Goal: Task Accomplishment & Management: Use online tool/utility

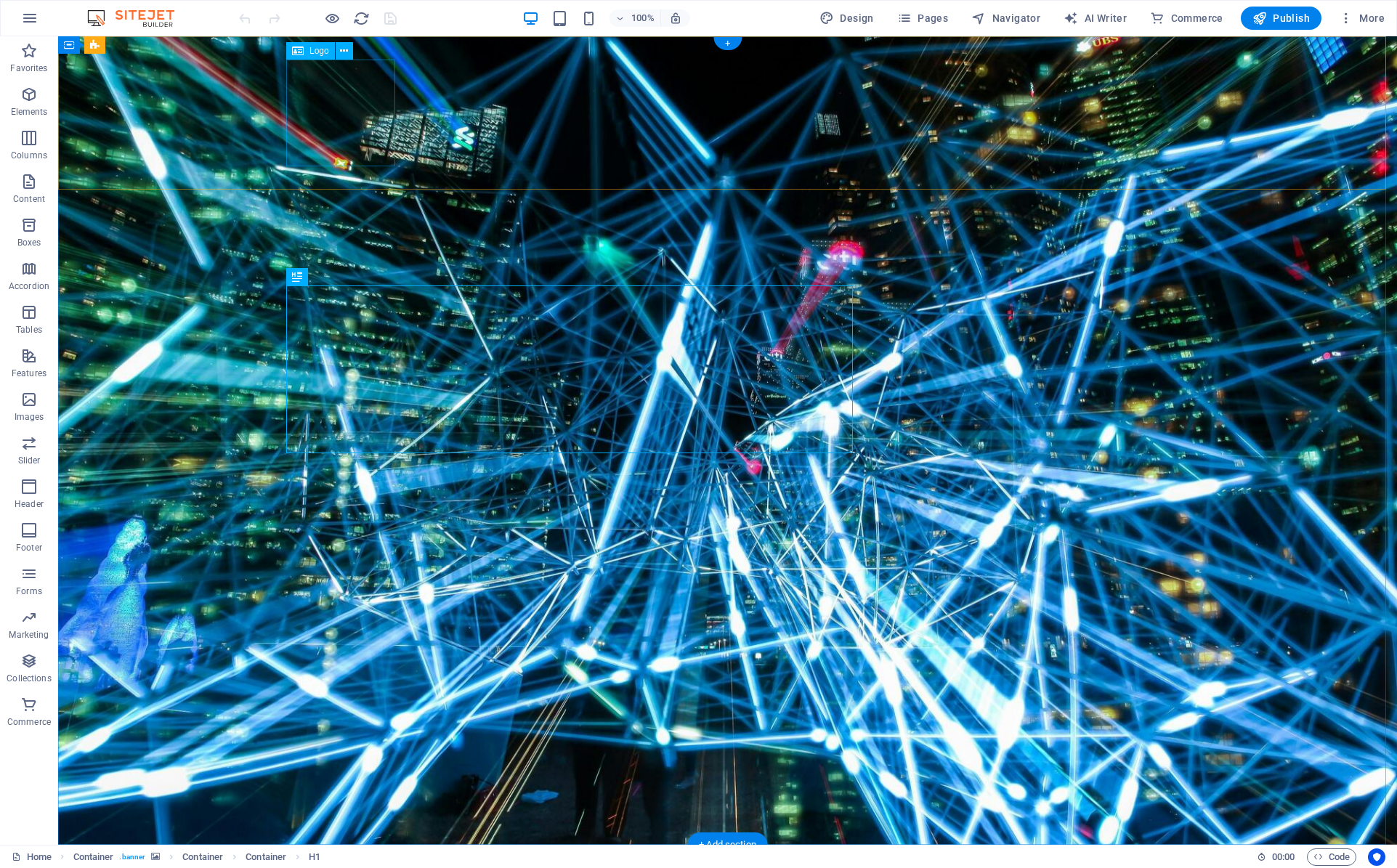
click at [311, 56] on div "Logo" at bounding box center [310, 51] width 48 height 18
click at [344, 48] on icon at bounding box center [343, 51] width 8 height 15
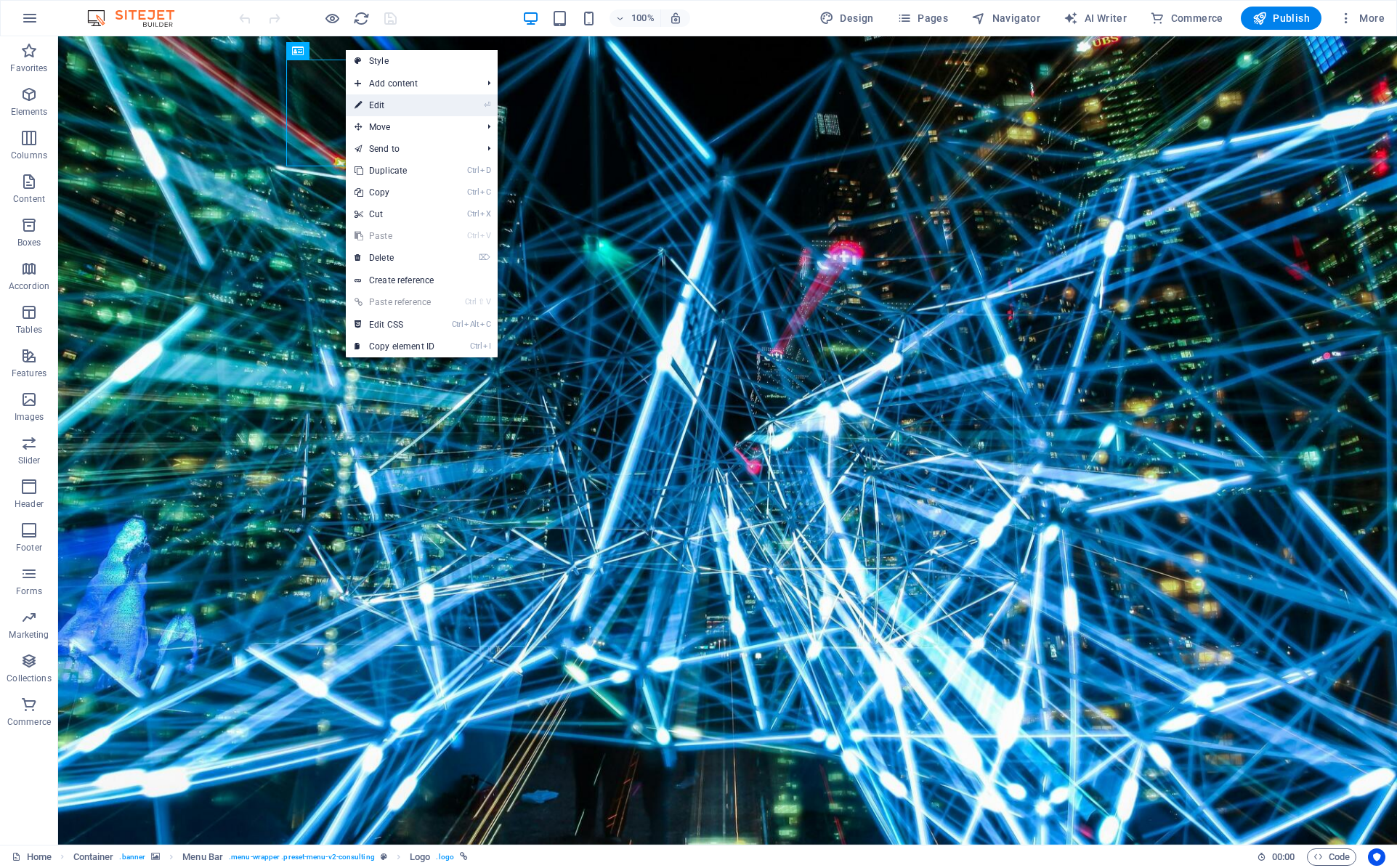
click at [379, 106] on link "⏎ Edit" at bounding box center [394, 105] width 98 height 22
select select "px"
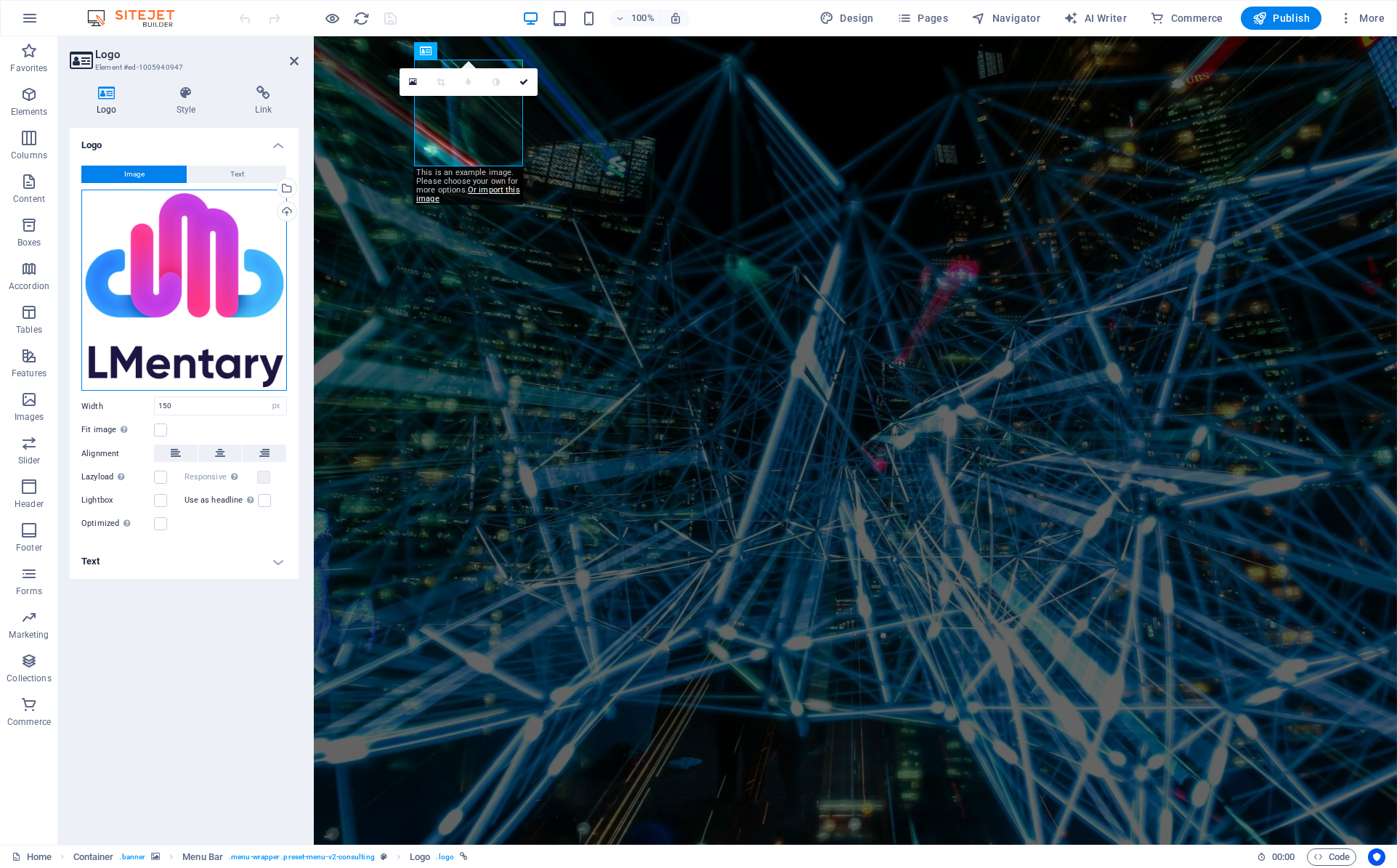
click at [211, 284] on div "Drag files here, click to choose files or select files from Files or our free s…" at bounding box center [184, 290] width 206 height 202
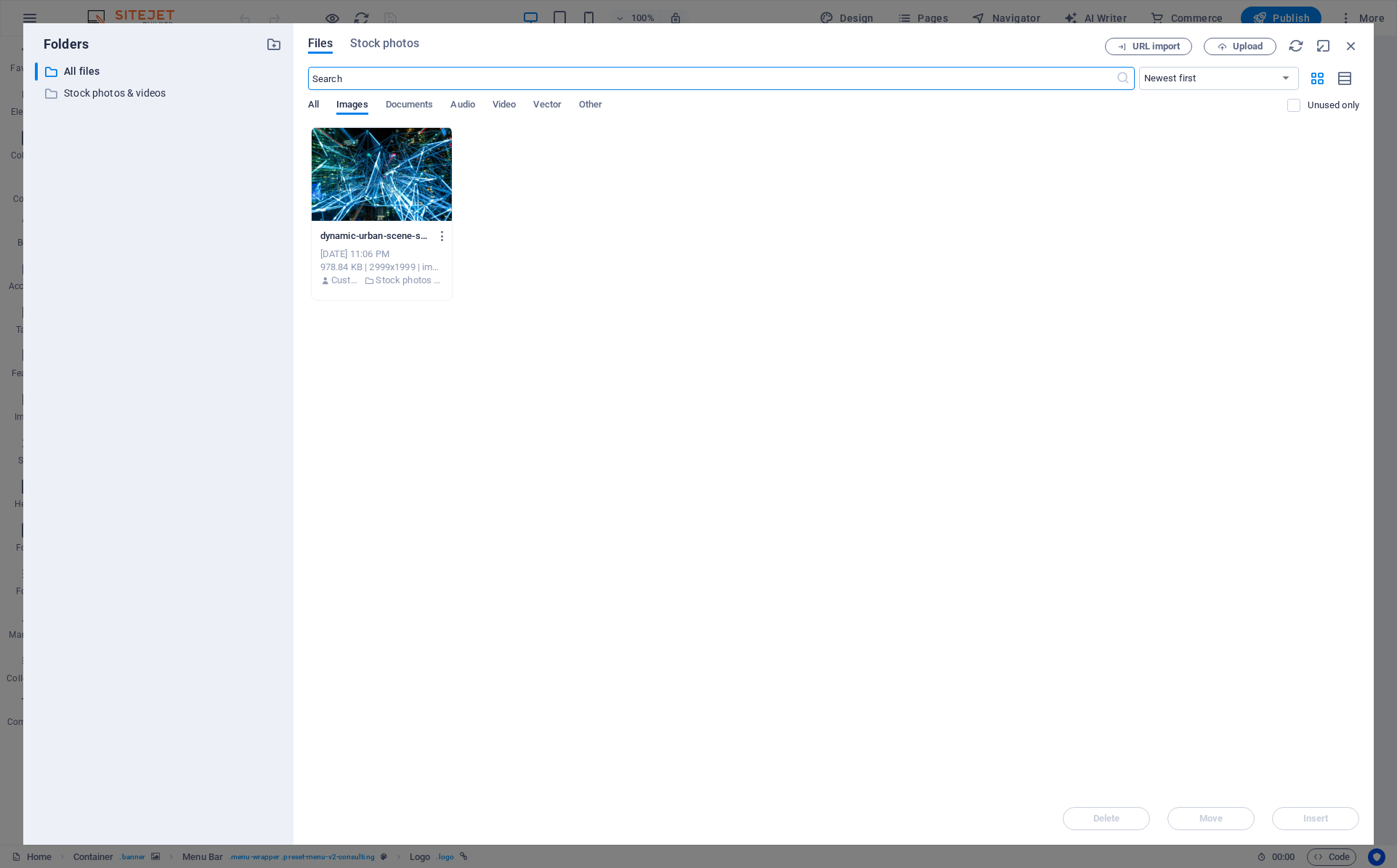
click at [313, 101] on span "All" at bounding box center [313, 106] width 11 height 20
click at [352, 102] on span "Images" at bounding box center [352, 106] width 32 height 20
click at [1254, 42] on span "Upload" at bounding box center [1247, 47] width 30 height 8
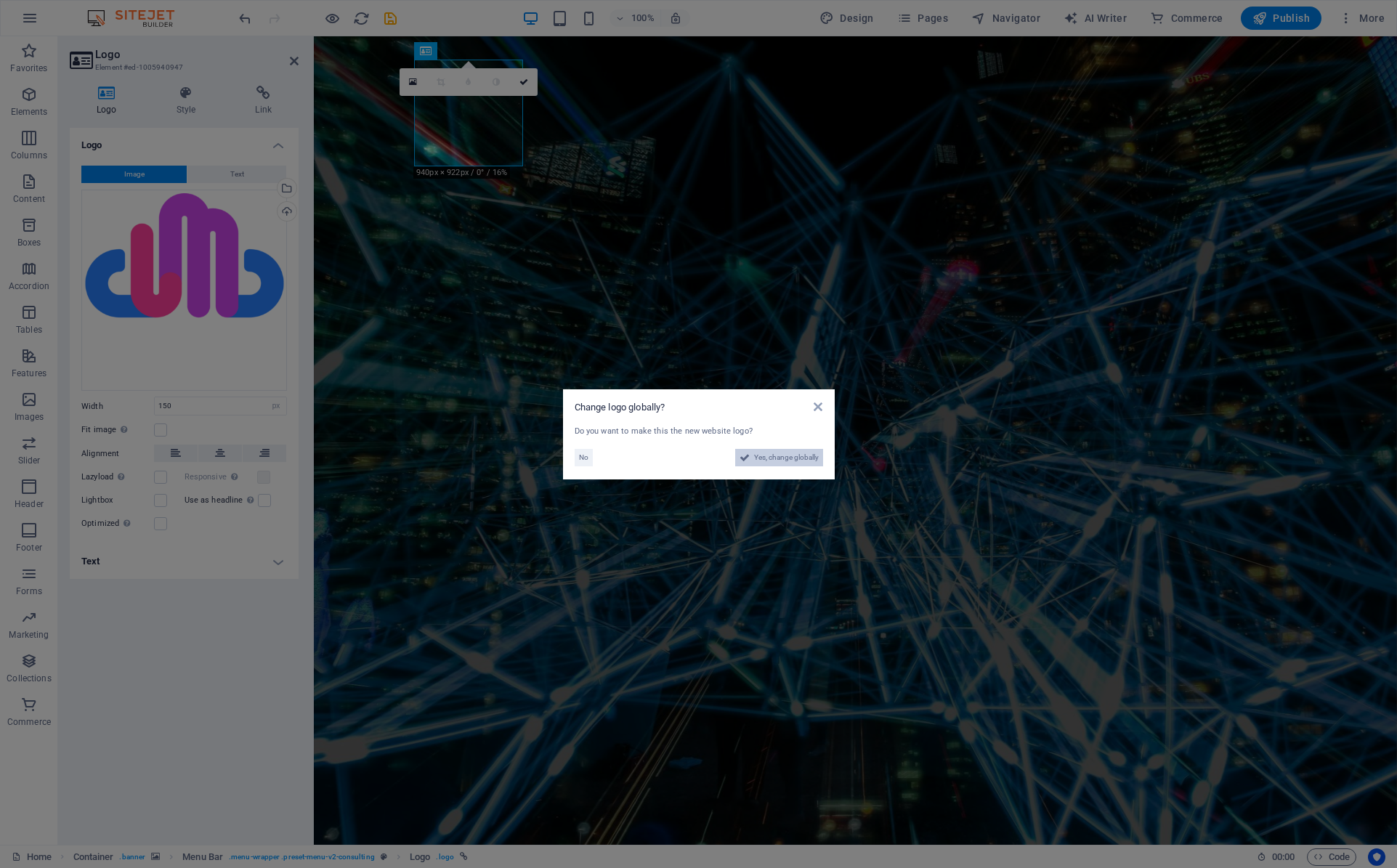
click at [765, 463] on span "Yes, change globally" at bounding box center [786, 458] width 65 height 18
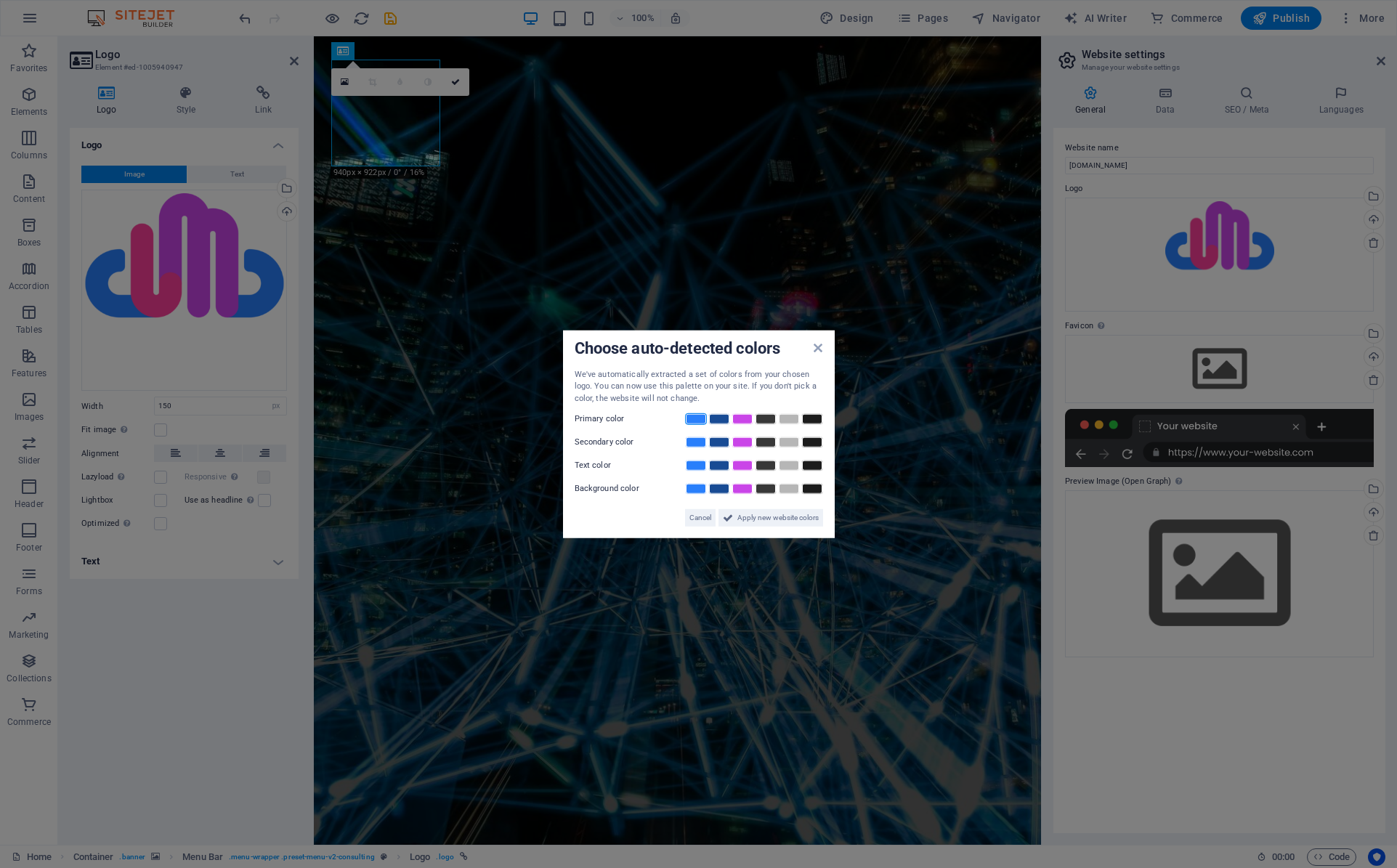
click at [693, 419] on link at bounding box center [696, 420] width 22 height 12
click at [701, 444] on link at bounding box center [696, 442] width 22 height 12
click at [724, 445] on link at bounding box center [719, 442] width 22 height 12
click at [720, 443] on link at bounding box center [719, 442] width 22 height 12
click at [691, 422] on link at bounding box center [696, 420] width 22 height 12
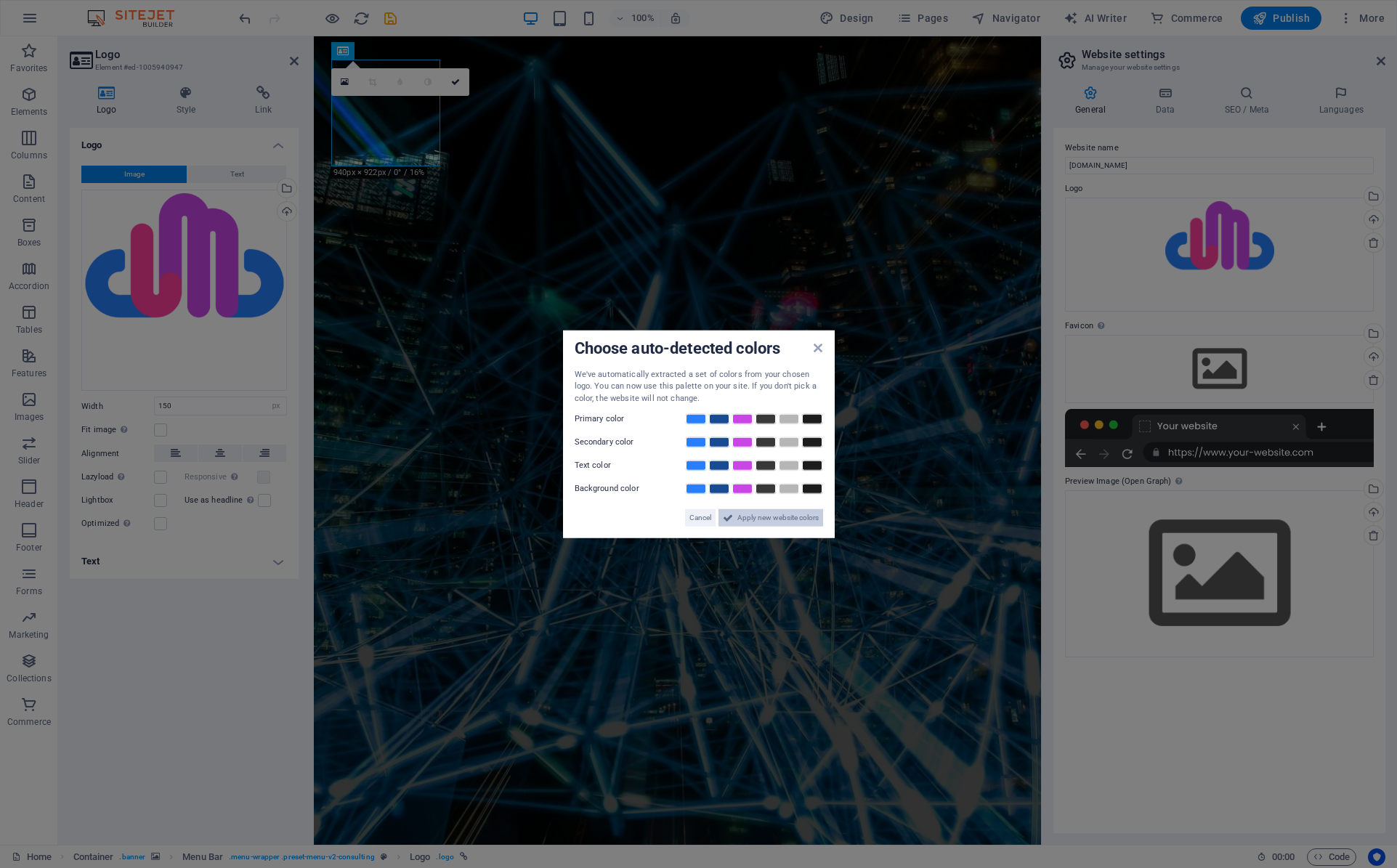
click at [756, 516] on span "Apply new website colors" at bounding box center [778, 517] width 82 height 18
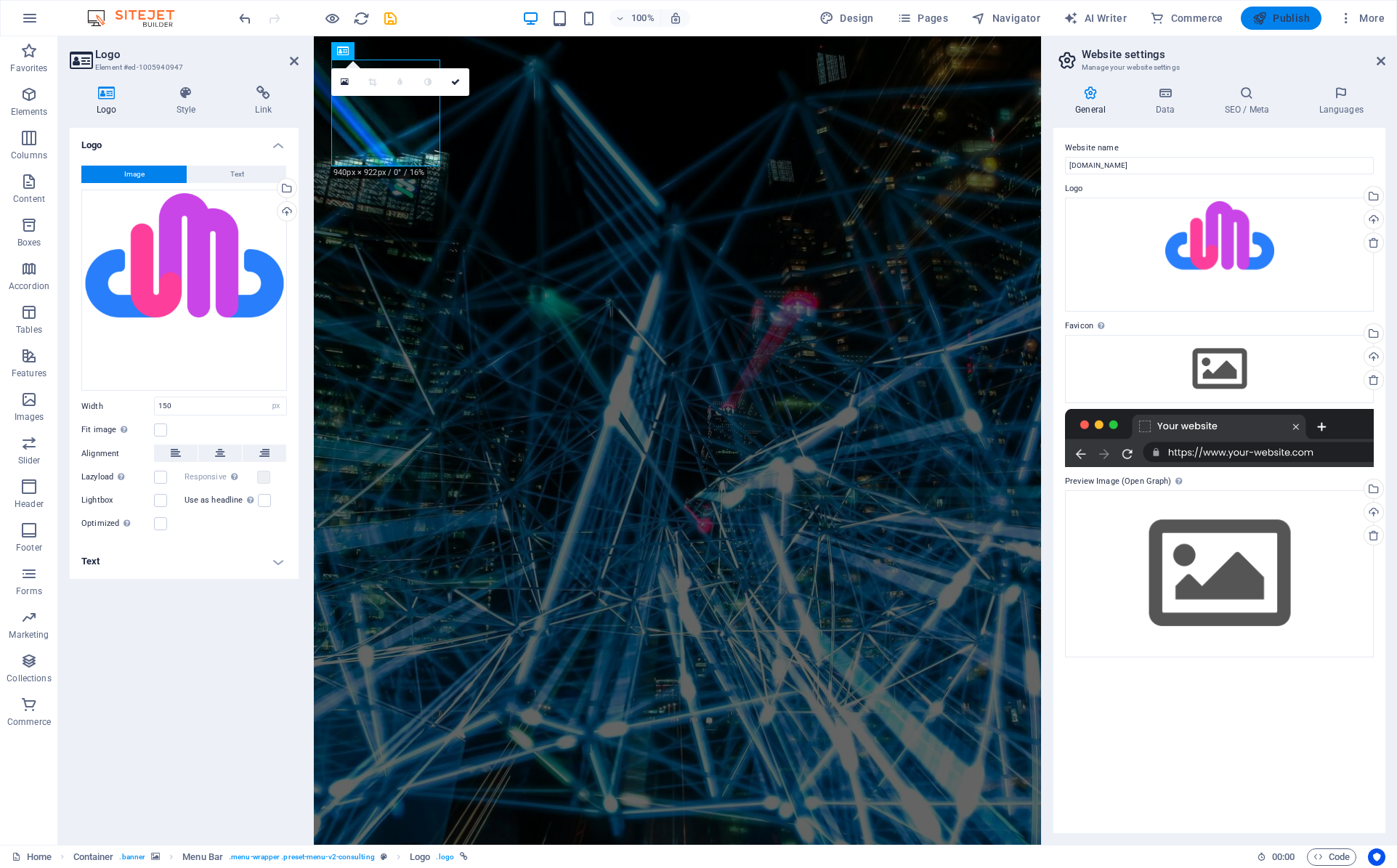
click at [1275, 17] on span "Publish" at bounding box center [1281, 18] width 58 height 14
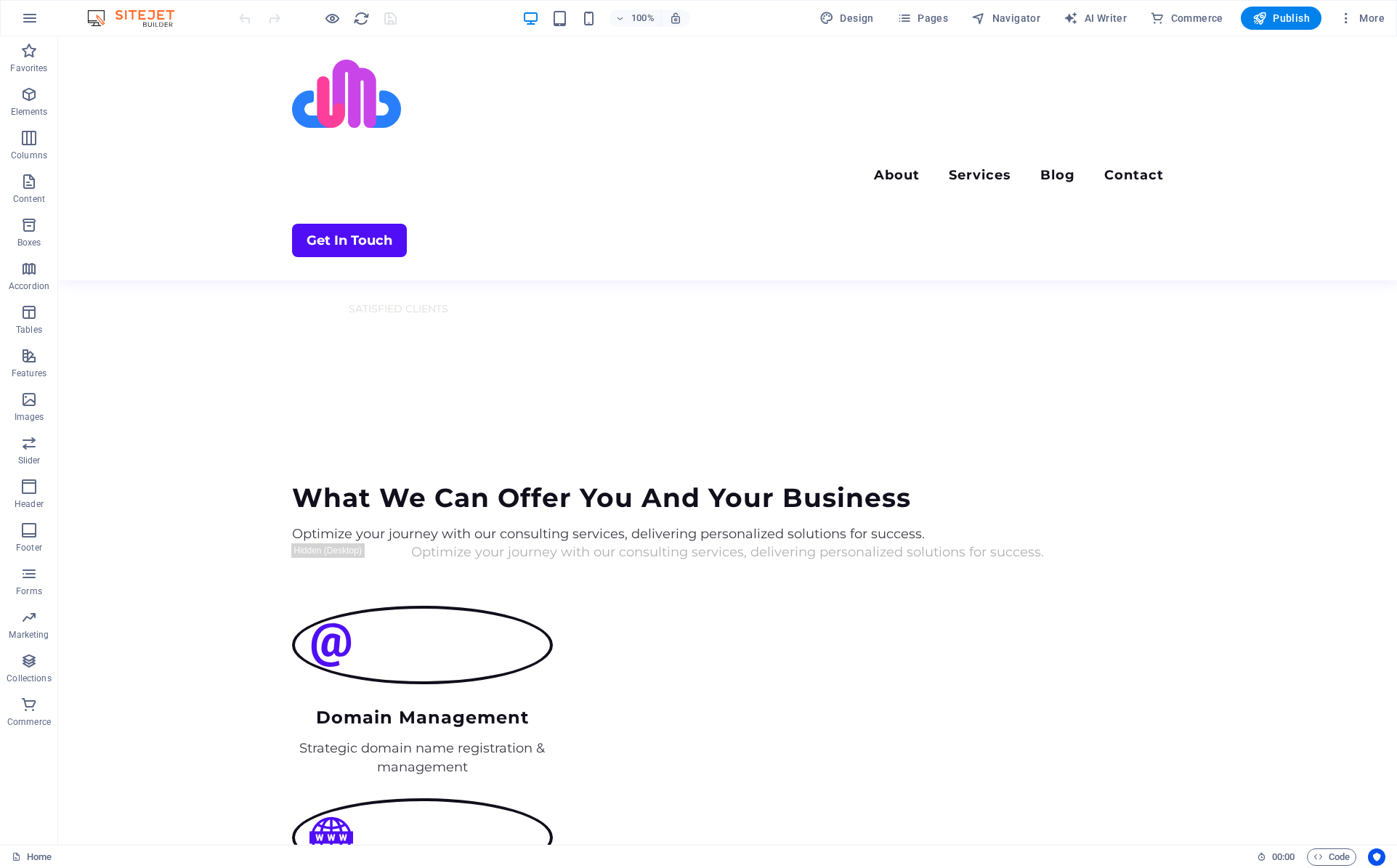
scroll to position [1307, 0]
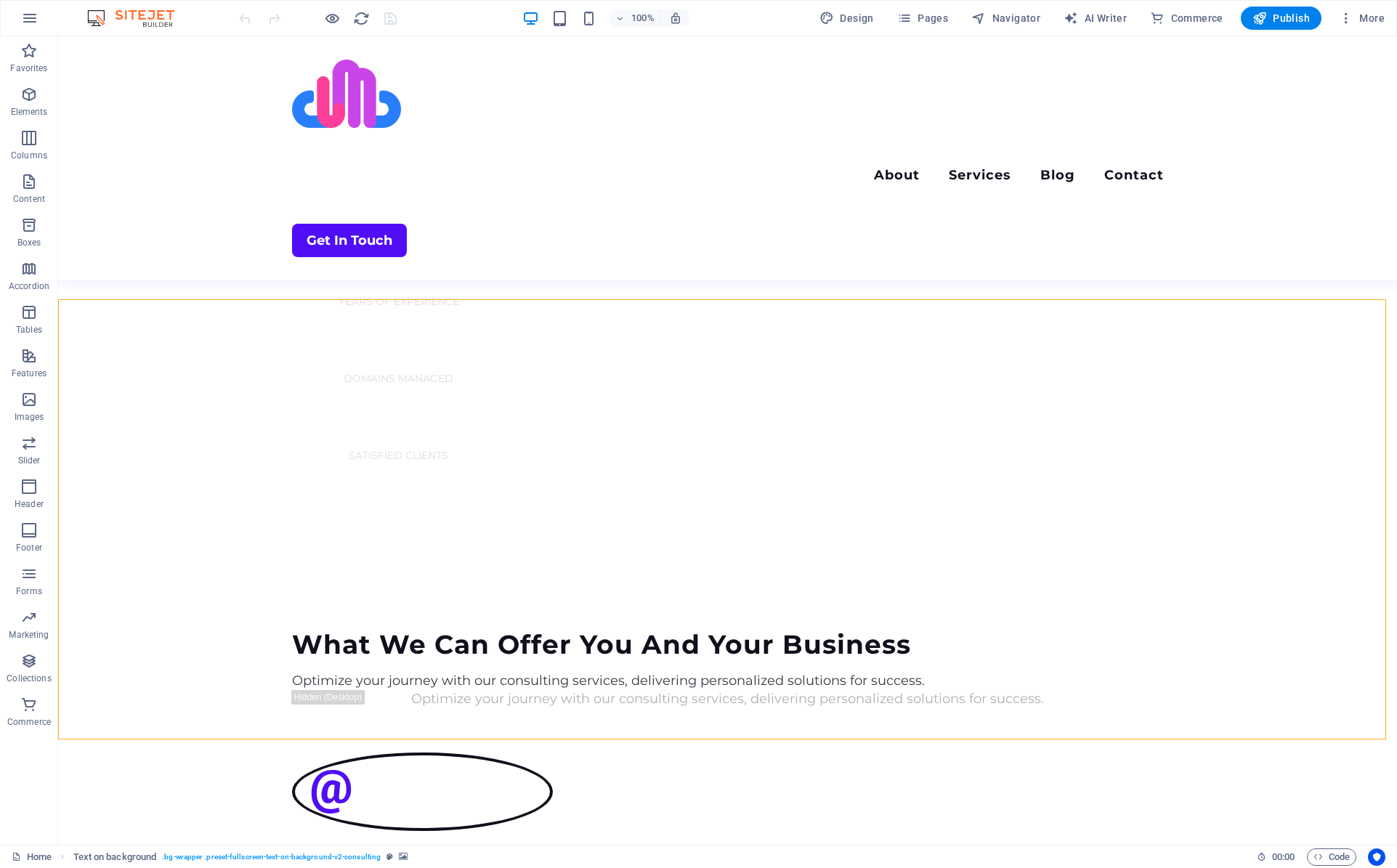
select select "px"
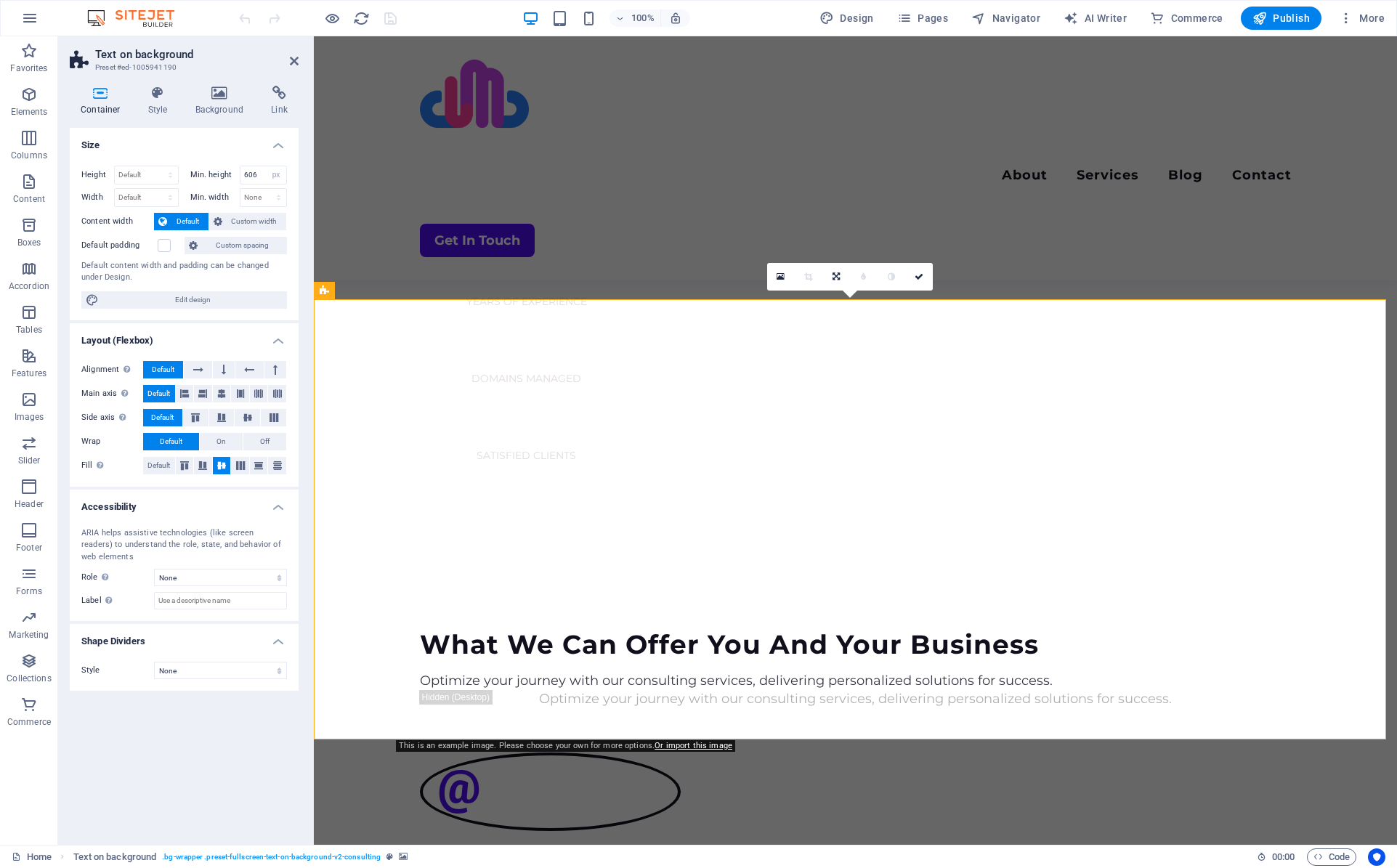
click at [238, 99] on icon at bounding box center [219, 93] width 70 height 14
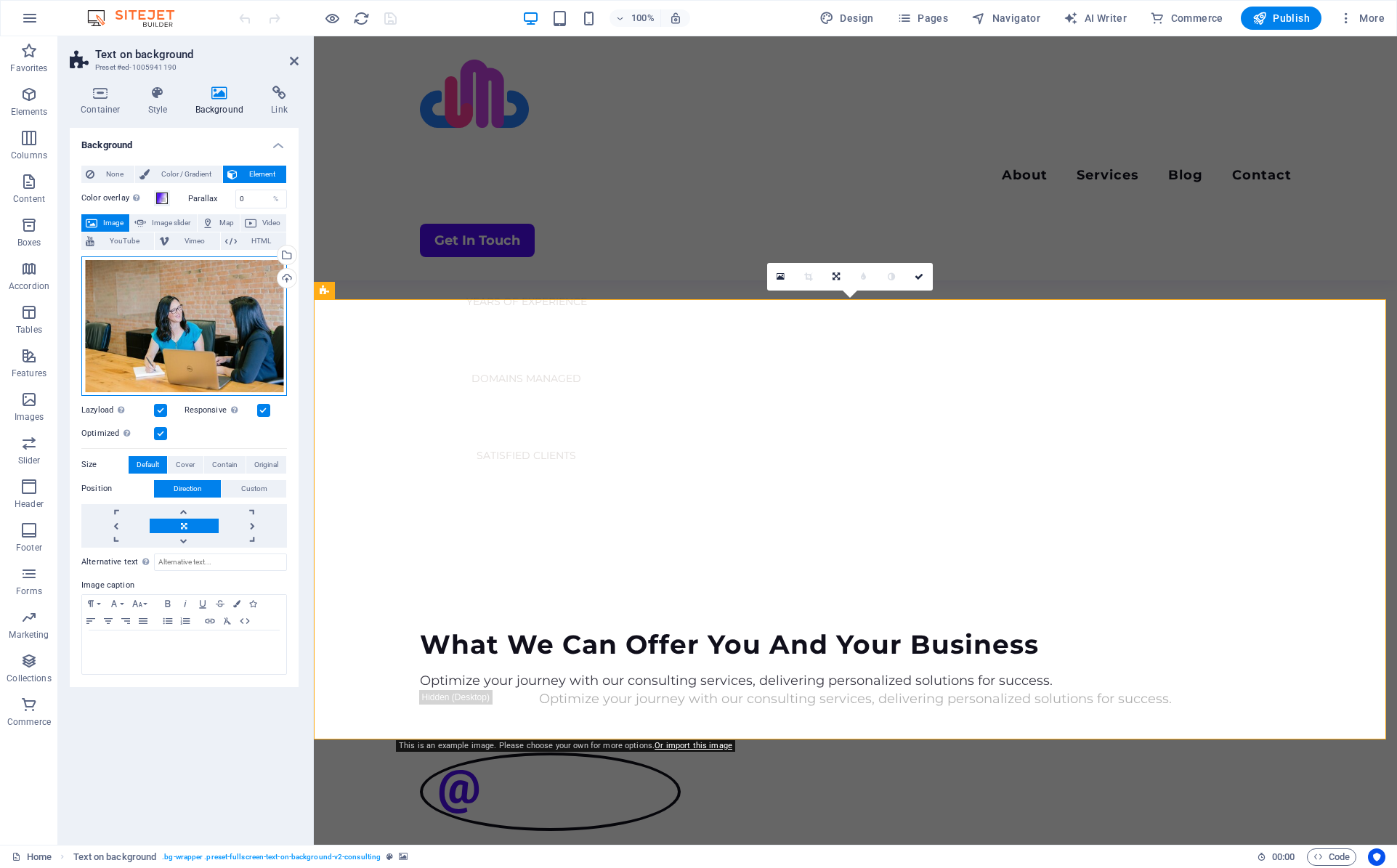
click at [182, 327] on div "Drag files here, click to choose files or select files from Files or our free s…" at bounding box center [184, 326] width 206 height 139
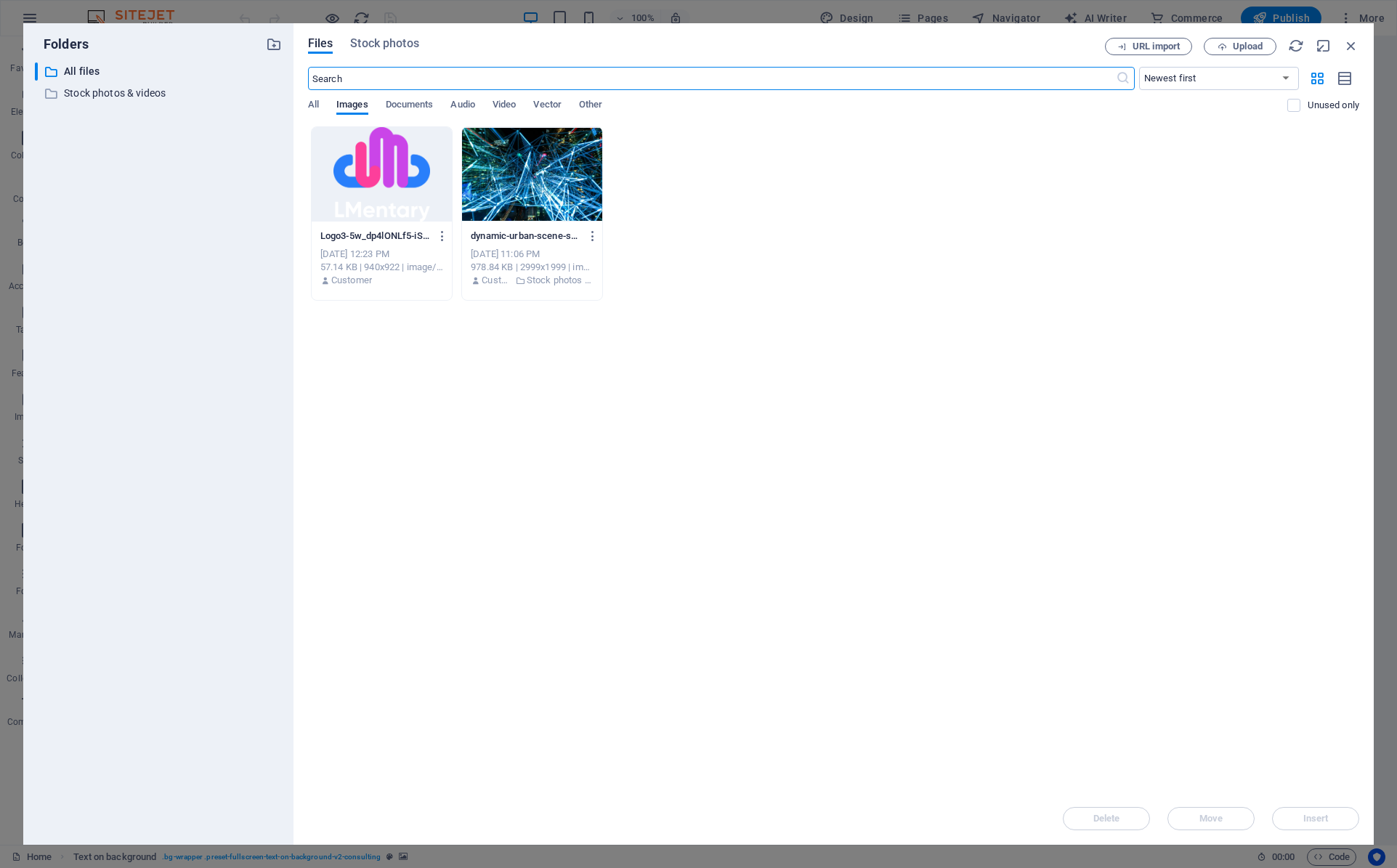
scroll to position [1461, 0]
click at [382, 51] on span "Stock photos" at bounding box center [384, 43] width 68 height 18
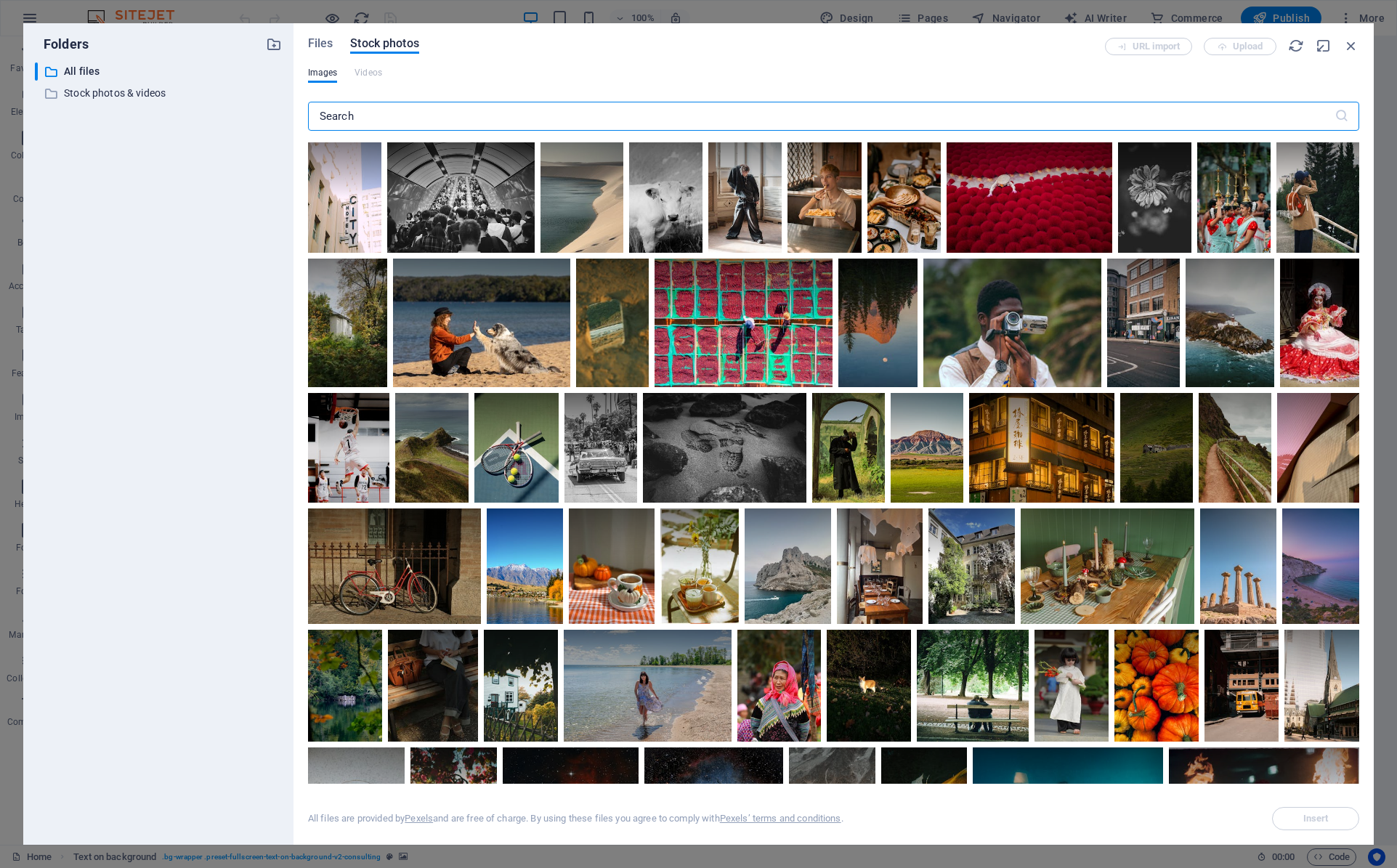
click at [409, 123] on input "text" at bounding box center [821, 116] width 1026 height 29
click at [870, 118] on input "text" at bounding box center [821, 116] width 1026 height 29
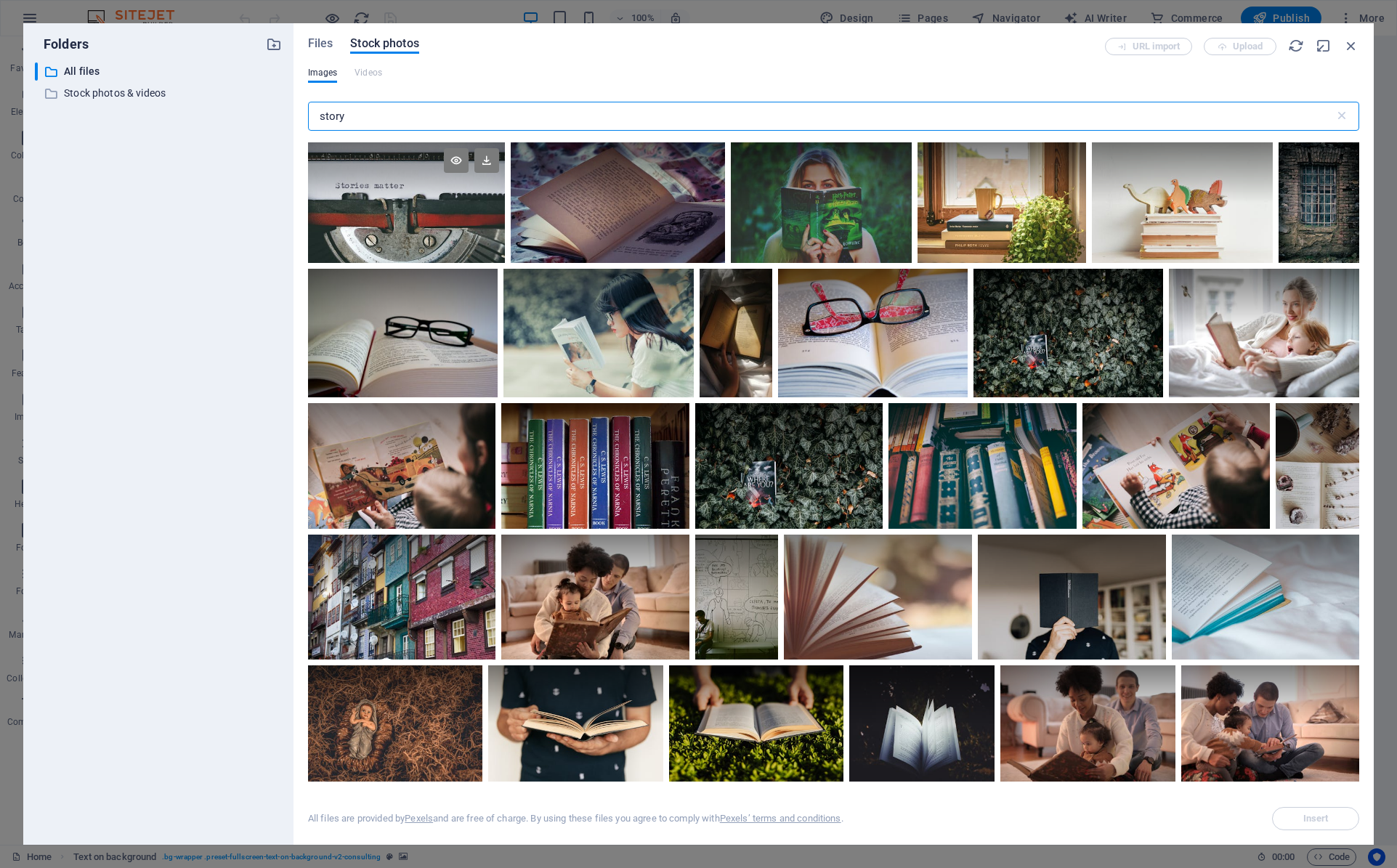
type input "story"
click at [439, 225] on div at bounding box center [407, 203] width 197 height 121
click at [1317, 822] on span "Insert" at bounding box center [1315, 819] width 25 height 8
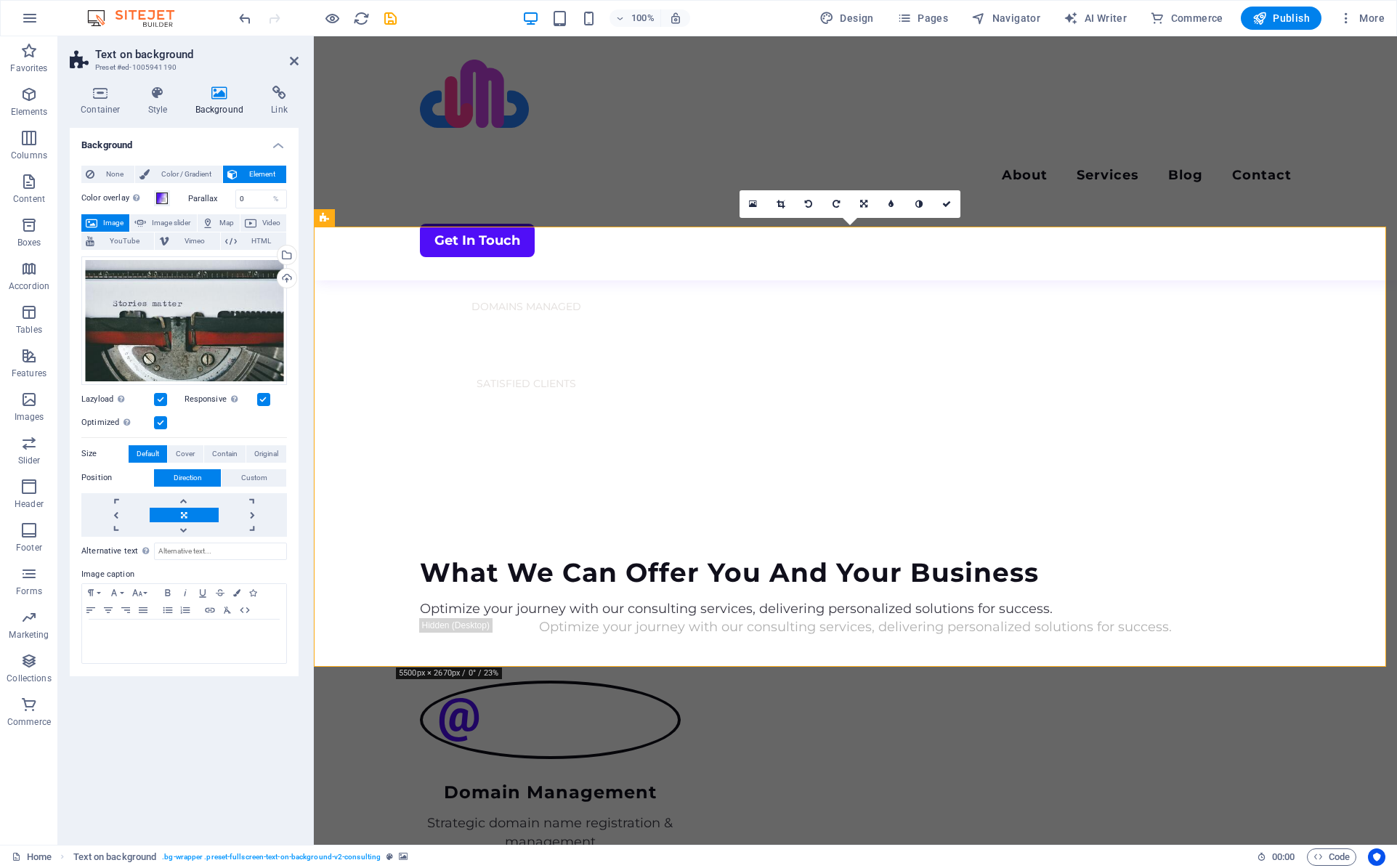
scroll to position [1380, 0]
click at [1276, 20] on span "Publish" at bounding box center [1281, 18] width 58 height 14
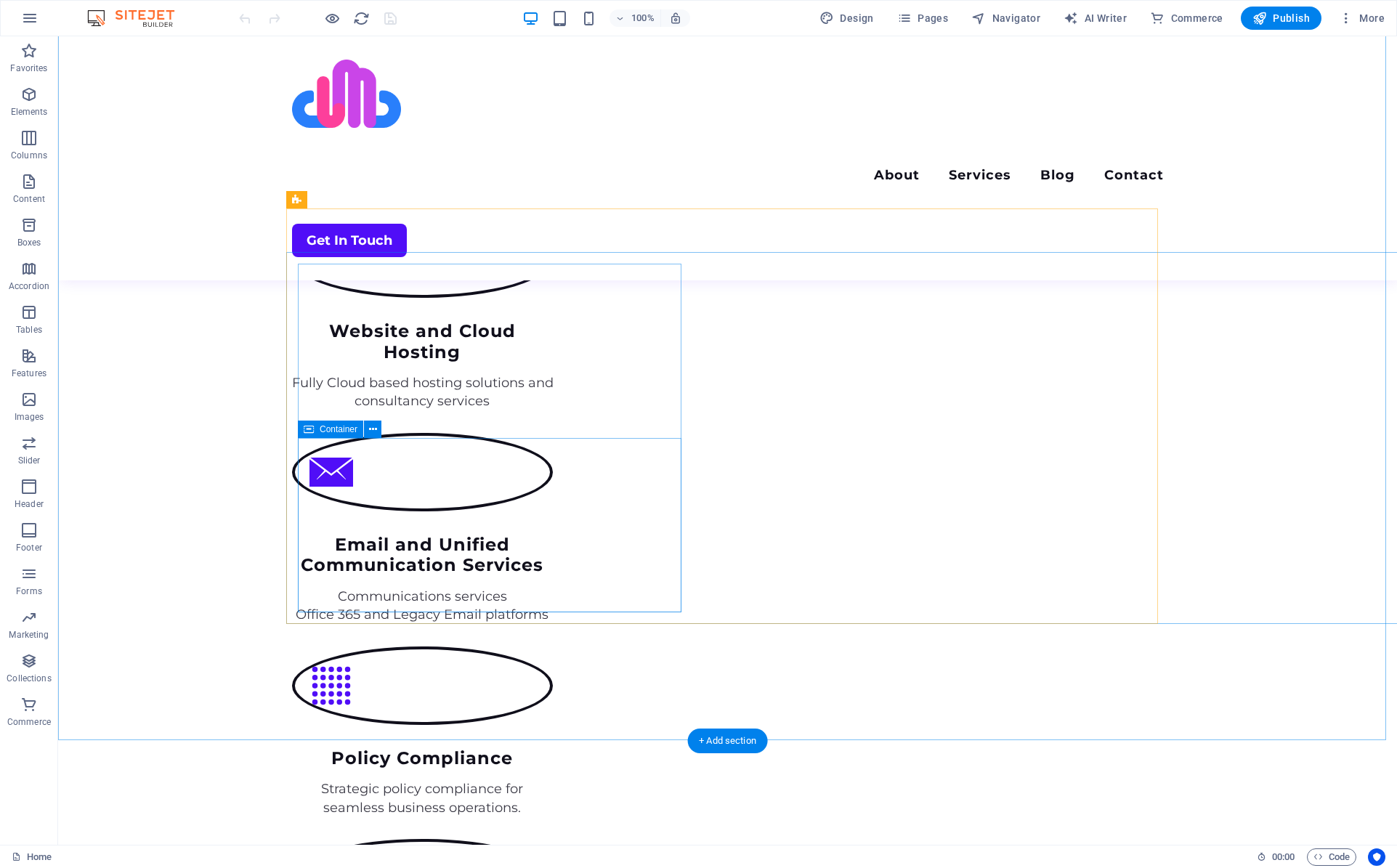
scroll to position [2034, 0]
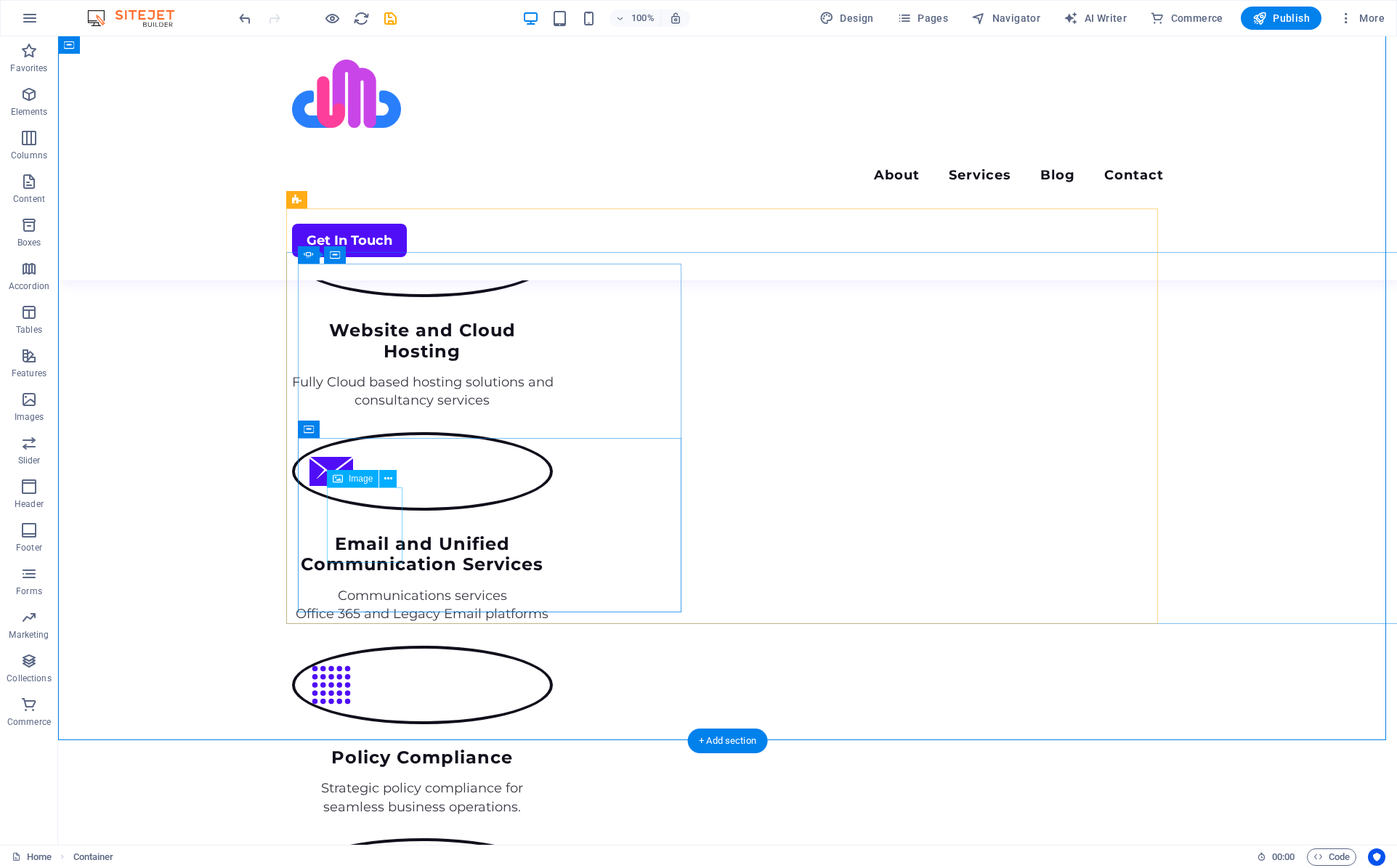
click at [353, 479] on span "Image" at bounding box center [360, 478] width 24 height 8
select select "px"
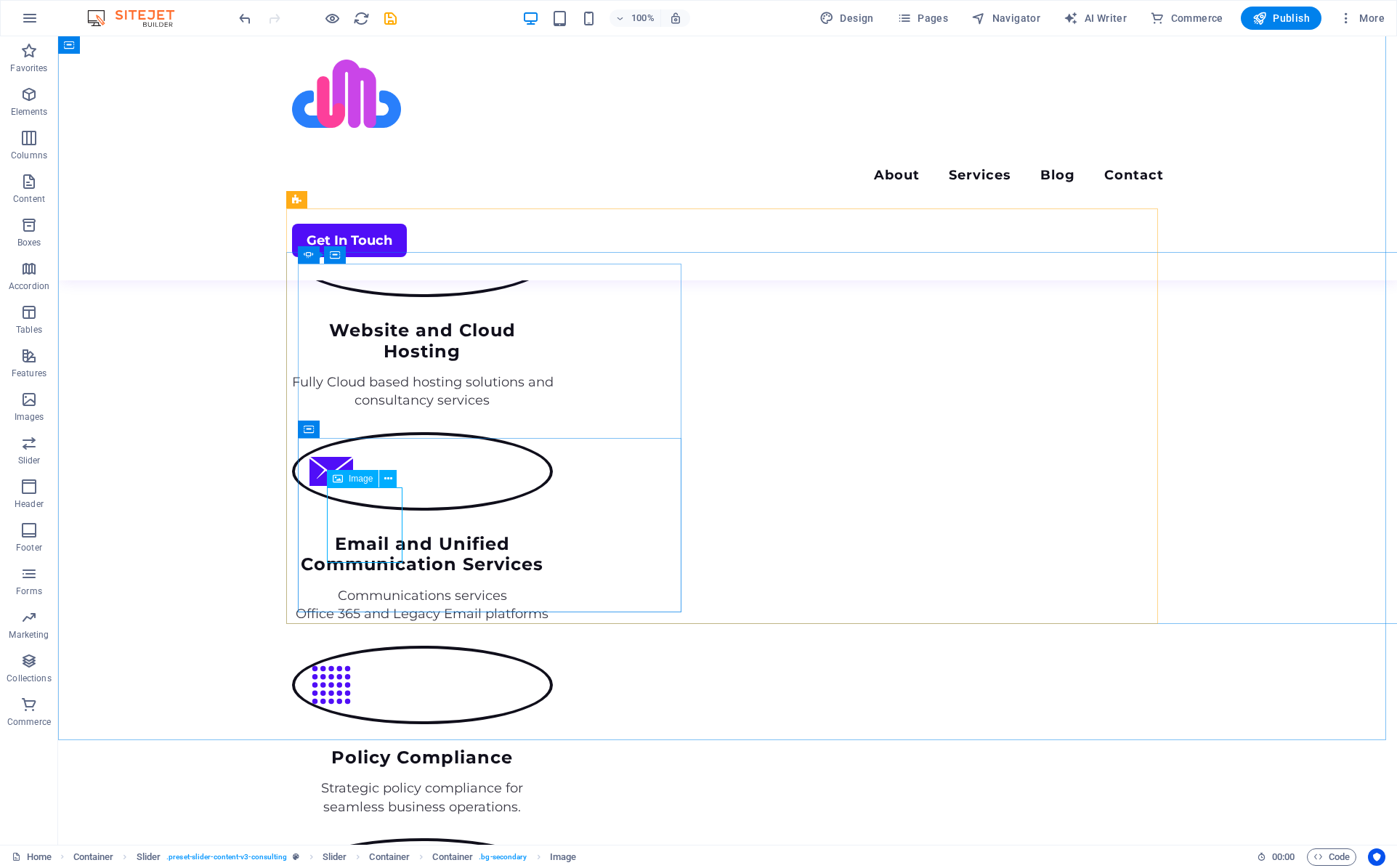
select select "px"
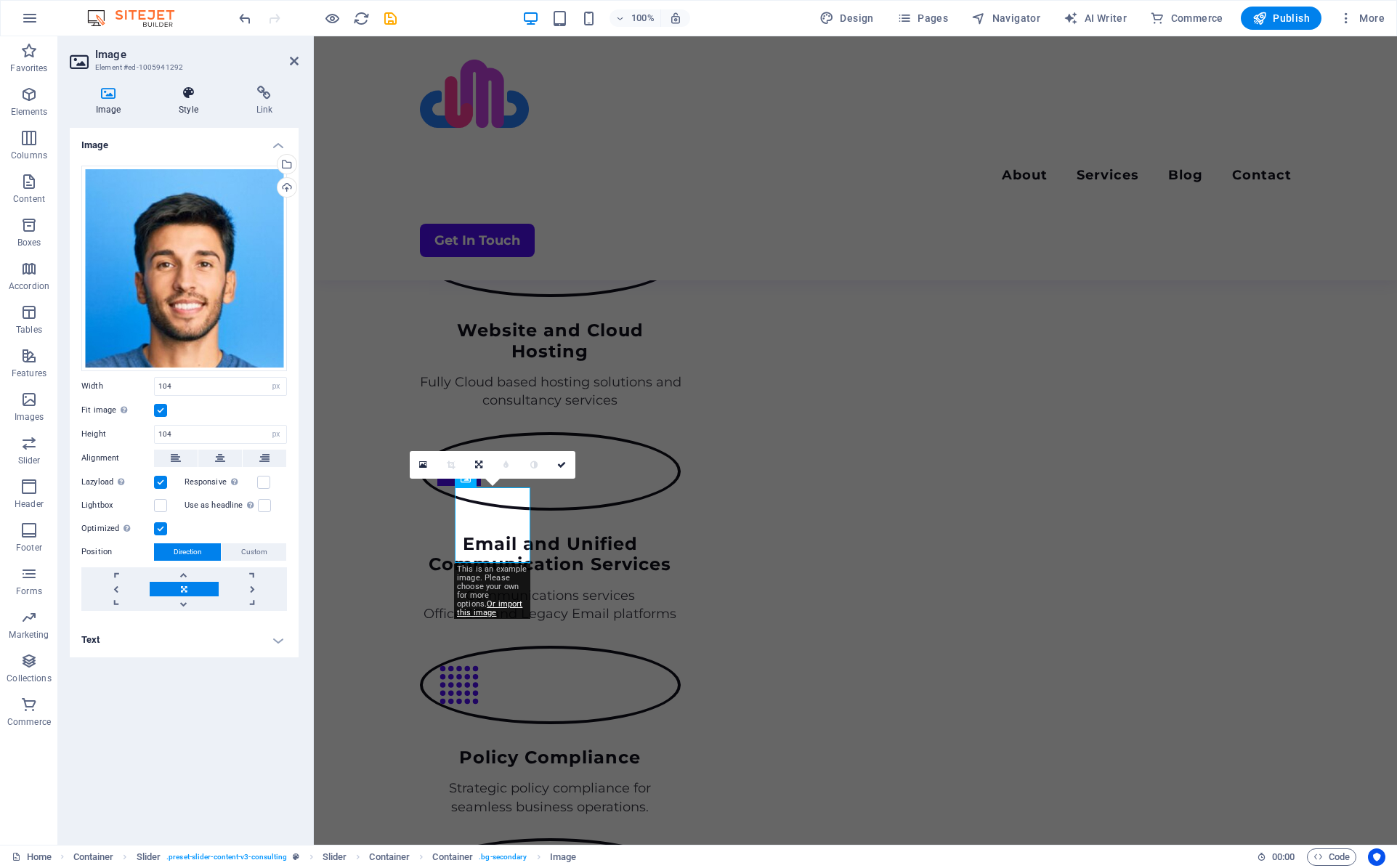
click at [203, 108] on h4 "Style" at bounding box center [191, 101] width 77 height 31
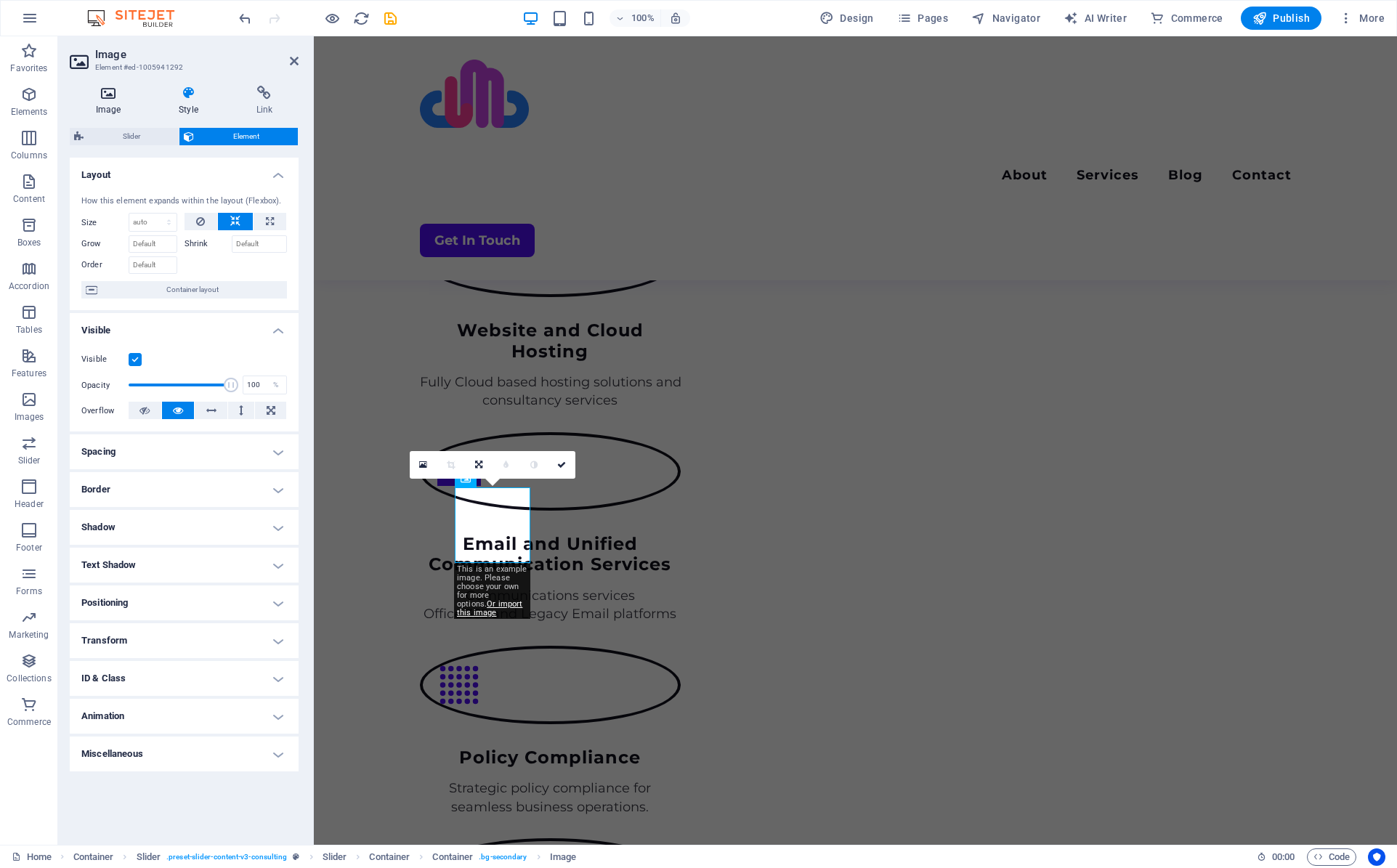
click at [116, 98] on icon at bounding box center [108, 93] width 77 height 14
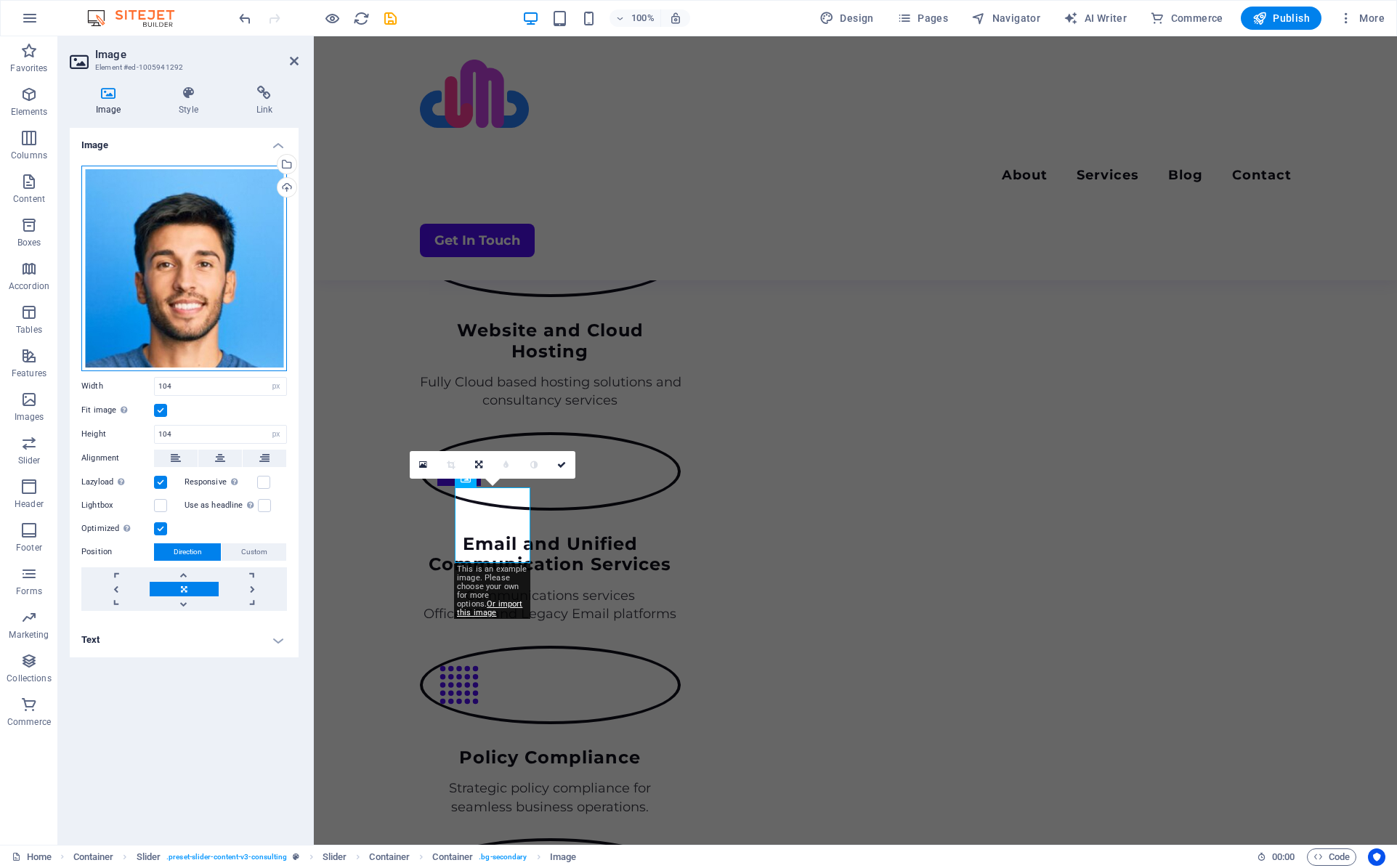
click at [194, 308] on div "Drag files here, click to choose files or select files from Files or our free s…" at bounding box center [184, 268] width 206 height 206
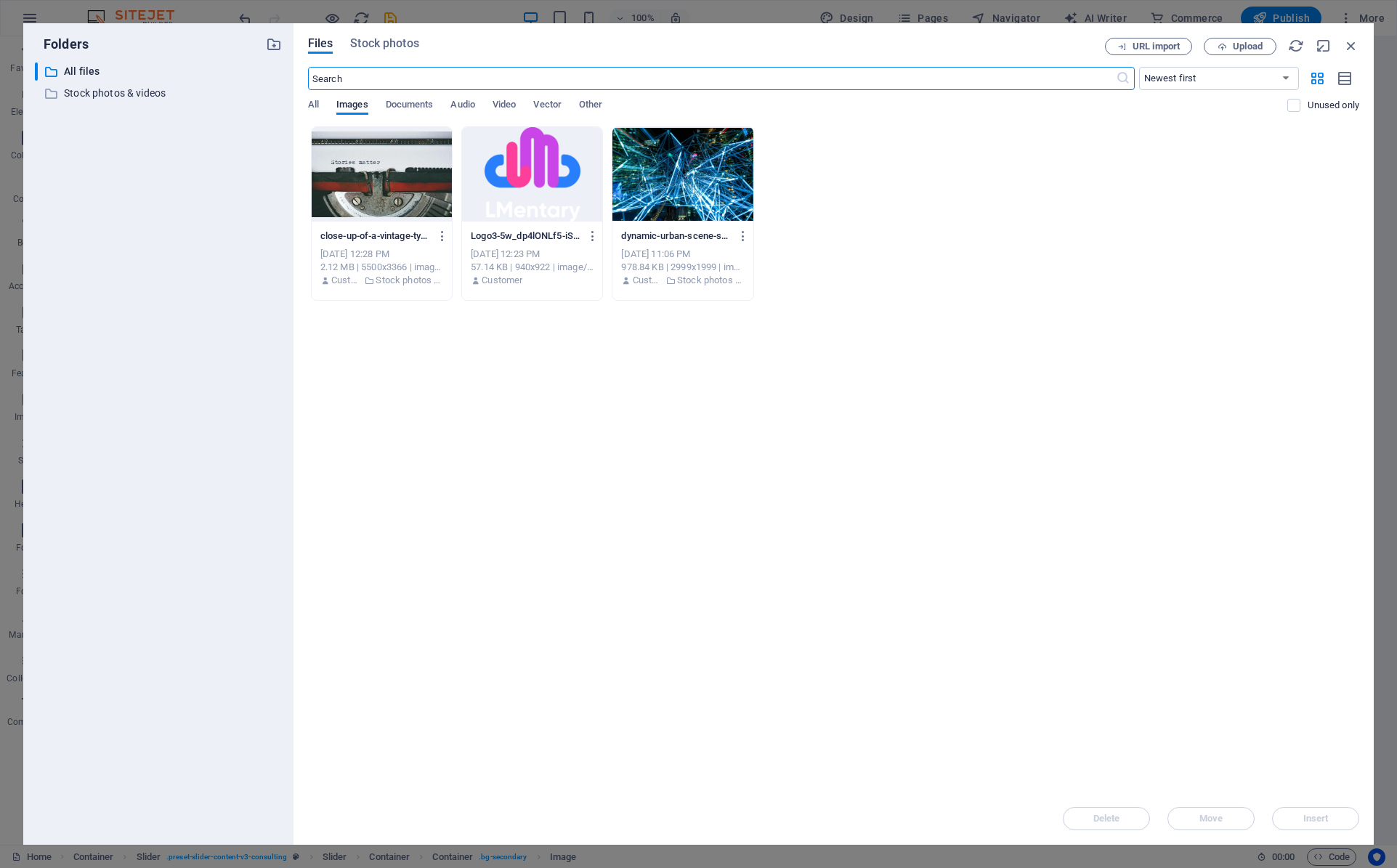
scroll to position [2227, 0]
click at [1244, 47] on span "Upload" at bounding box center [1247, 47] width 30 height 8
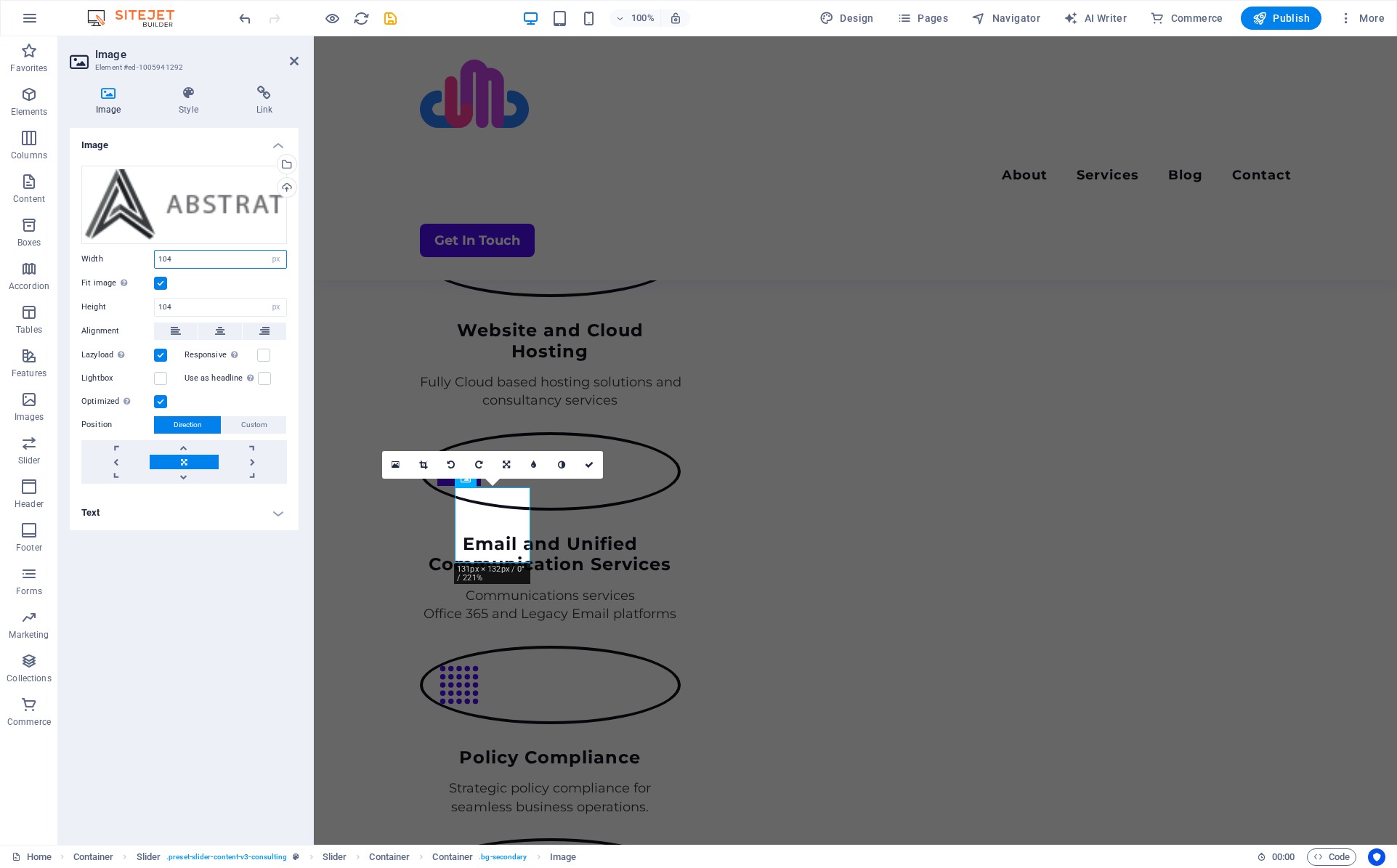
drag, startPoint x: 233, startPoint y: 261, endPoint x: 160, endPoint y: 261, distance: 73.0
click at [161, 261] on input "104" at bounding box center [220, 259] width 132 height 18
type input "1"
type input "104"
click at [245, 424] on span "Custom" at bounding box center [254, 425] width 26 height 18
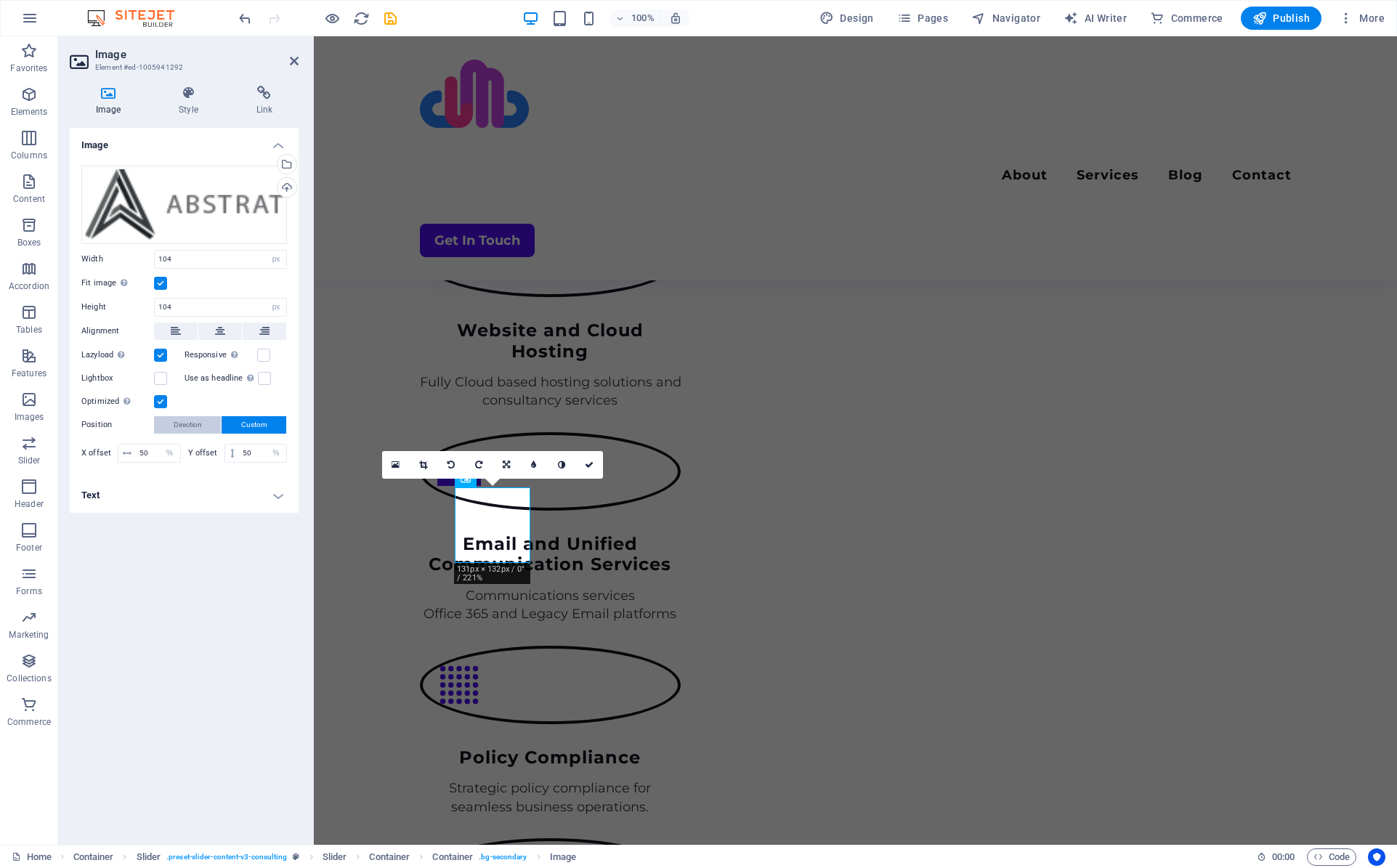
click at [196, 424] on span "Direction" at bounding box center [187, 425] width 28 height 18
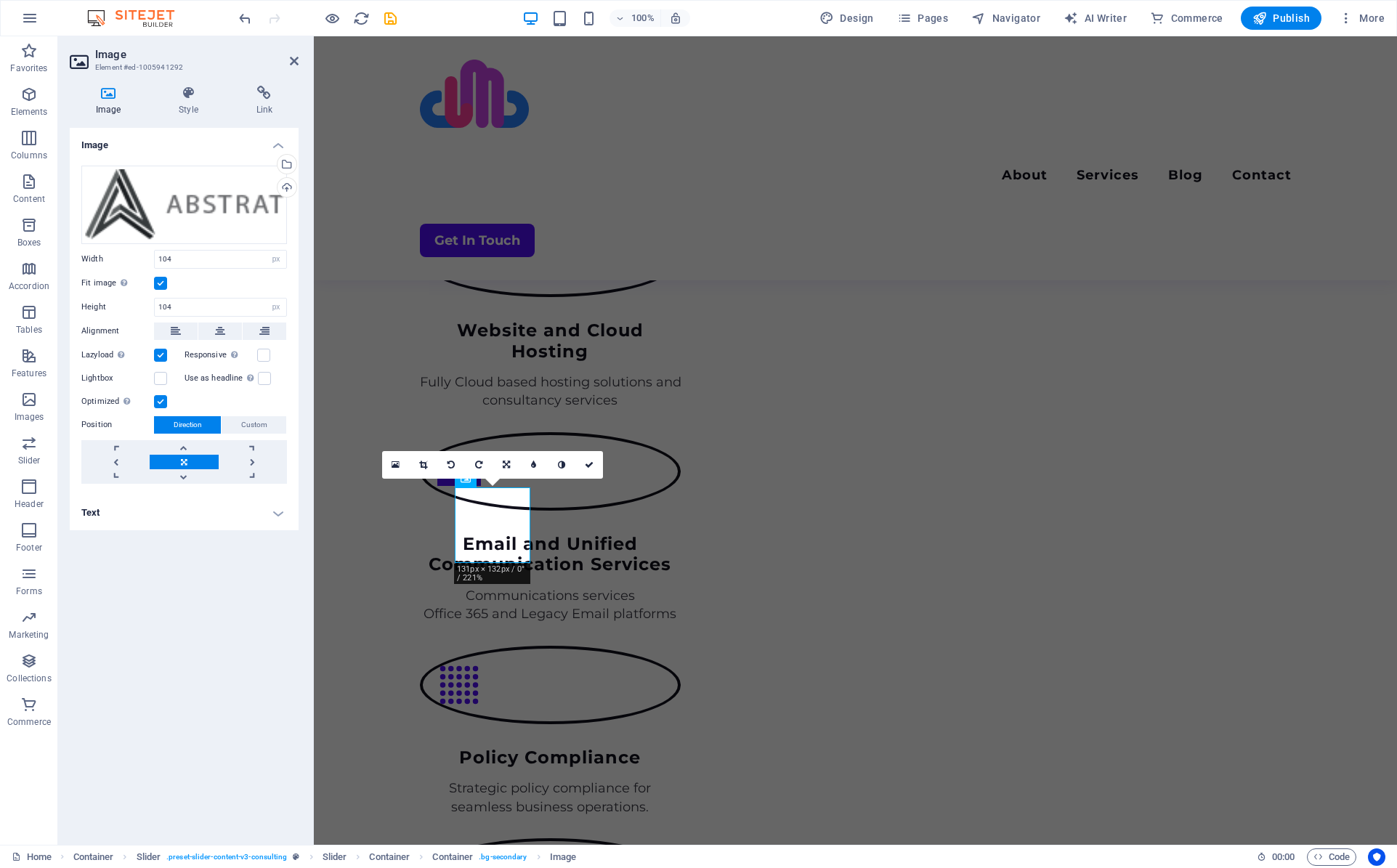
click at [274, 510] on h4 "Text" at bounding box center [183, 512] width 228 height 35
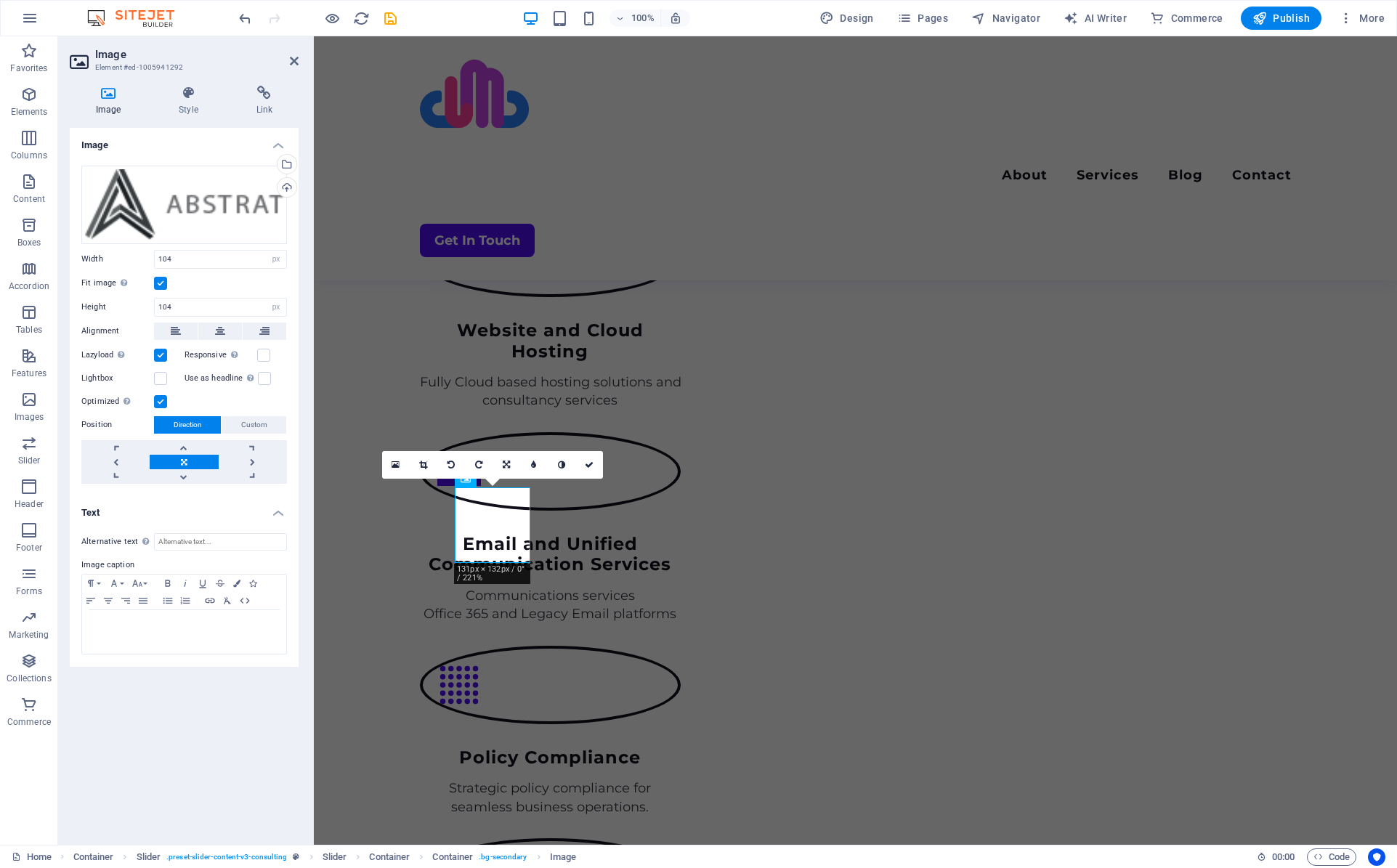
click at [158, 284] on label at bounding box center [160, 283] width 13 height 13
click at [0, 0] on input "Fit image Automatically fit image to a fixed width and height" at bounding box center [0, 0] width 0 height 0
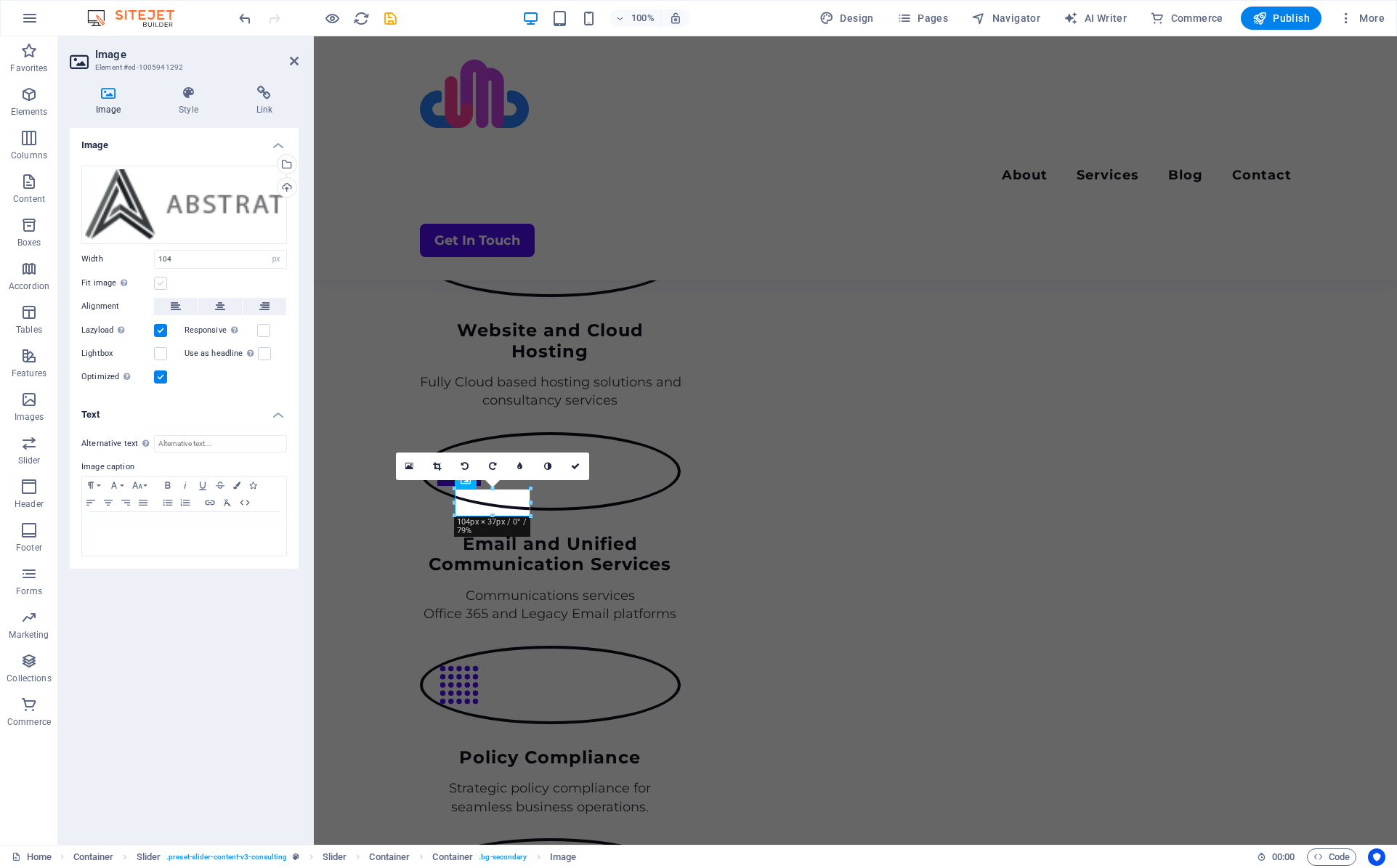
click at [163, 284] on label at bounding box center [160, 283] width 13 height 13
click at [0, 0] on input "Fit image Automatically fit image to a fixed width and height" at bounding box center [0, 0] width 0 height 0
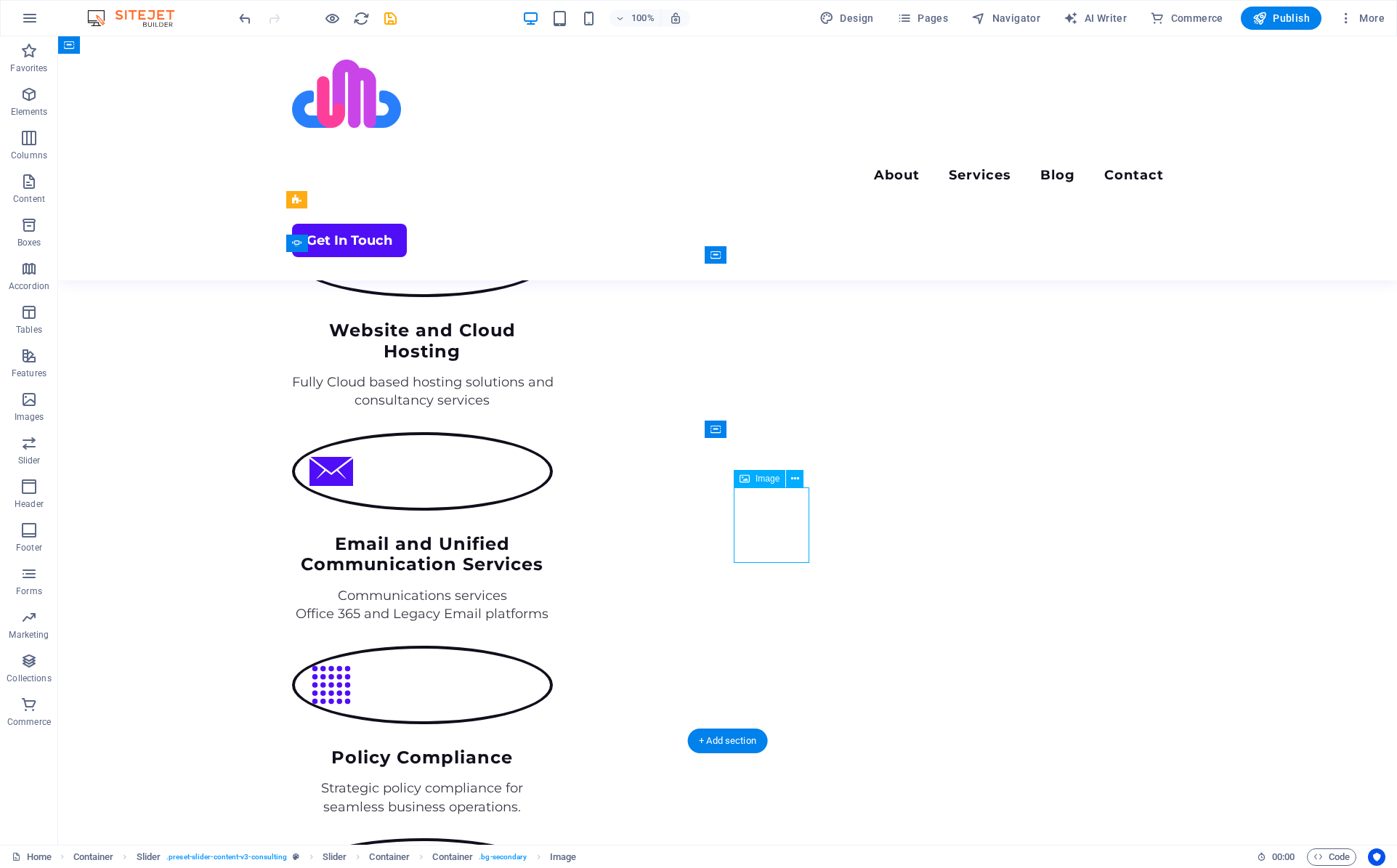
select select "px"
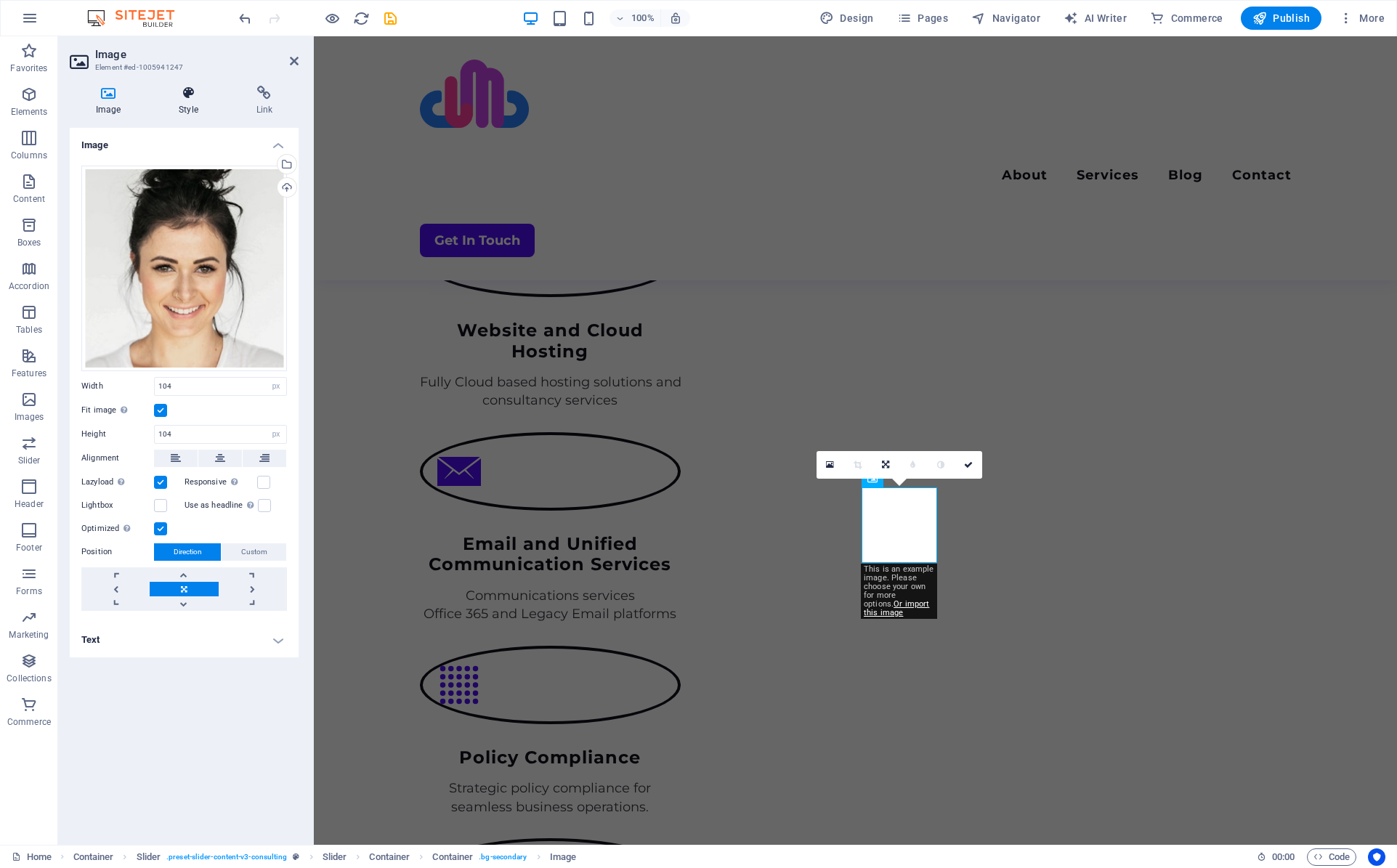
click at [193, 97] on icon at bounding box center [189, 93] width 71 height 14
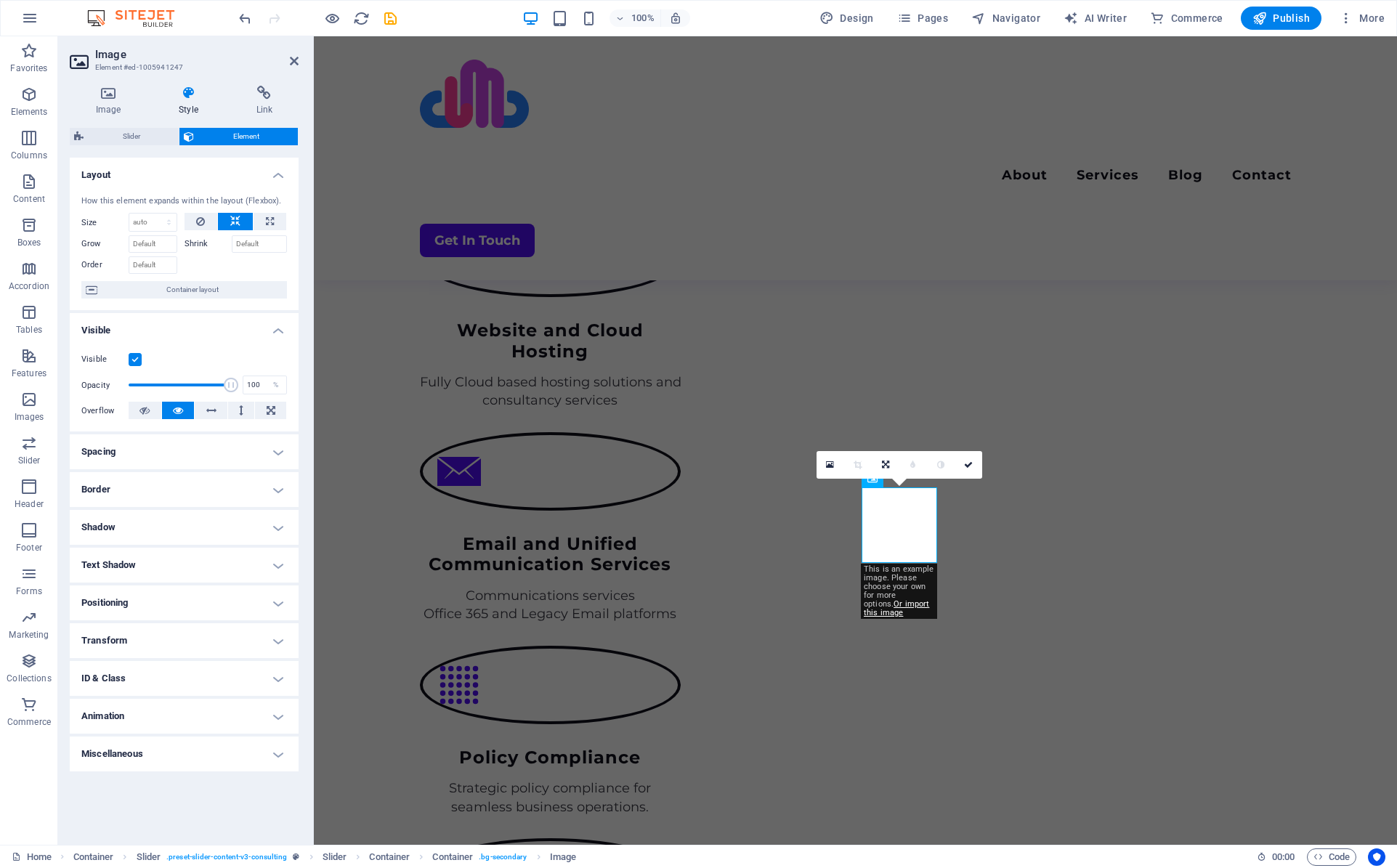
click at [123, 491] on h4 "Border" at bounding box center [183, 489] width 228 height 35
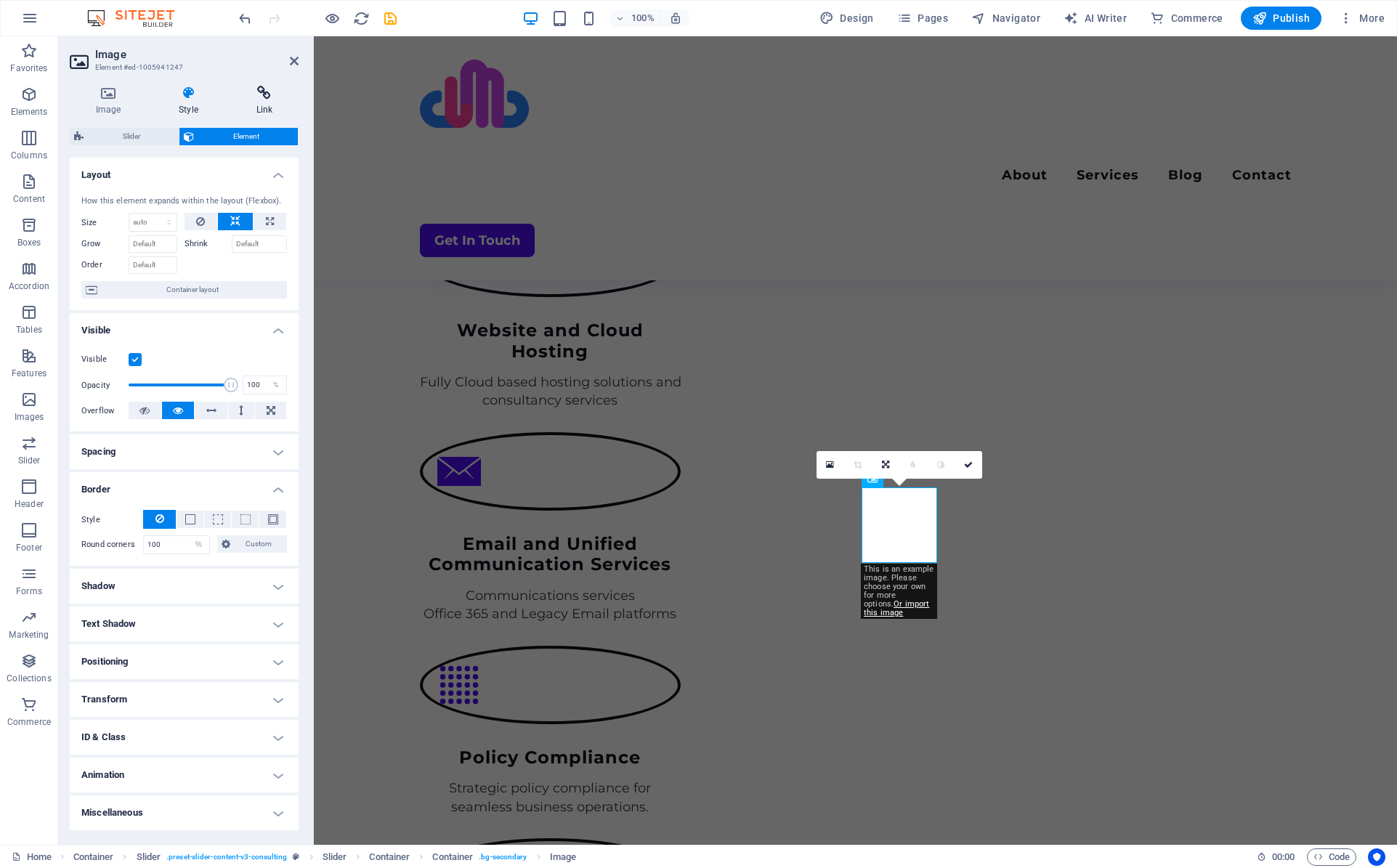
click at [255, 100] on h4 "Link" at bounding box center [264, 101] width 68 height 31
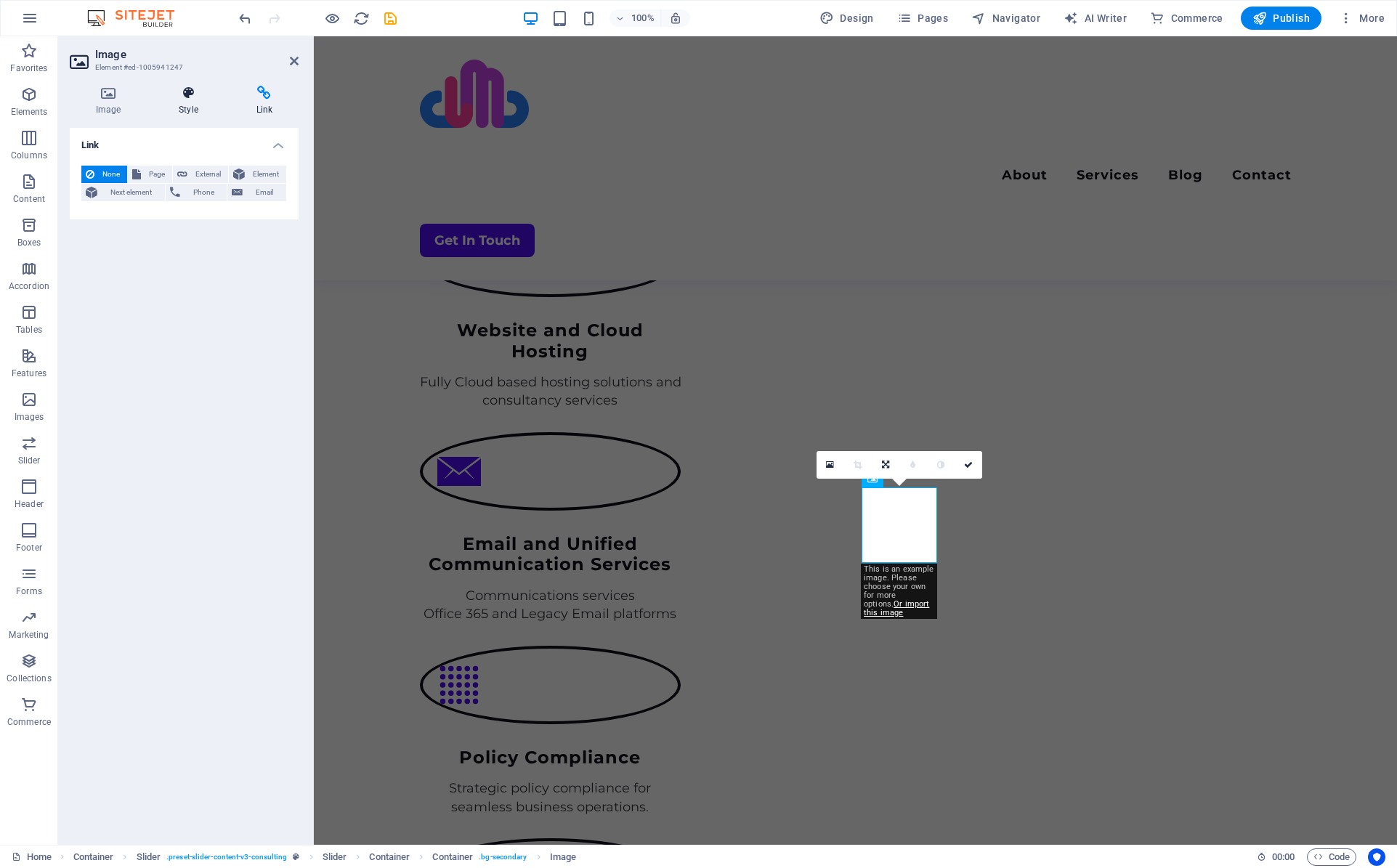
click at [192, 100] on h4 "Style" at bounding box center [191, 101] width 77 height 31
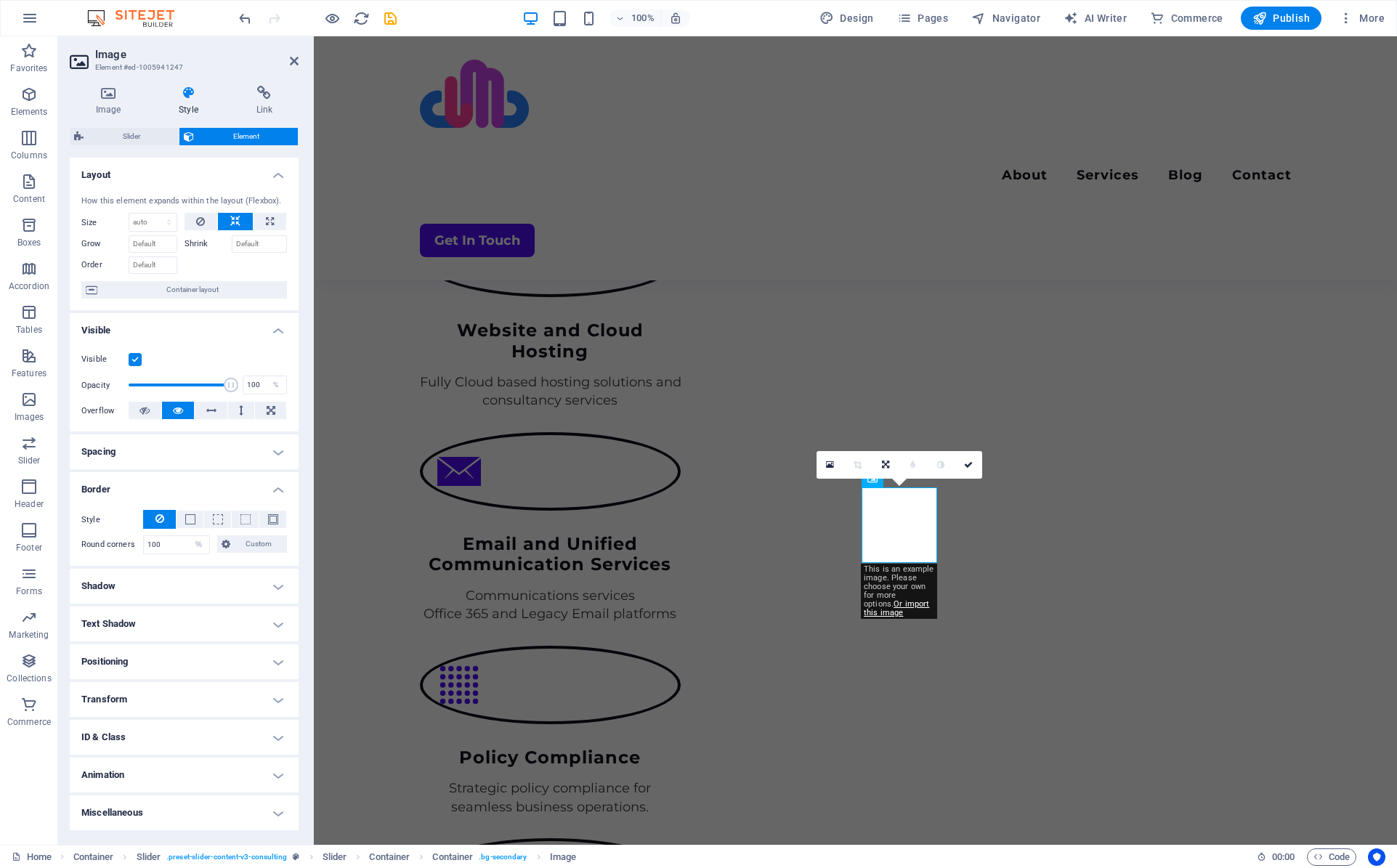
click at [149, 660] on h4 "Positioning" at bounding box center [183, 662] width 228 height 35
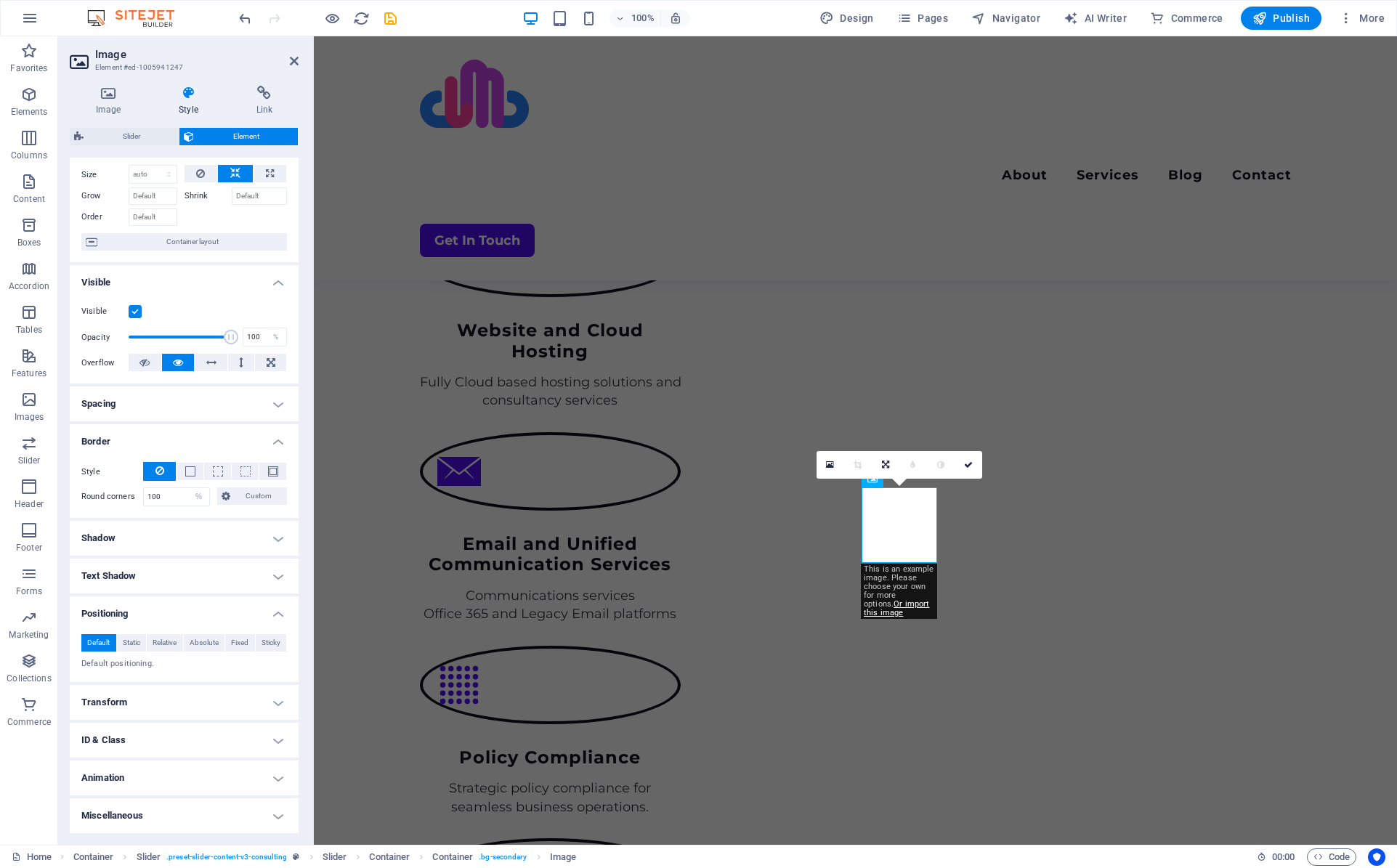
click at [130, 714] on h4 "Transform" at bounding box center [183, 702] width 228 height 35
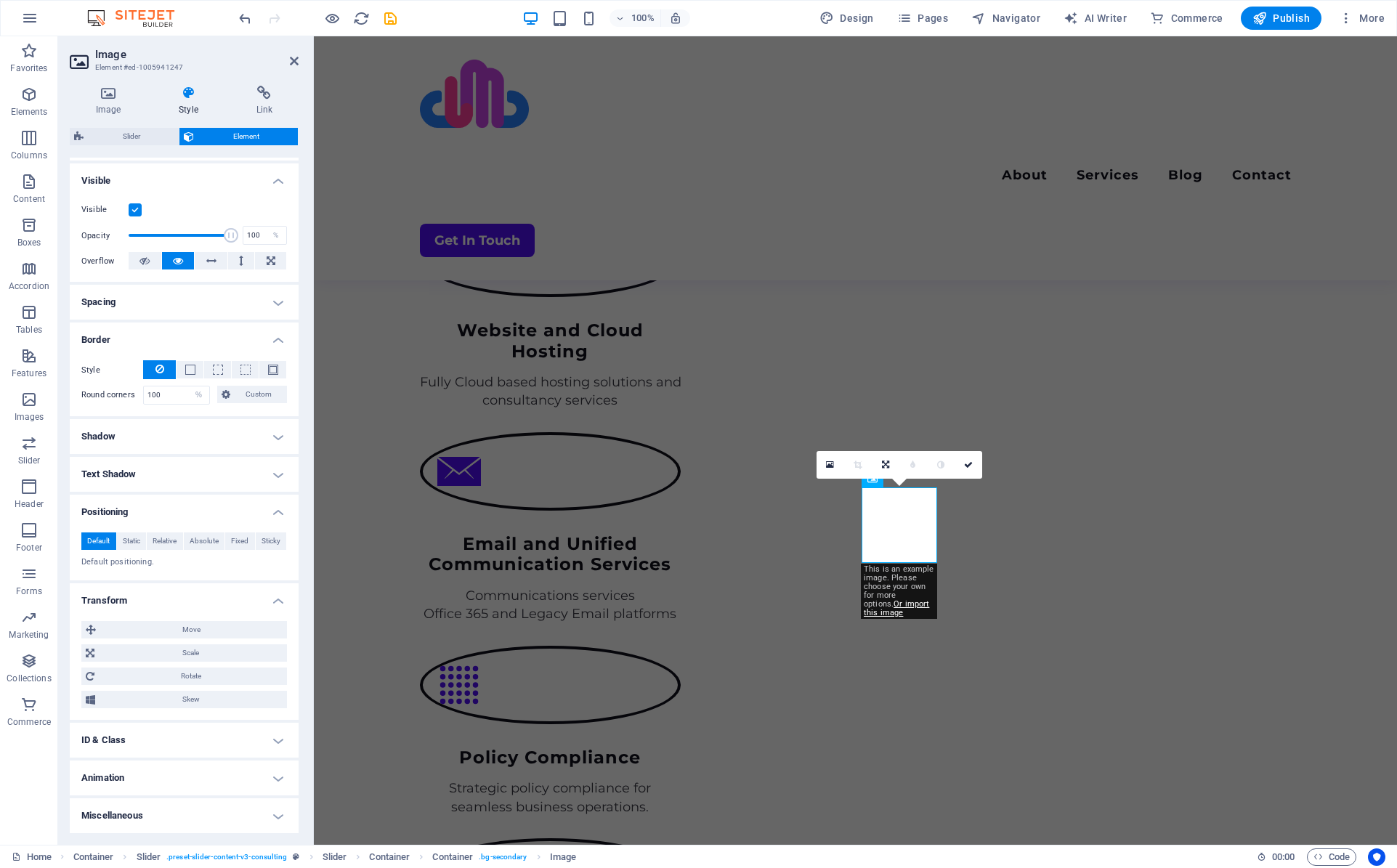
click at [158, 815] on h4 "Miscellaneous" at bounding box center [183, 815] width 228 height 35
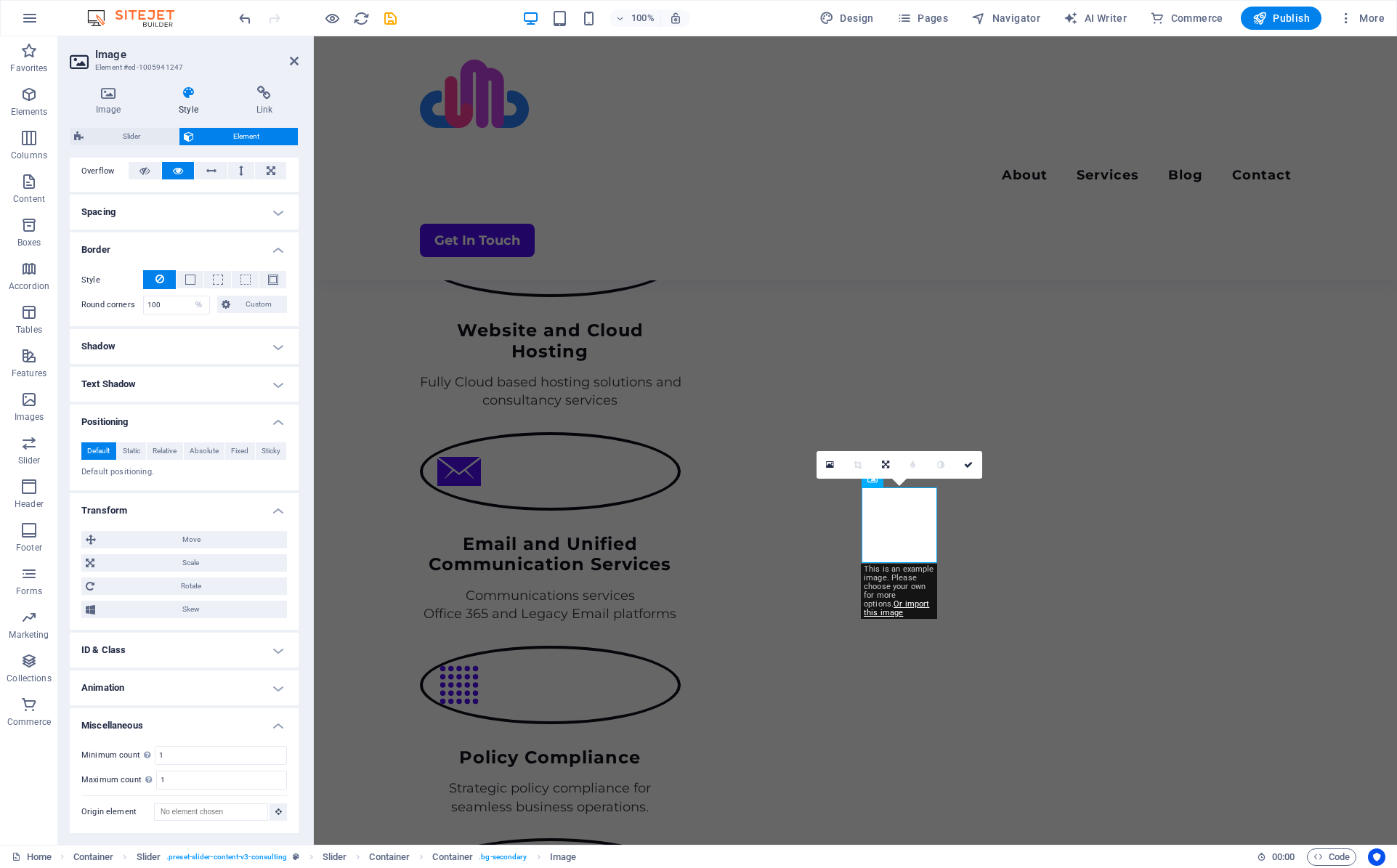
click at [128, 386] on h4 "Text Shadow" at bounding box center [183, 384] width 228 height 35
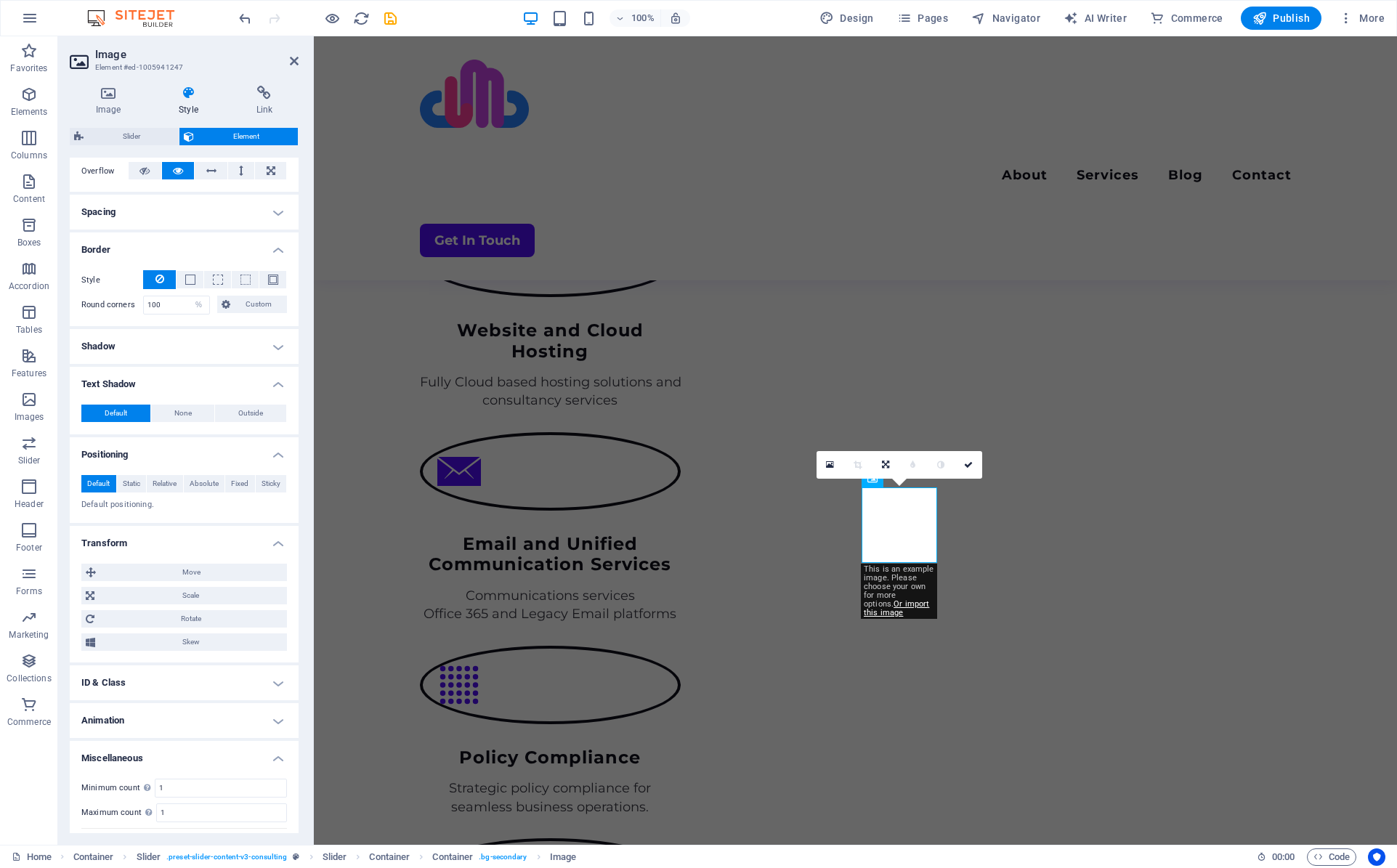
click at [115, 346] on h4 "Shadow" at bounding box center [183, 346] width 228 height 35
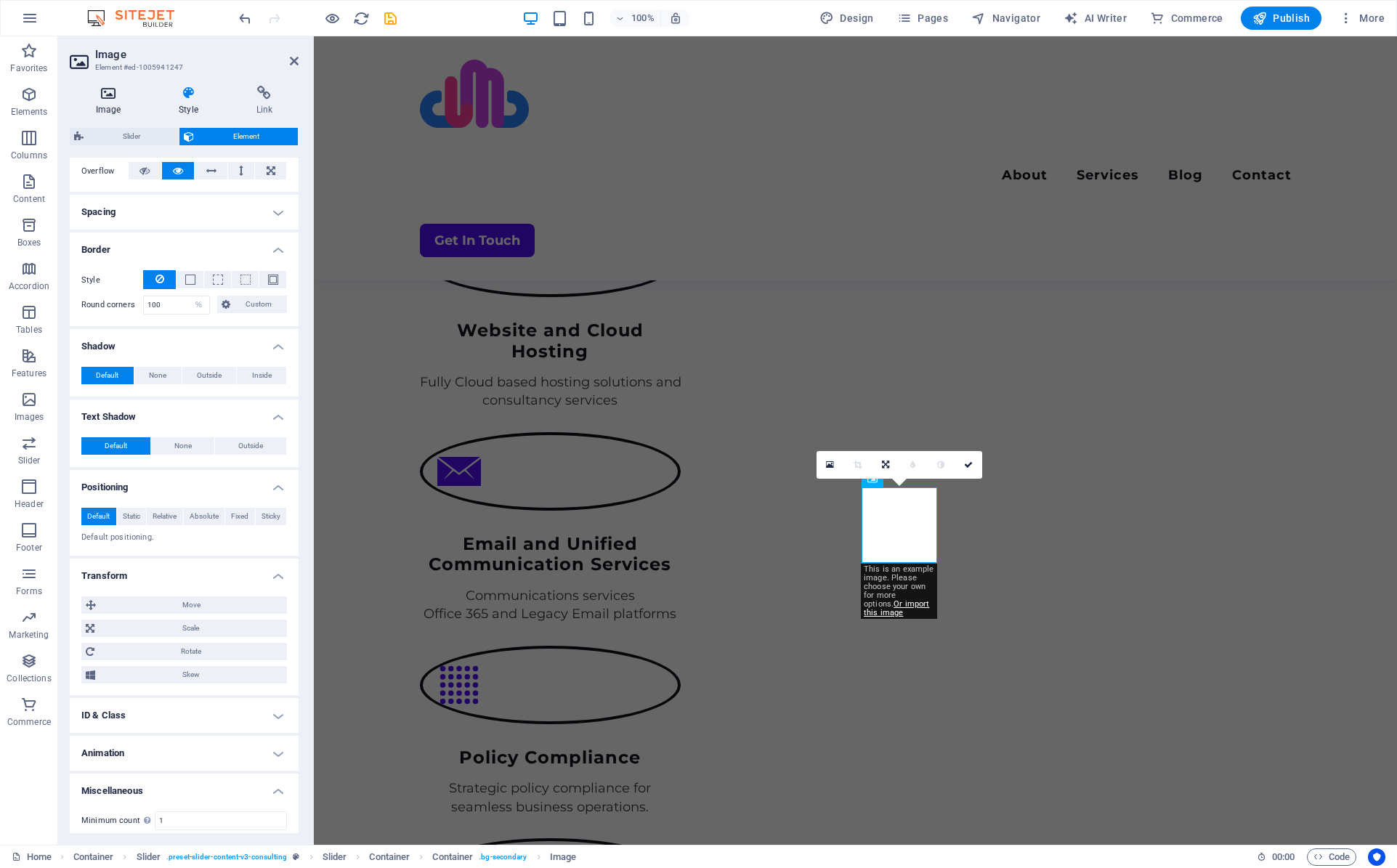
click at [104, 95] on icon at bounding box center [108, 93] width 77 height 14
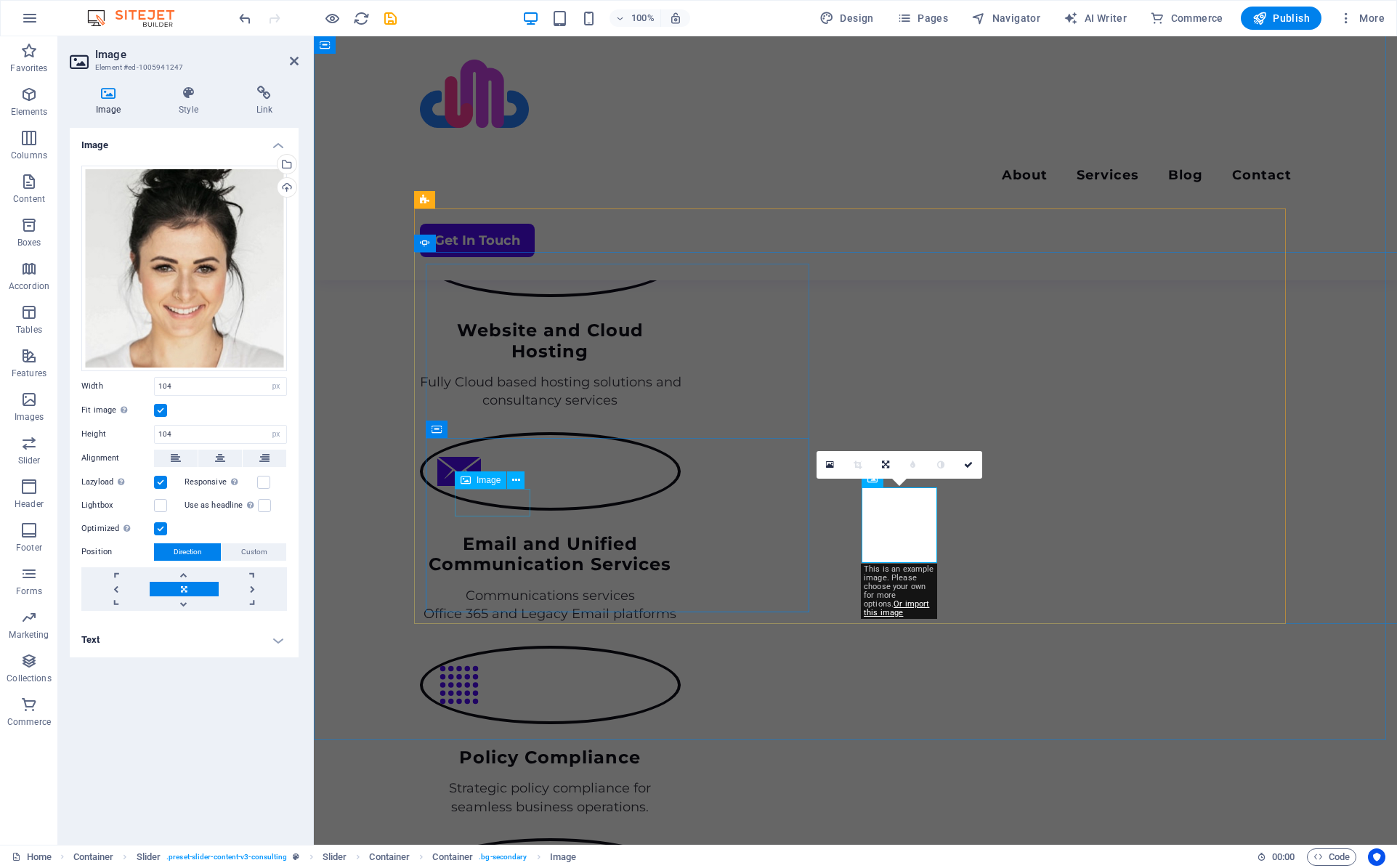
select select "px"
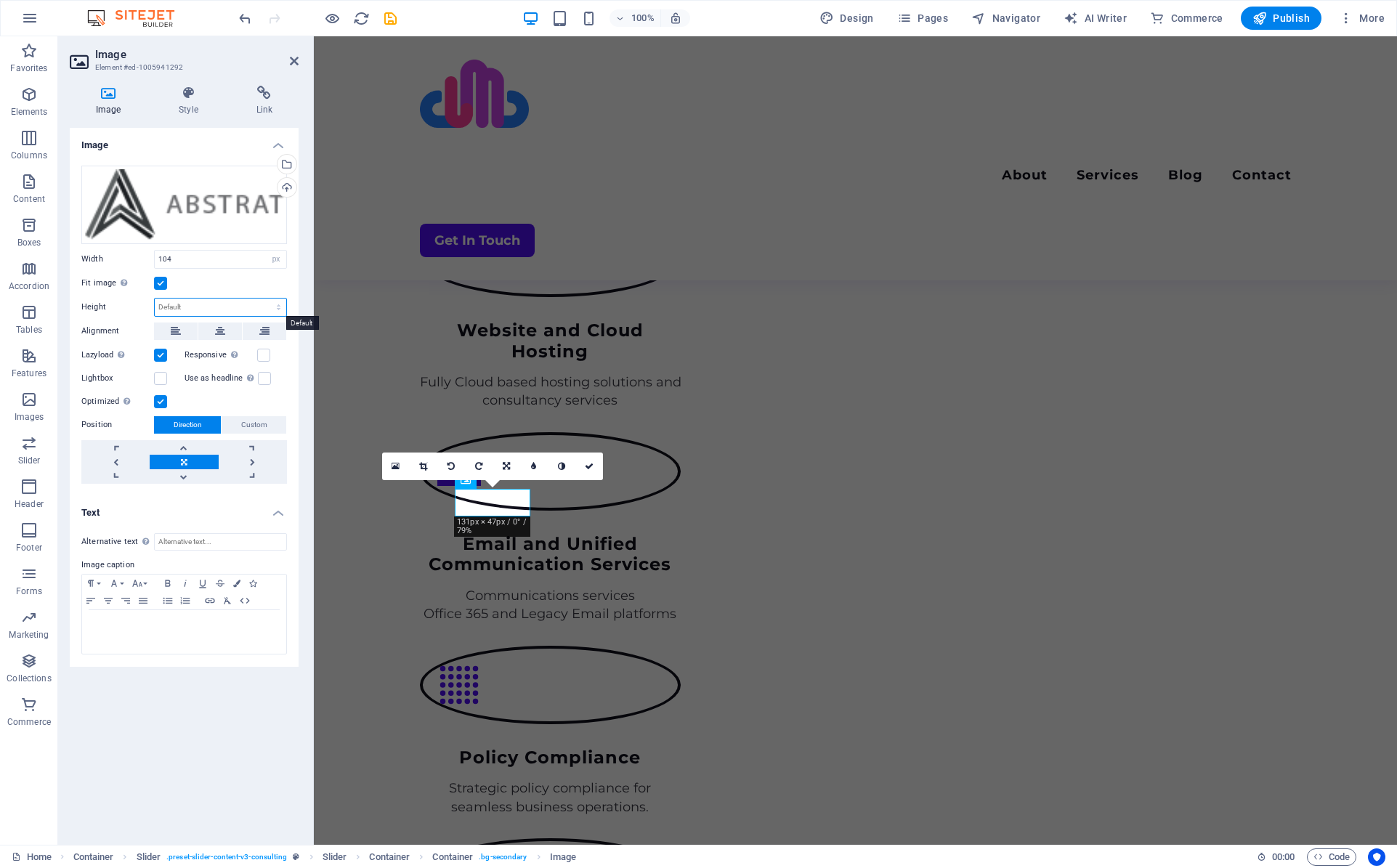
click at [189, 307] on select "Default auto px" at bounding box center [220, 307] width 132 height 18
select select "px"
click at [266, 298] on select "Default auto px" at bounding box center [220, 307] width 132 height 18
type input "104"
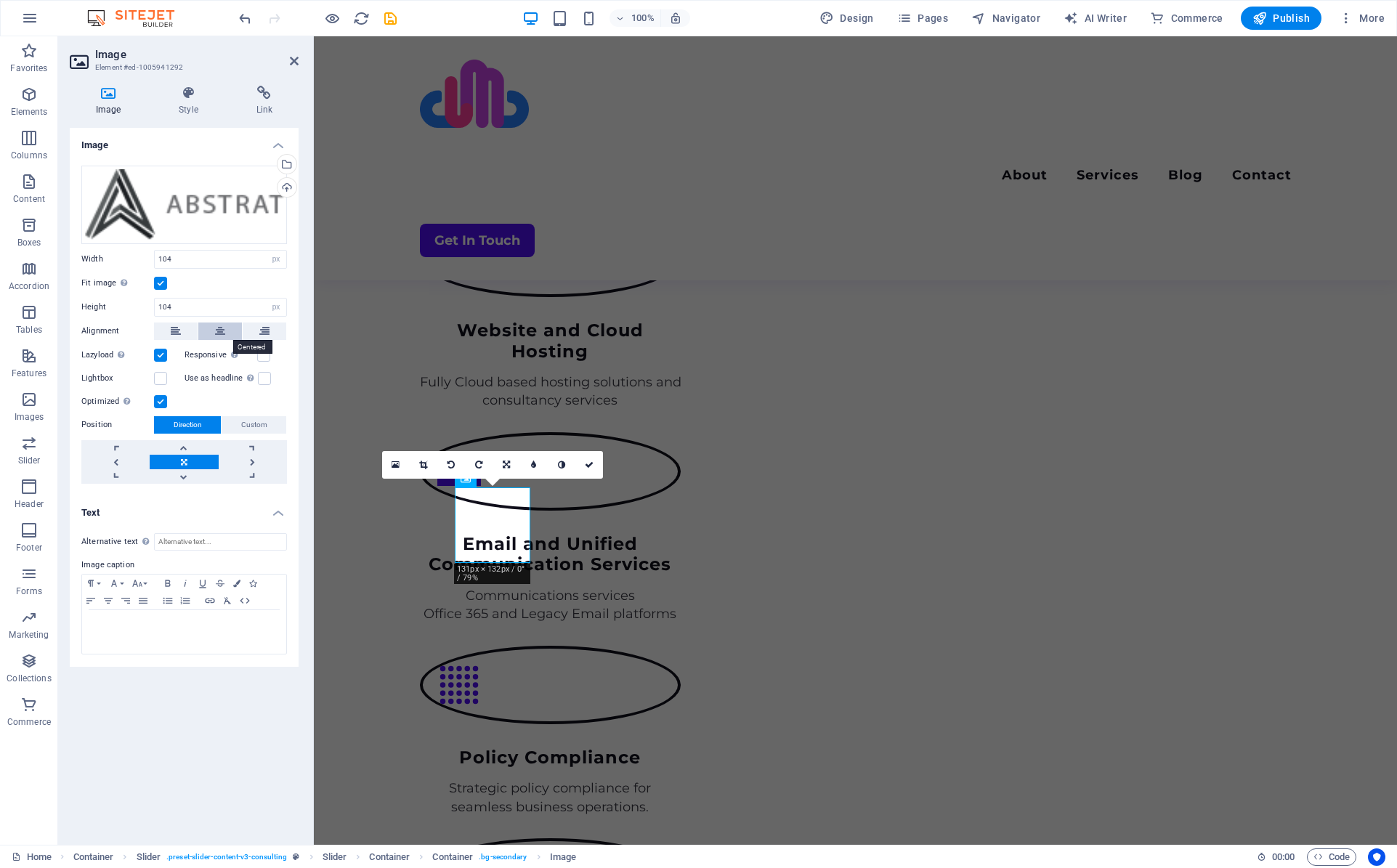
click at [217, 330] on icon at bounding box center [220, 331] width 10 height 18
click at [180, 329] on icon at bounding box center [176, 331] width 10 height 18
click at [262, 353] on label at bounding box center [263, 354] width 13 height 13
click at [0, 0] on input "Responsive Automatically load retina image and smartphone optimized sizes." at bounding box center [0, 0] width 0 height 0
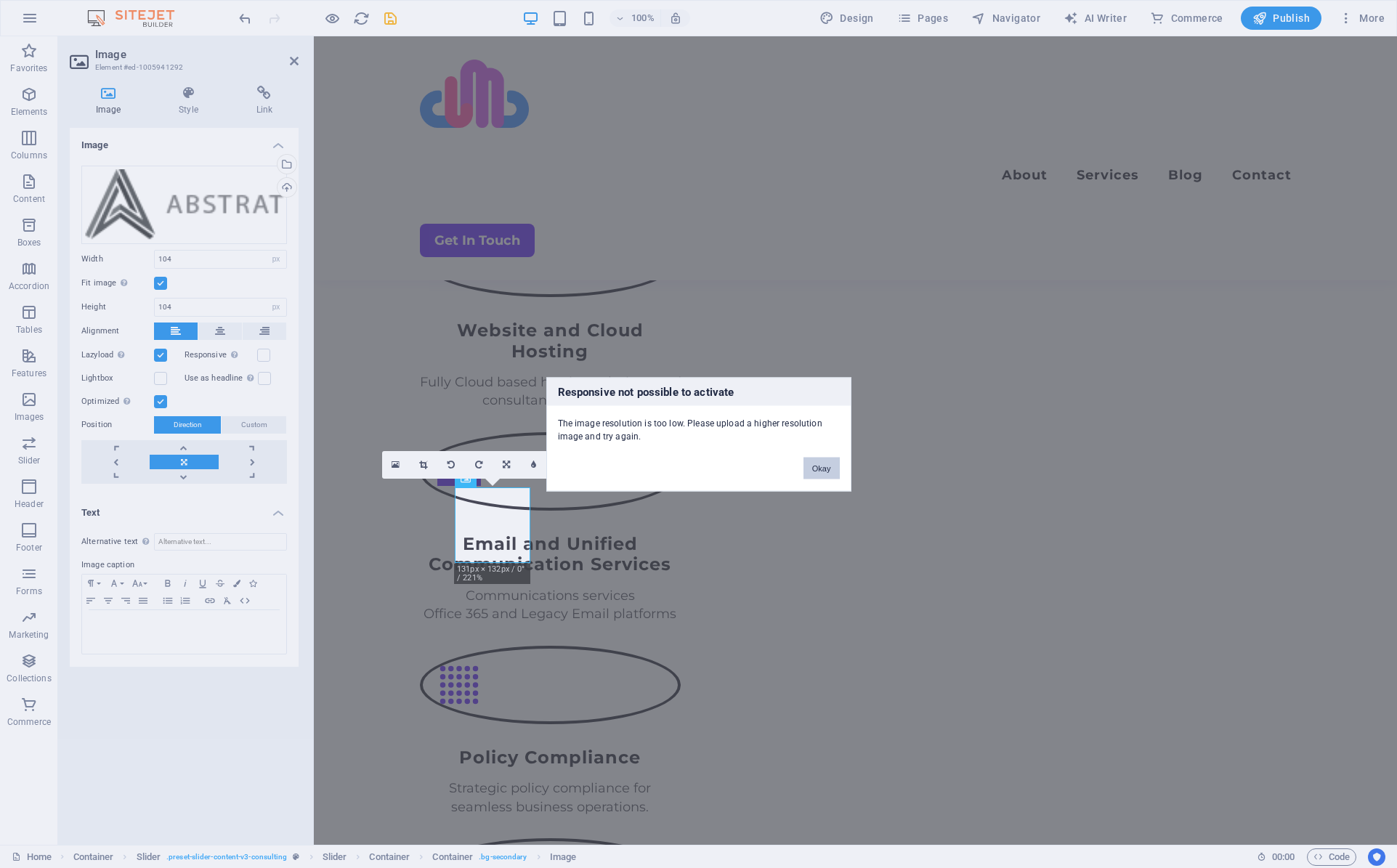
click at [818, 468] on button "Okay" at bounding box center [821, 468] width 37 height 22
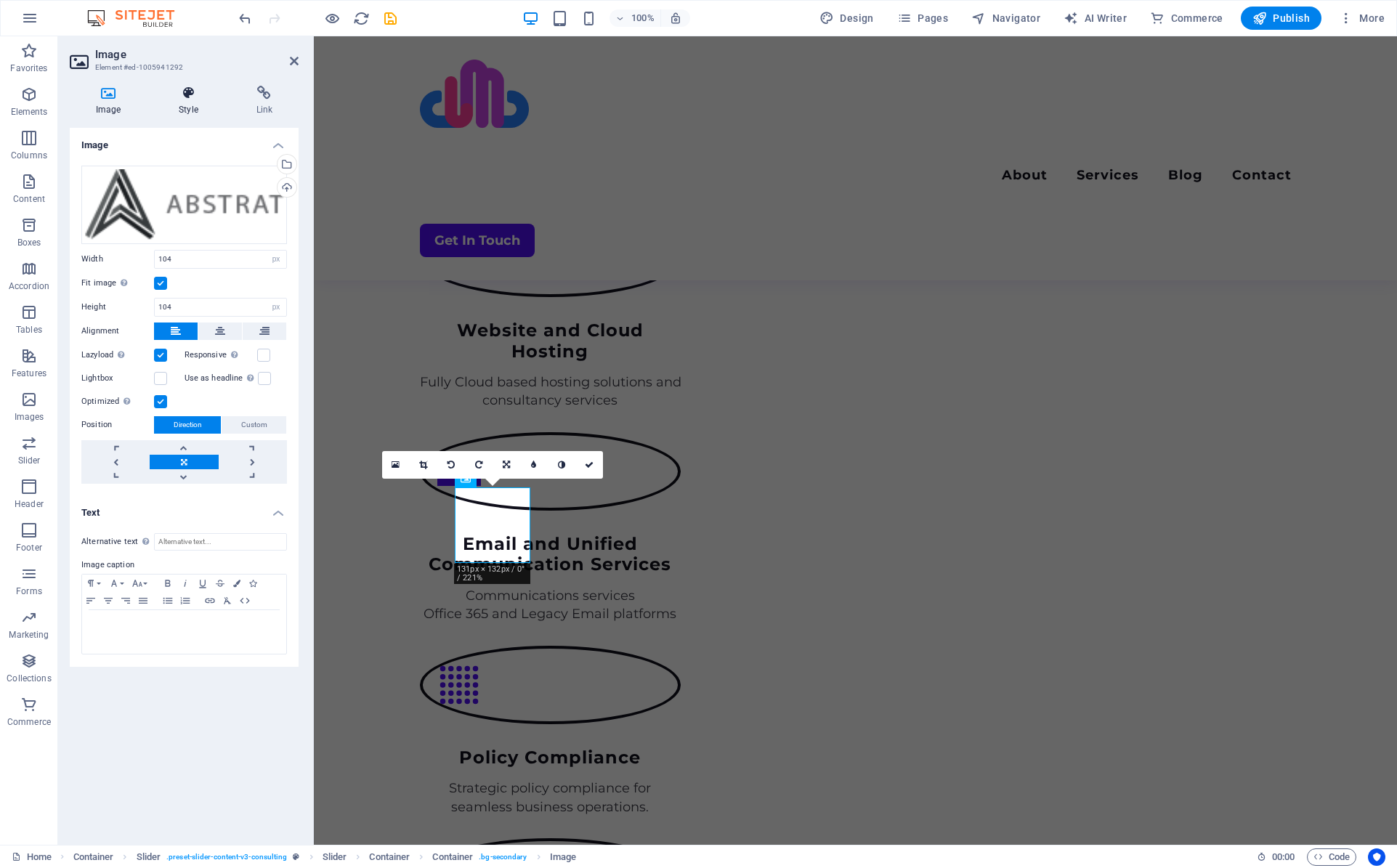
click at [192, 102] on h4 "Style" at bounding box center [191, 101] width 77 height 31
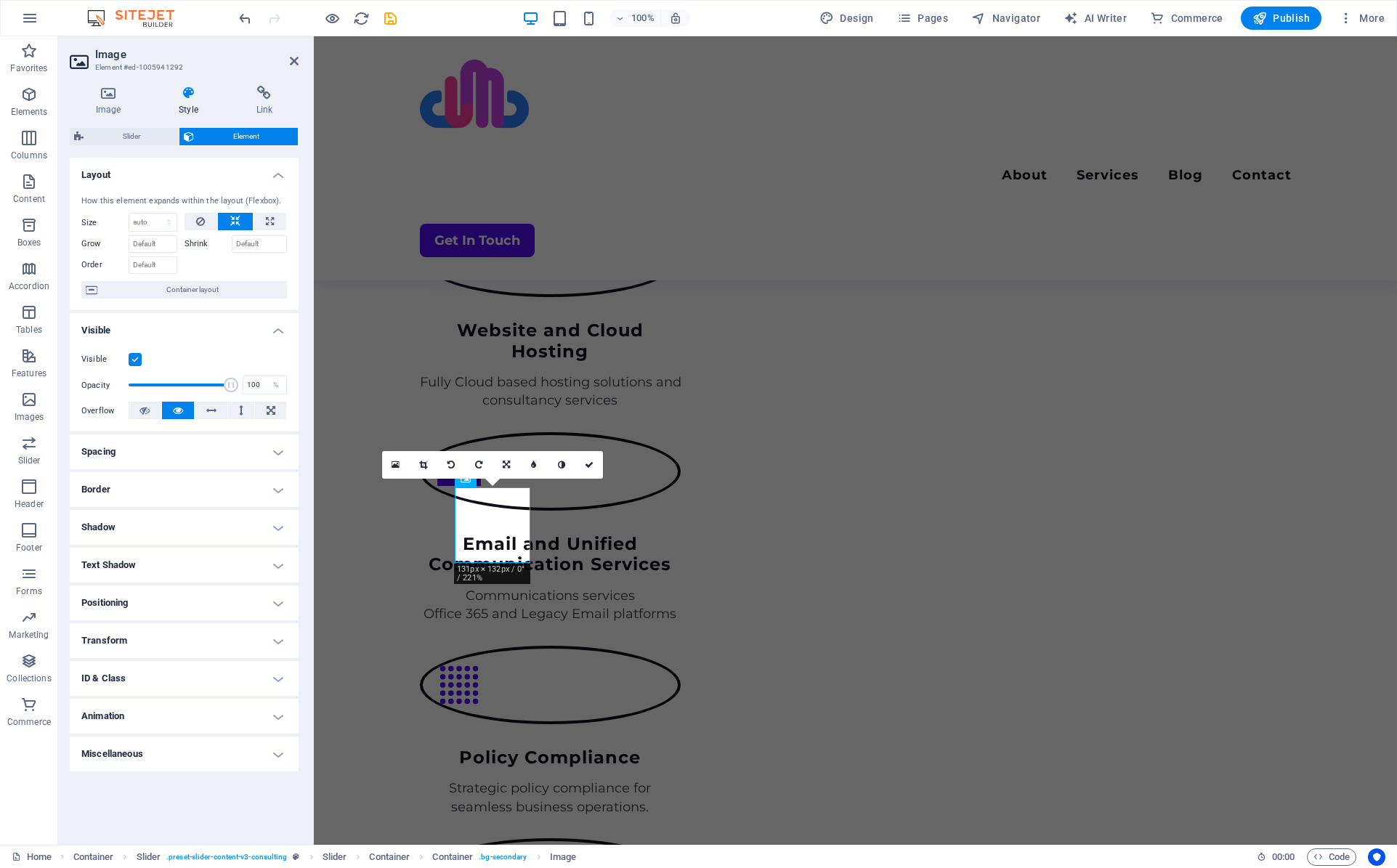
click at [133, 498] on h4 "Border" at bounding box center [183, 489] width 228 height 35
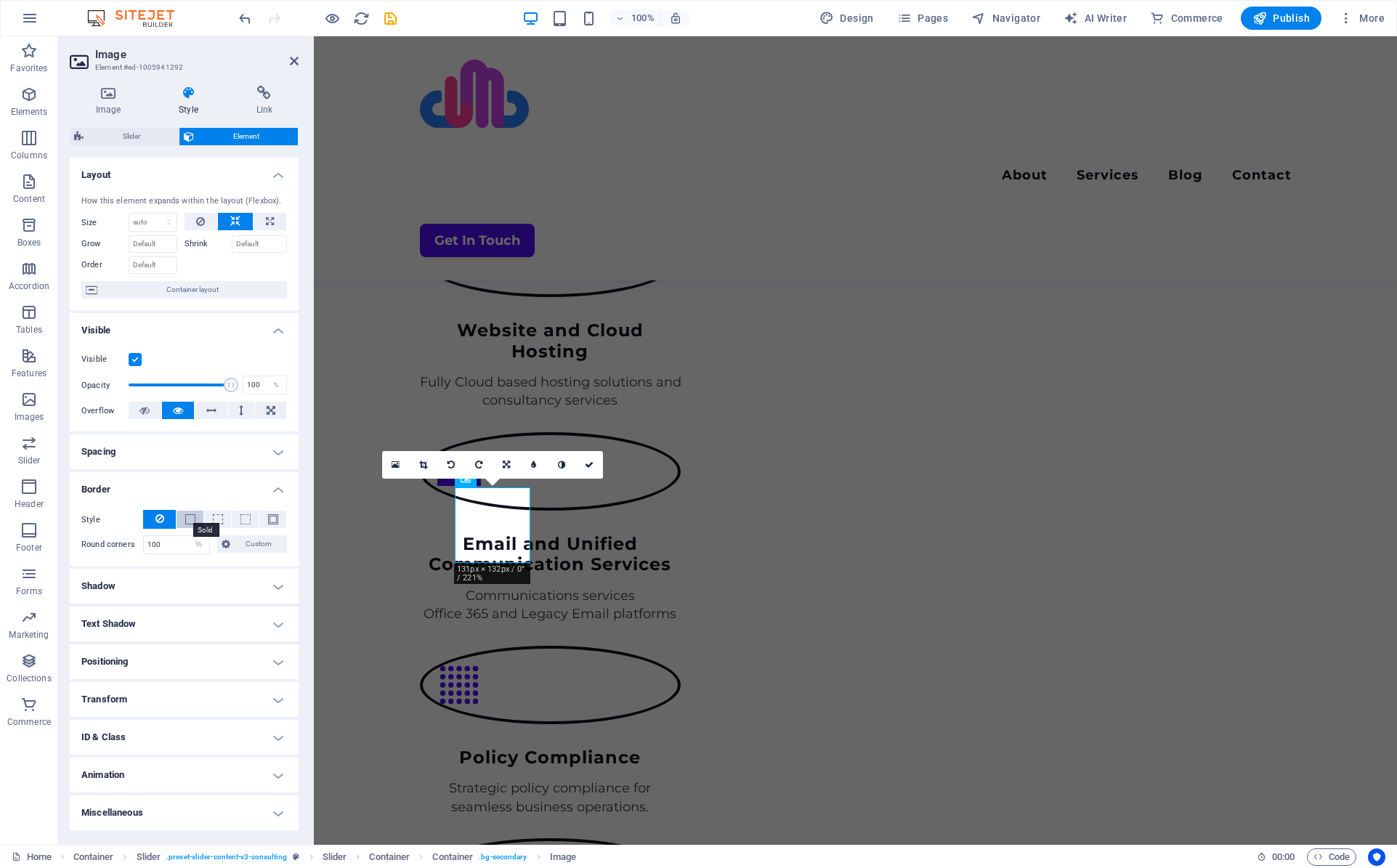
click at [187, 515] on span at bounding box center [190, 519] width 10 height 10
click at [215, 515] on span at bounding box center [218, 519] width 10 height 10
click at [189, 518] on span at bounding box center [190, 519] width 10 height 10
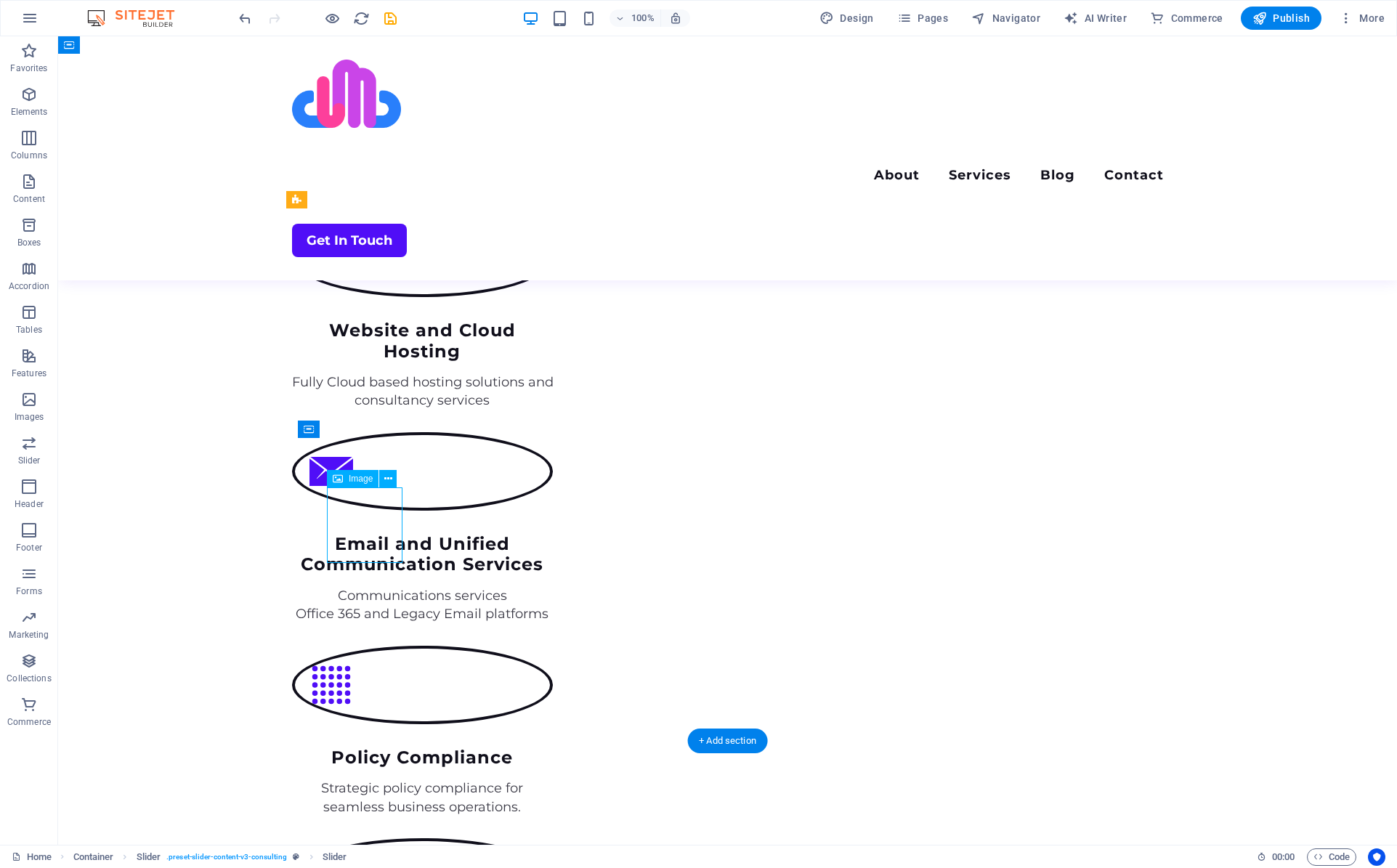
select select "px"
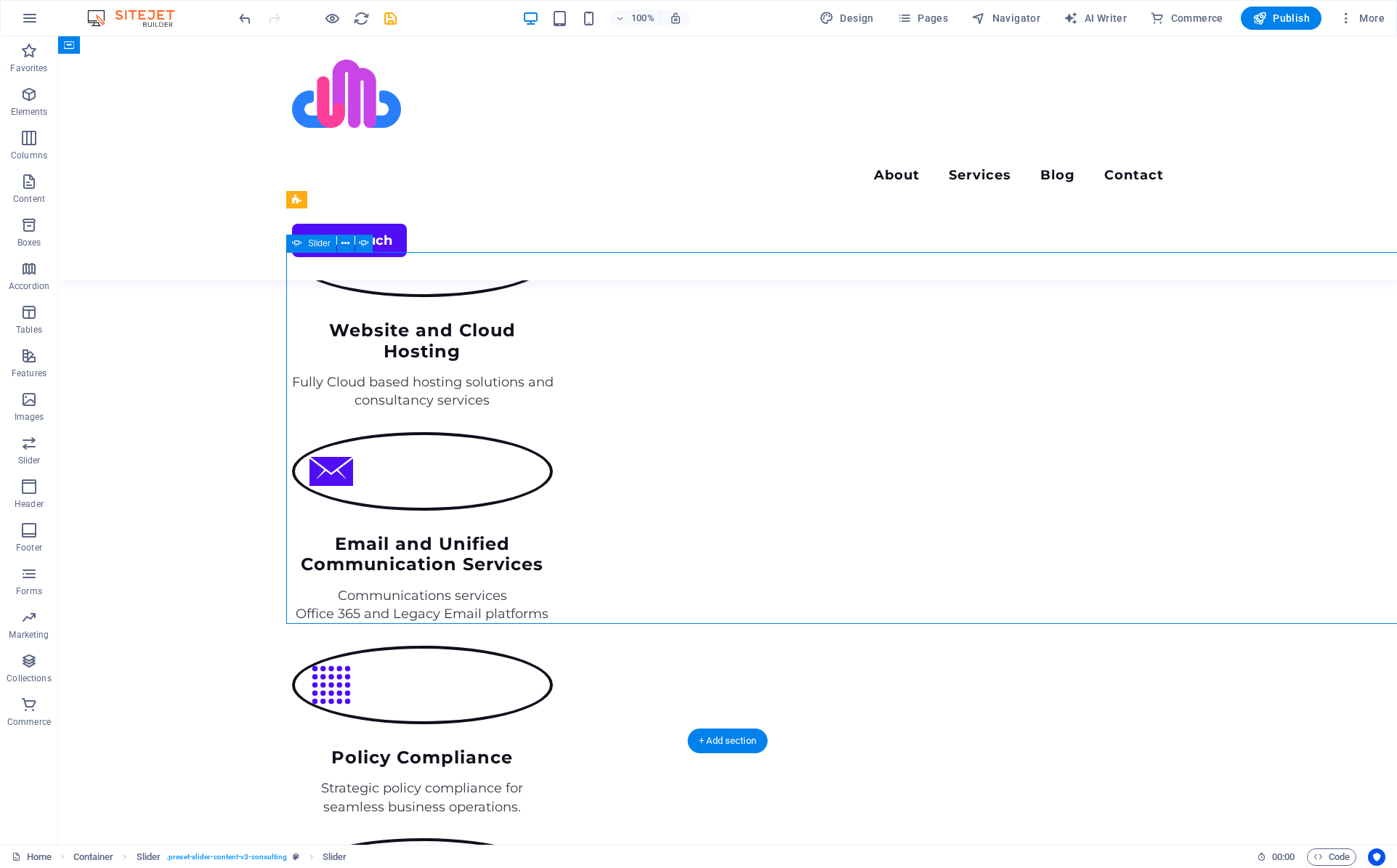
select select "ms"
select select "s"
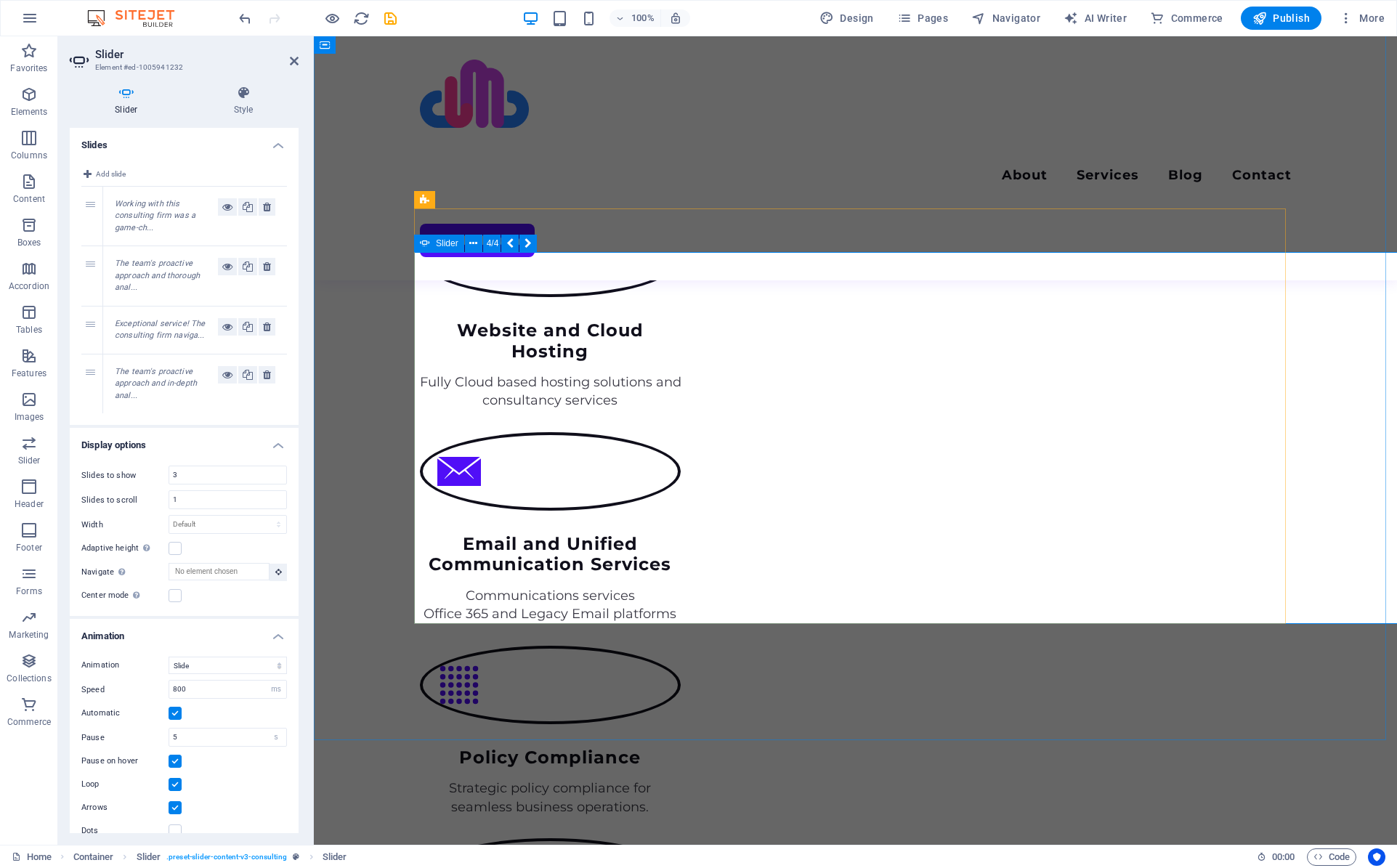
select select "px"
select select "%"
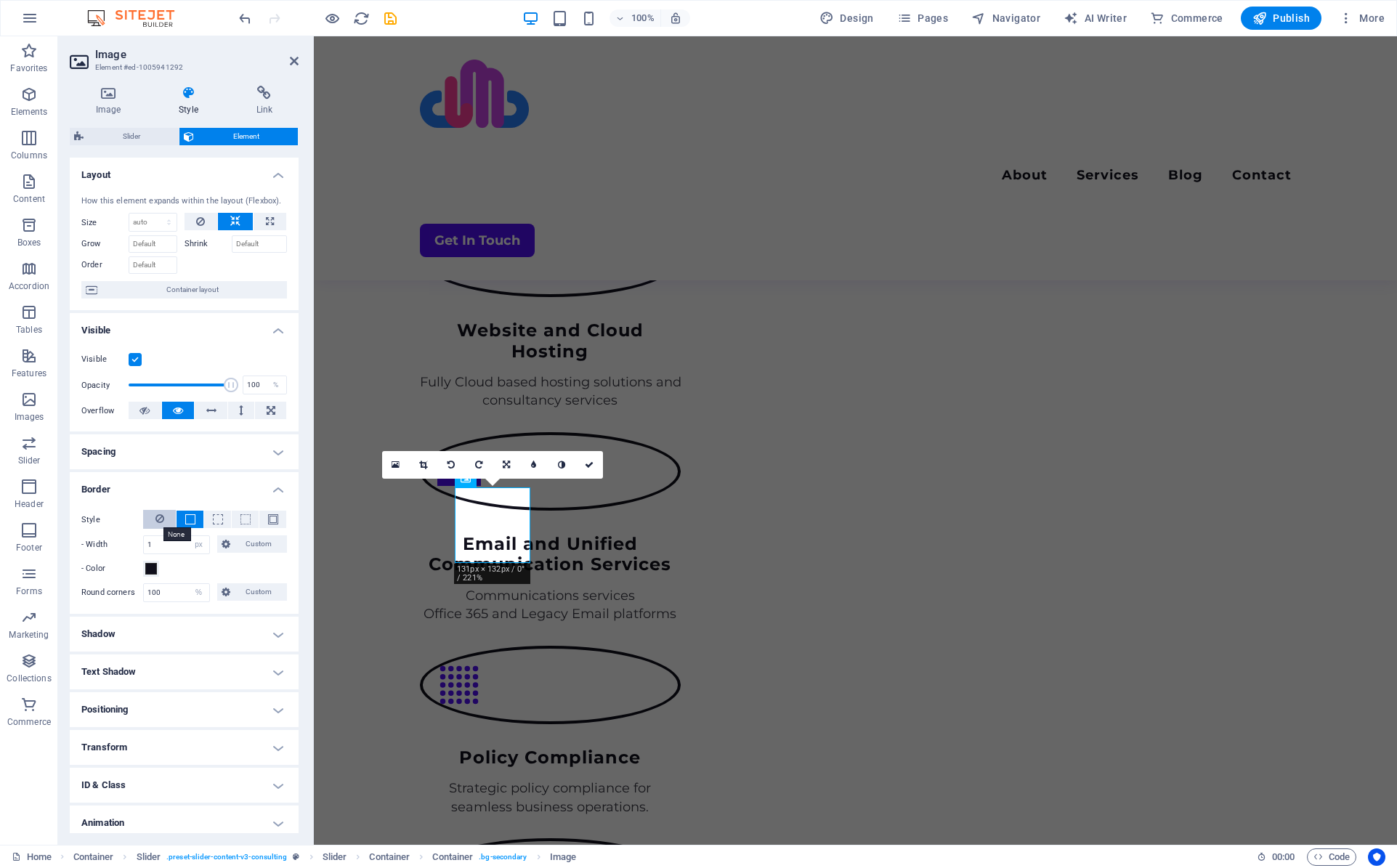
click at [158, 517] on icon at bounding box center [160, 518] width 8 height 18
click at [110, 99] on icon at bounding box center [108, 93] width 77 height 14
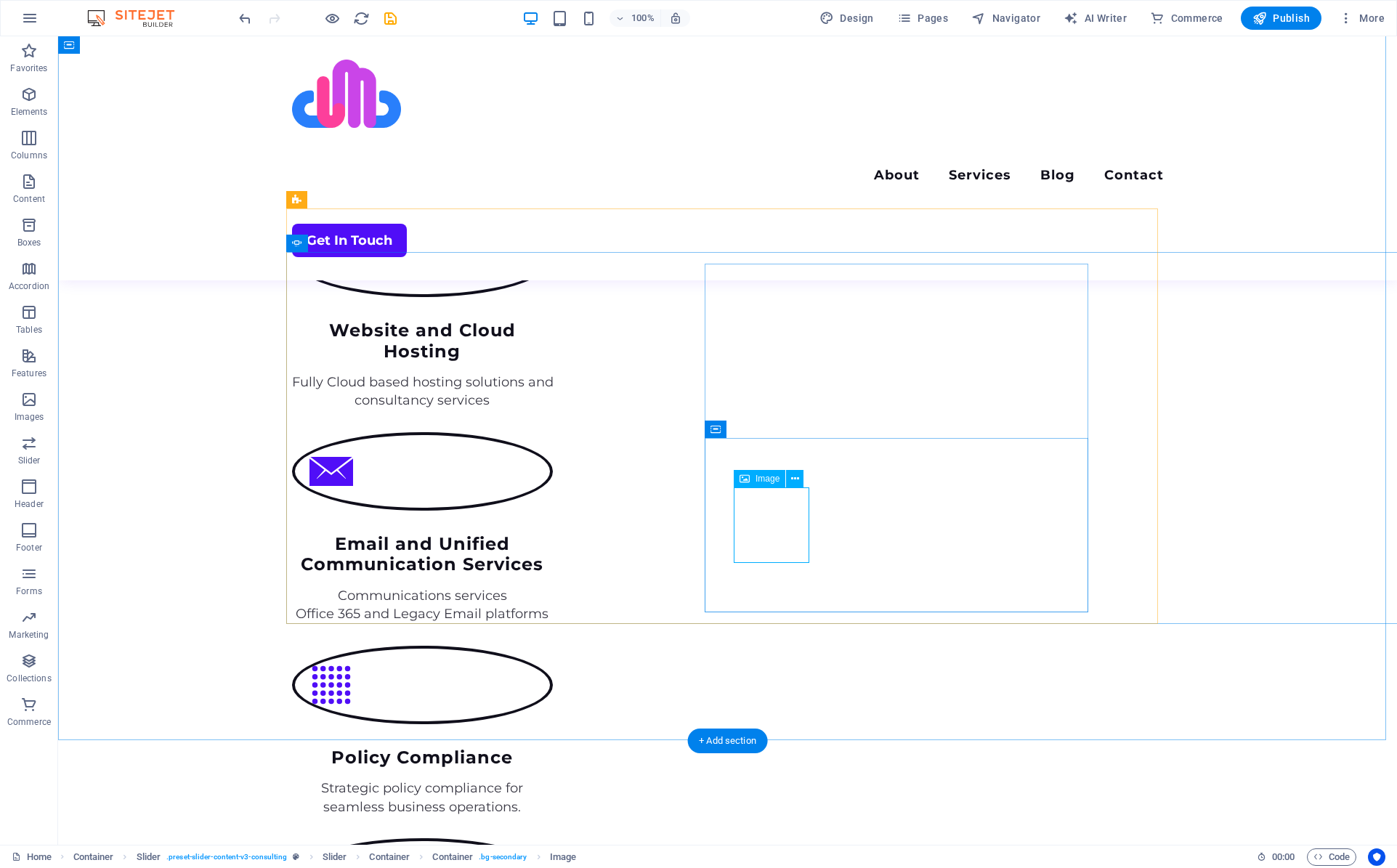
select select "px"
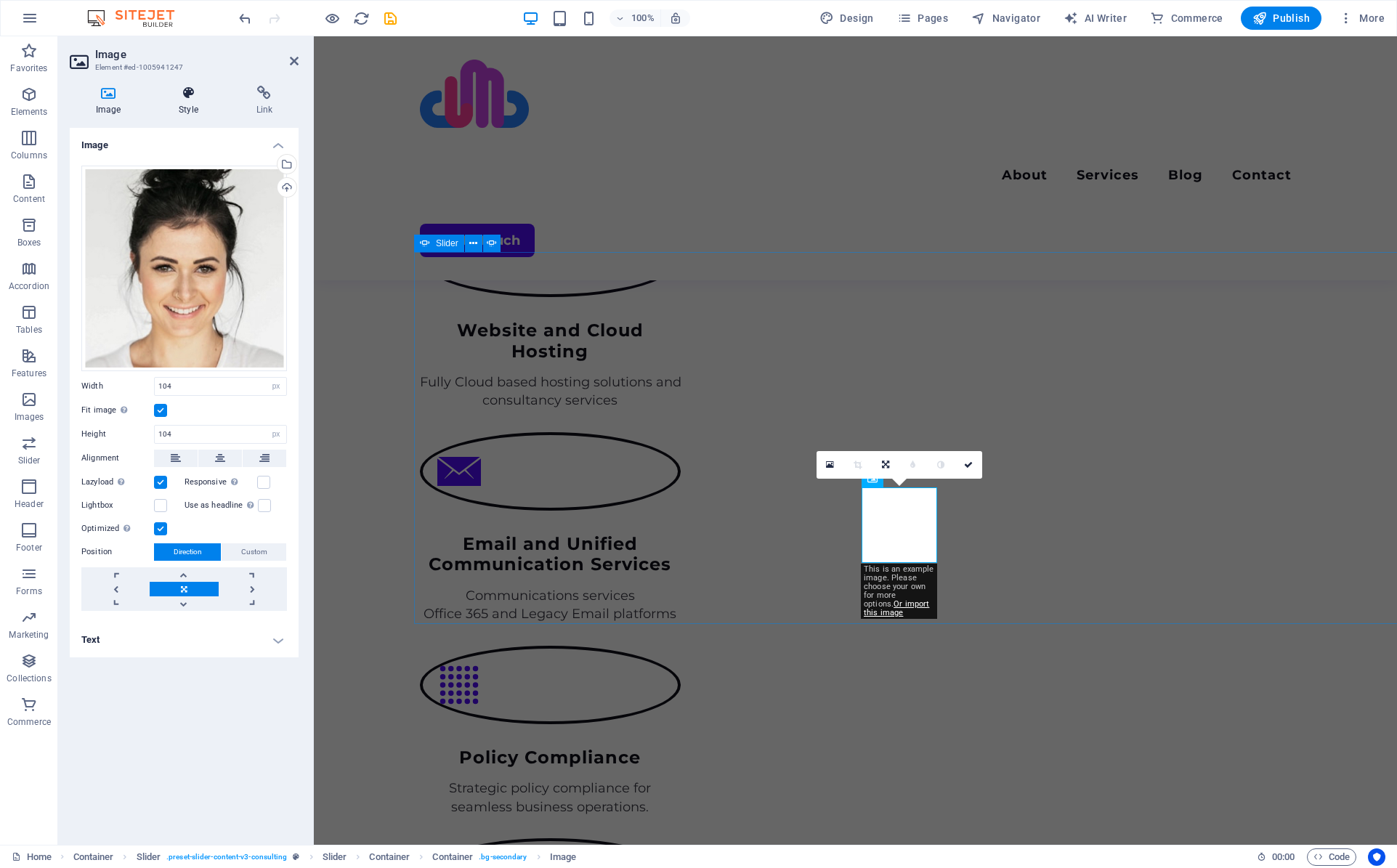
click at [186, 98] on icon at bounding box center [189, 93] width 71 height 14
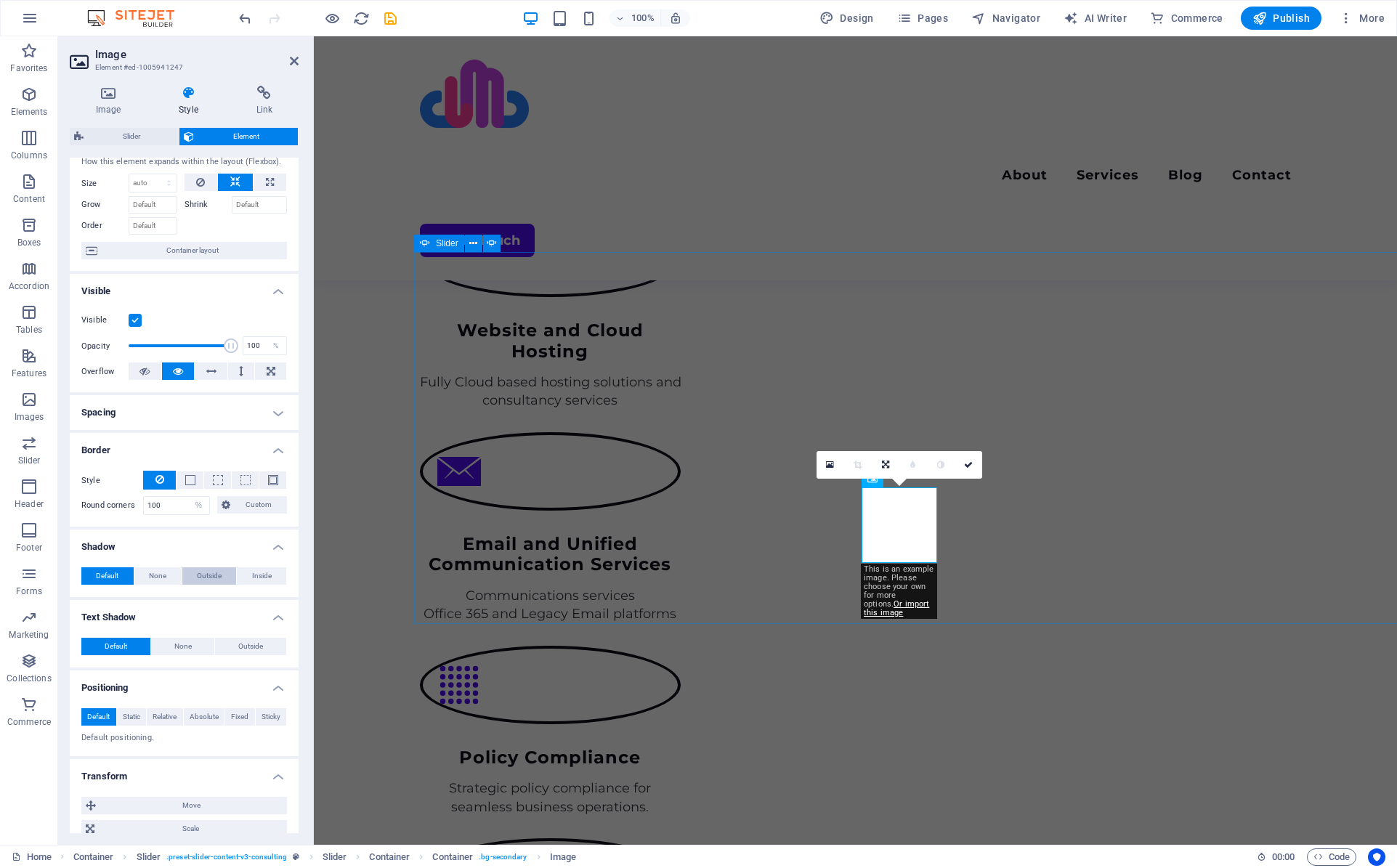
scroll to position [0, 0]
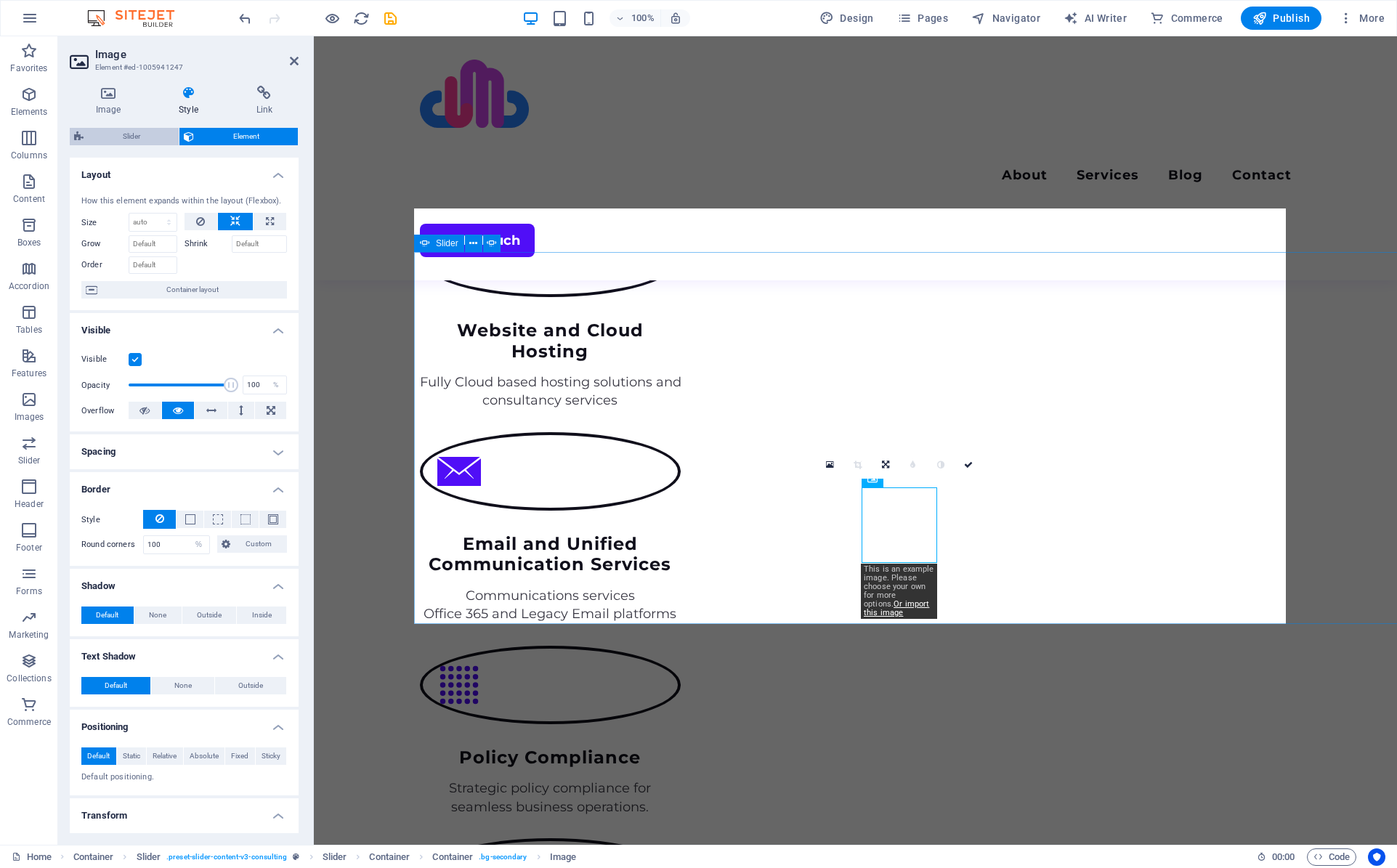
click at [119, 137] on span "Slider" at bounding box center [131, 137] width 87 height 18
select select "rem"
select select "px"
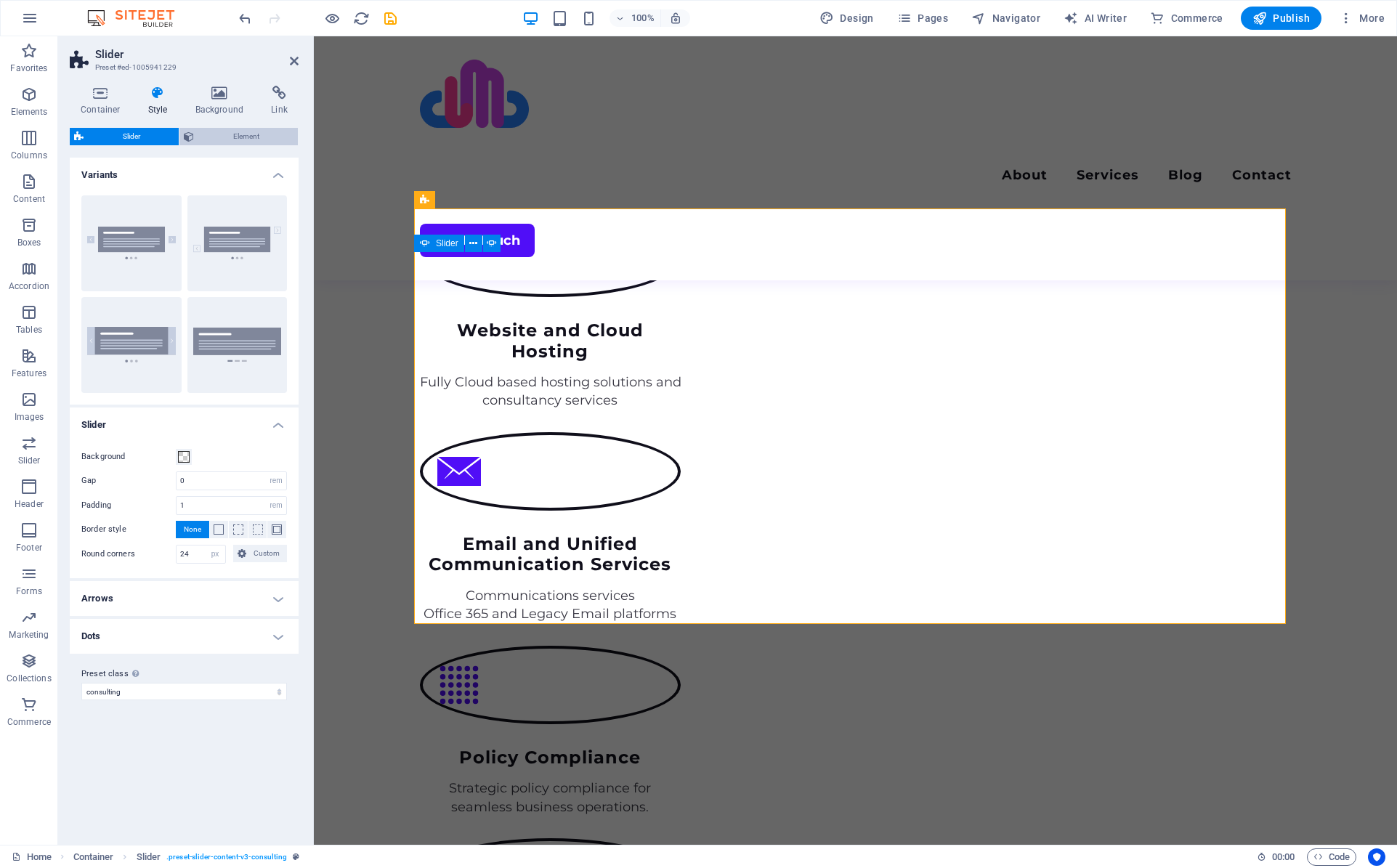
click at [234, 136] on span "Element" at bounding box center [245, 137] width 95 height 18
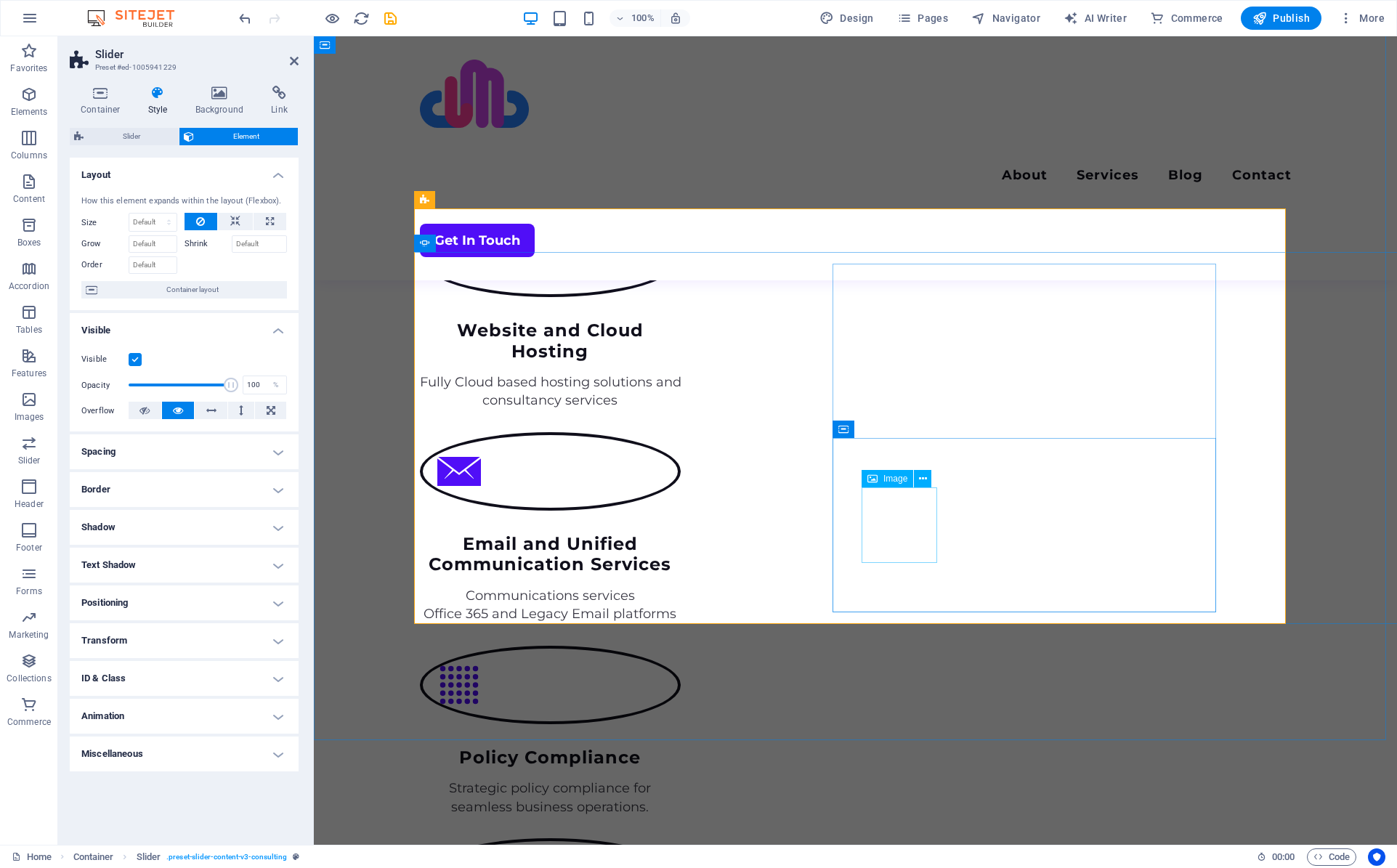
click at [921, 476] on icon at bounding box center [922, 479] width 8 height 15
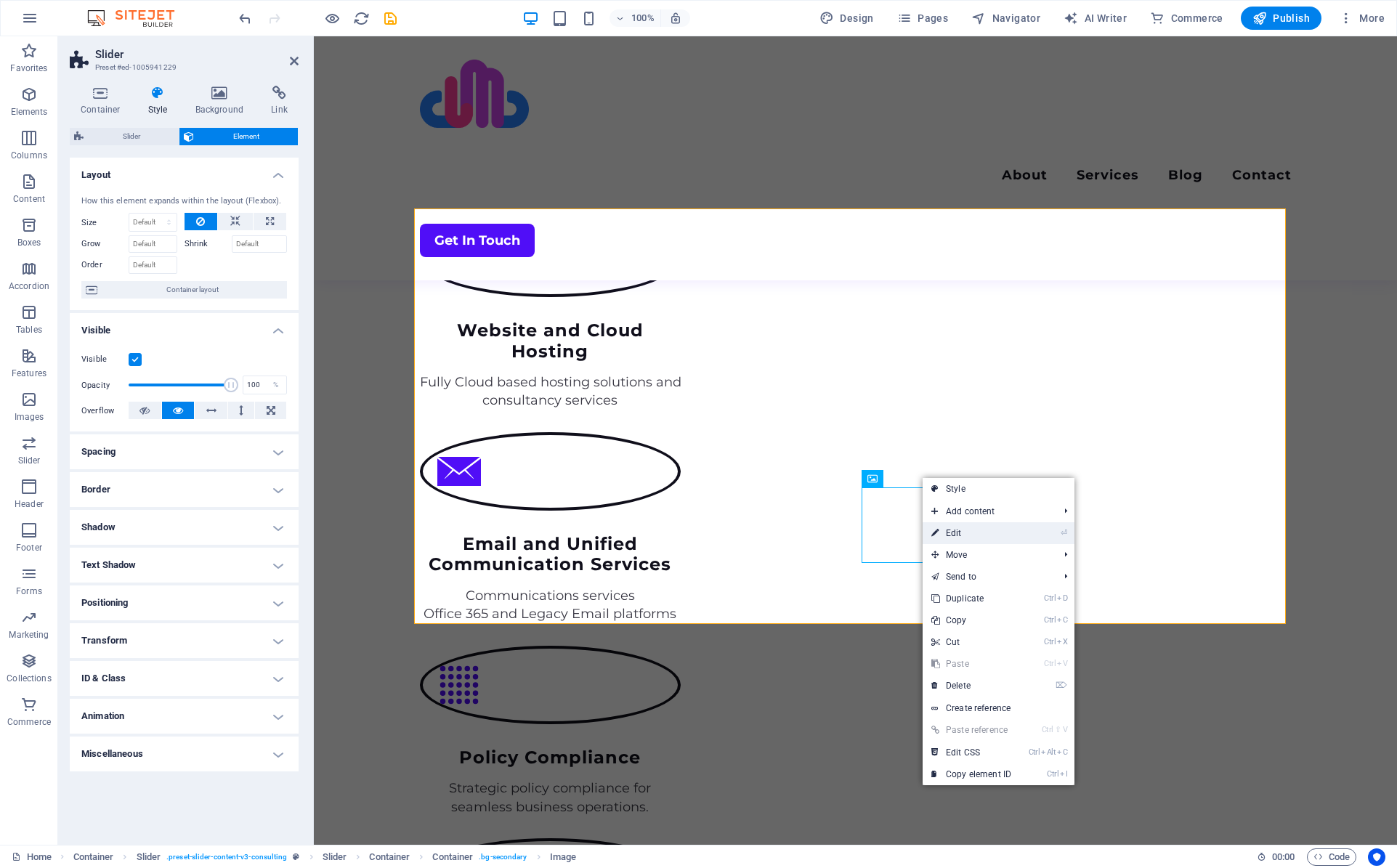
click at [966, 528] on link "⏎ Edit" at bounding box center [971, 533] width 98 height 22
select select "%"
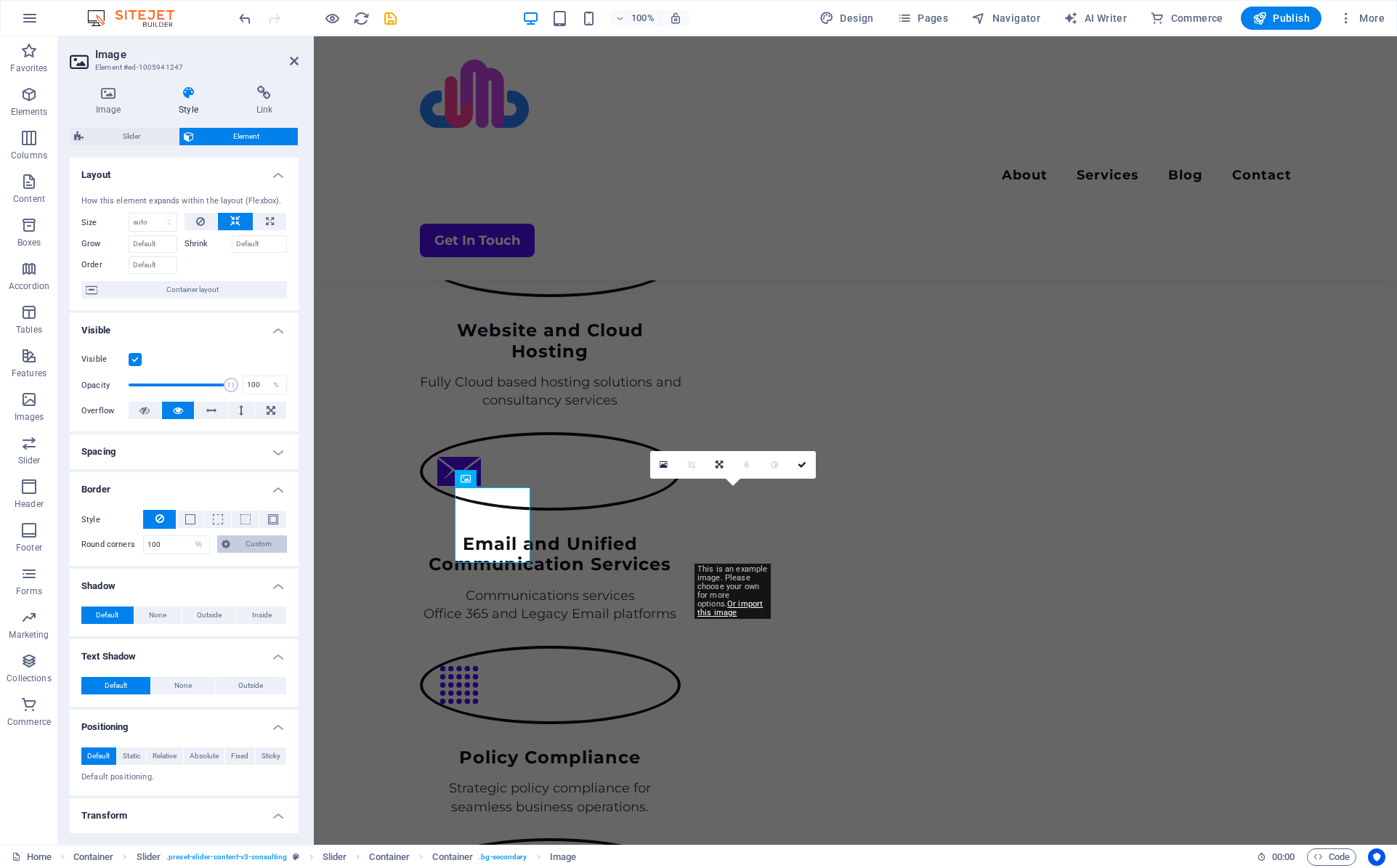
click at [256, 546] on span "Custom" at bounding box center [258, 544] width 48 height 18
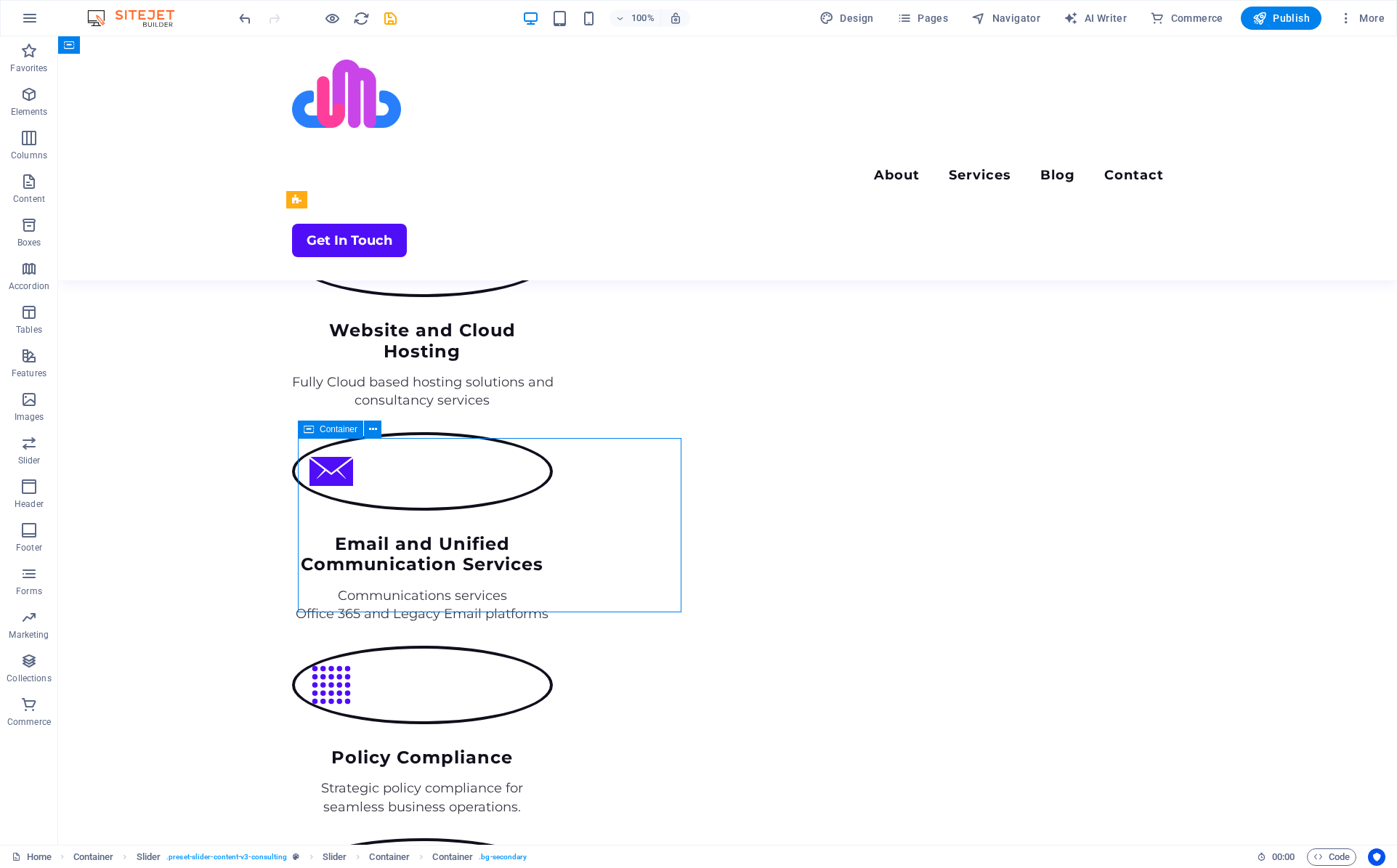
select select "px"
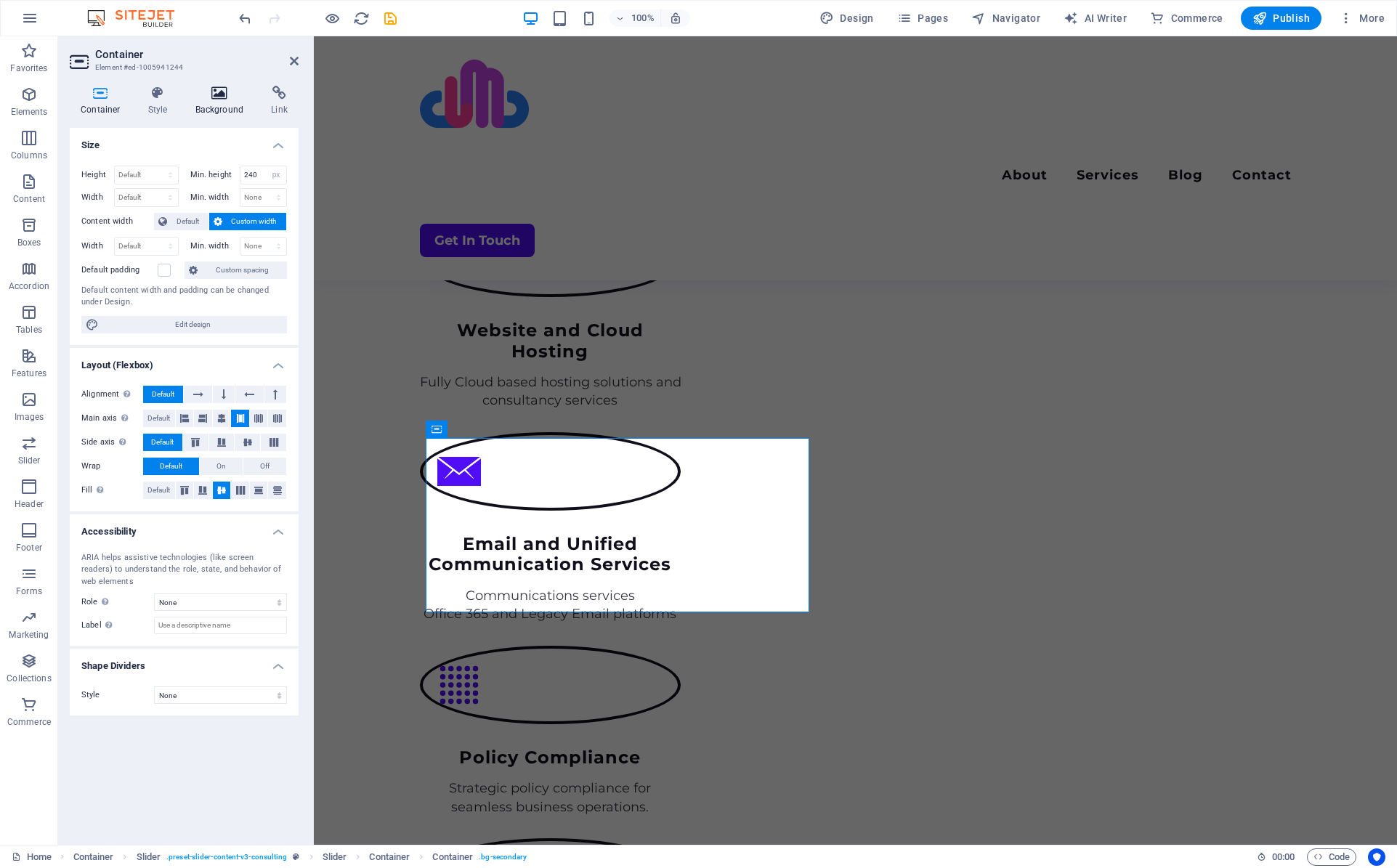
click at [214, 93] on icon at bounding box center [219, 93] width 70 height 14
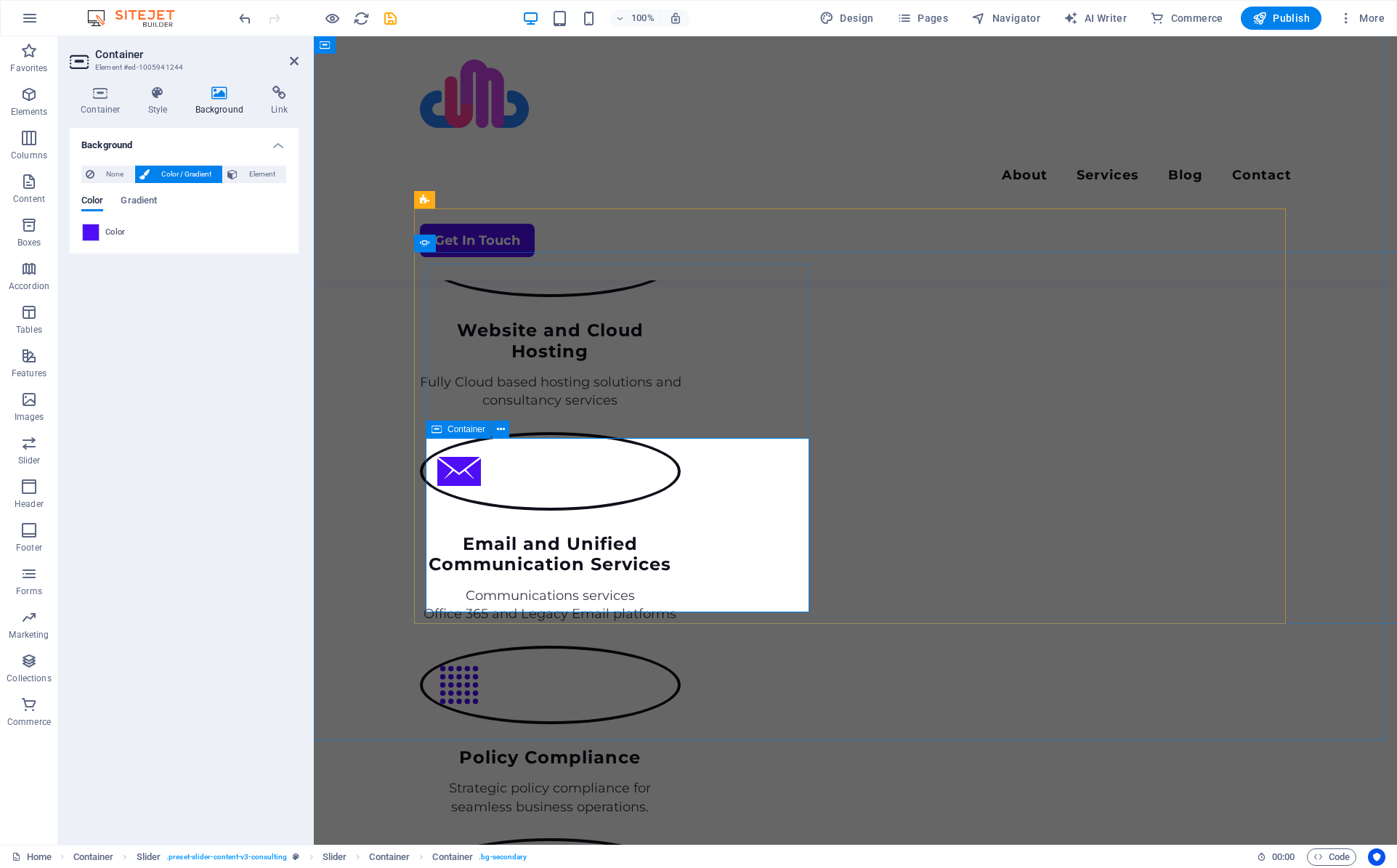
select select "%"
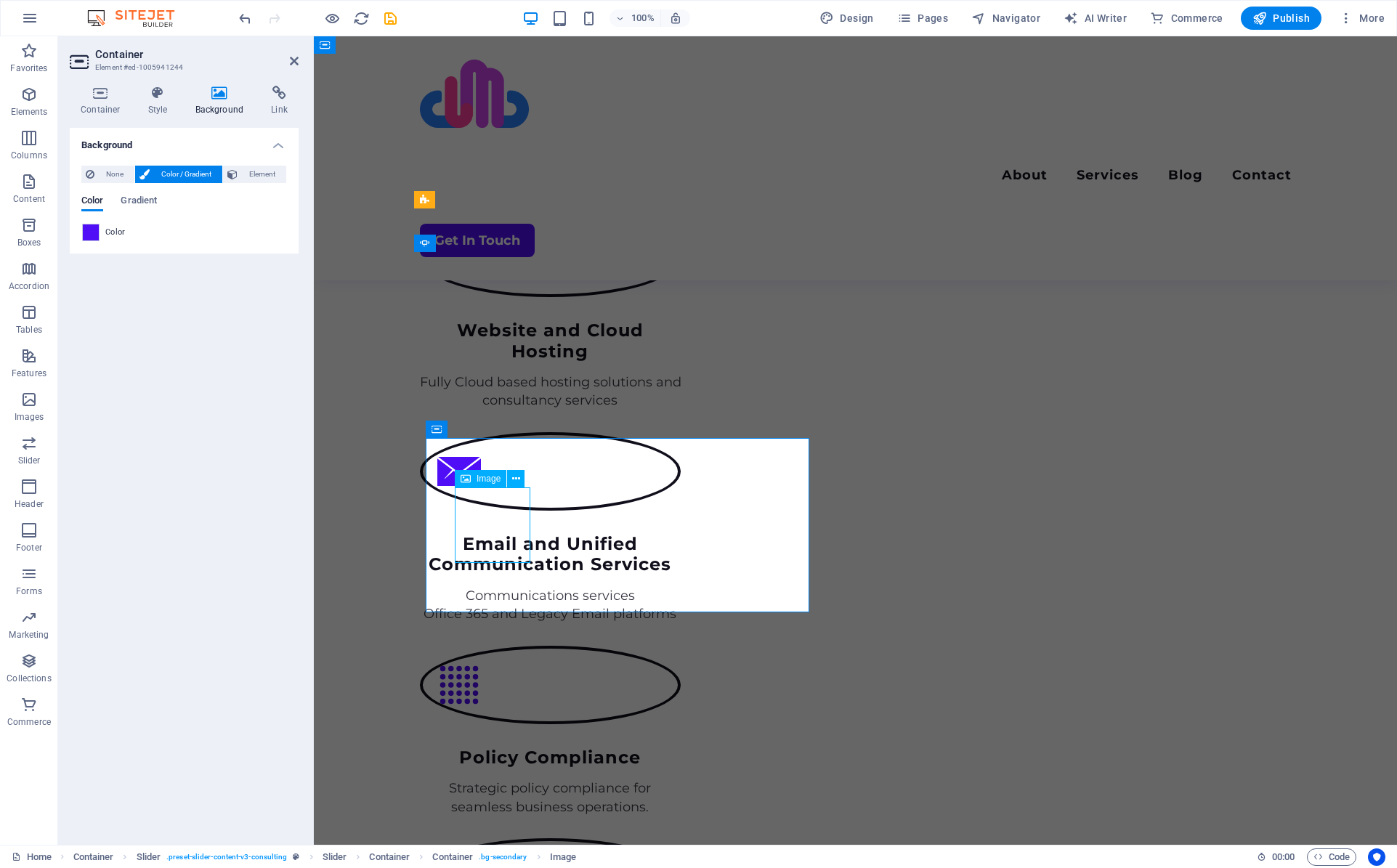
select select "%"
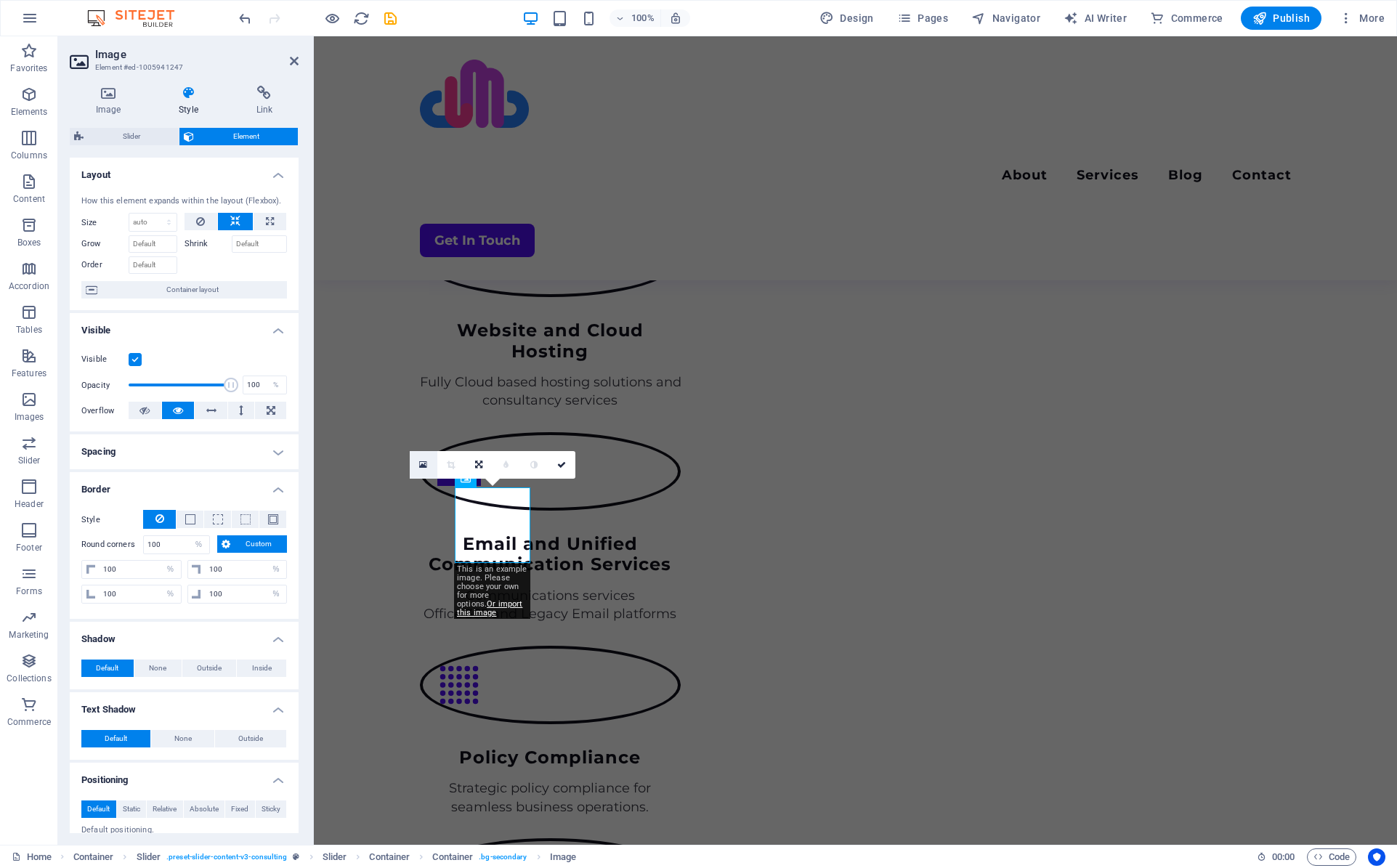
click at [425, 465] on icon at bounding box center [422, 465] width 8 height 10
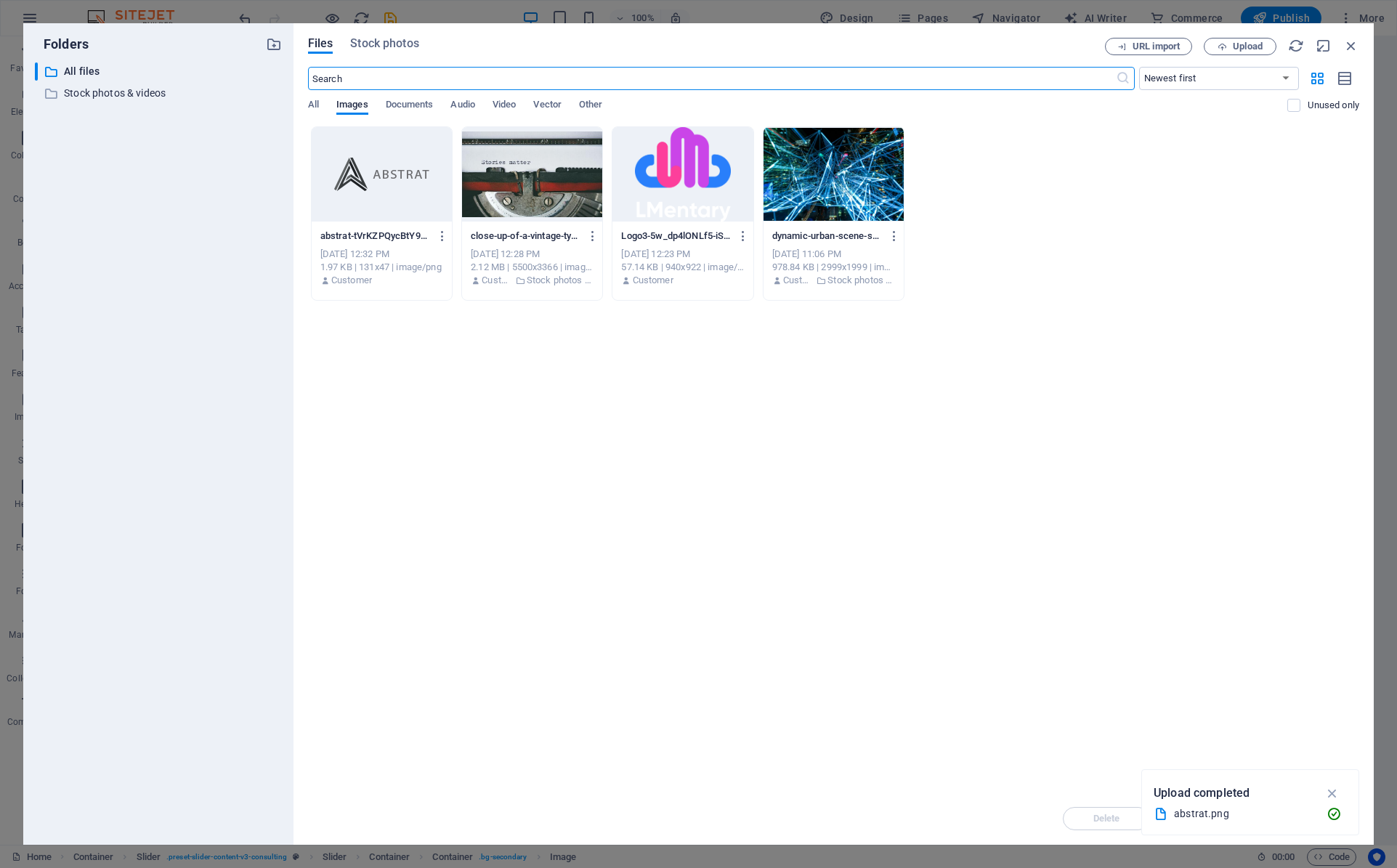
click at [701, 161] on div at bounding box center [682, 174] width 140 height 94
click at [701, 161] on div "1" at bounding box center [682, 174] width 140 height 94
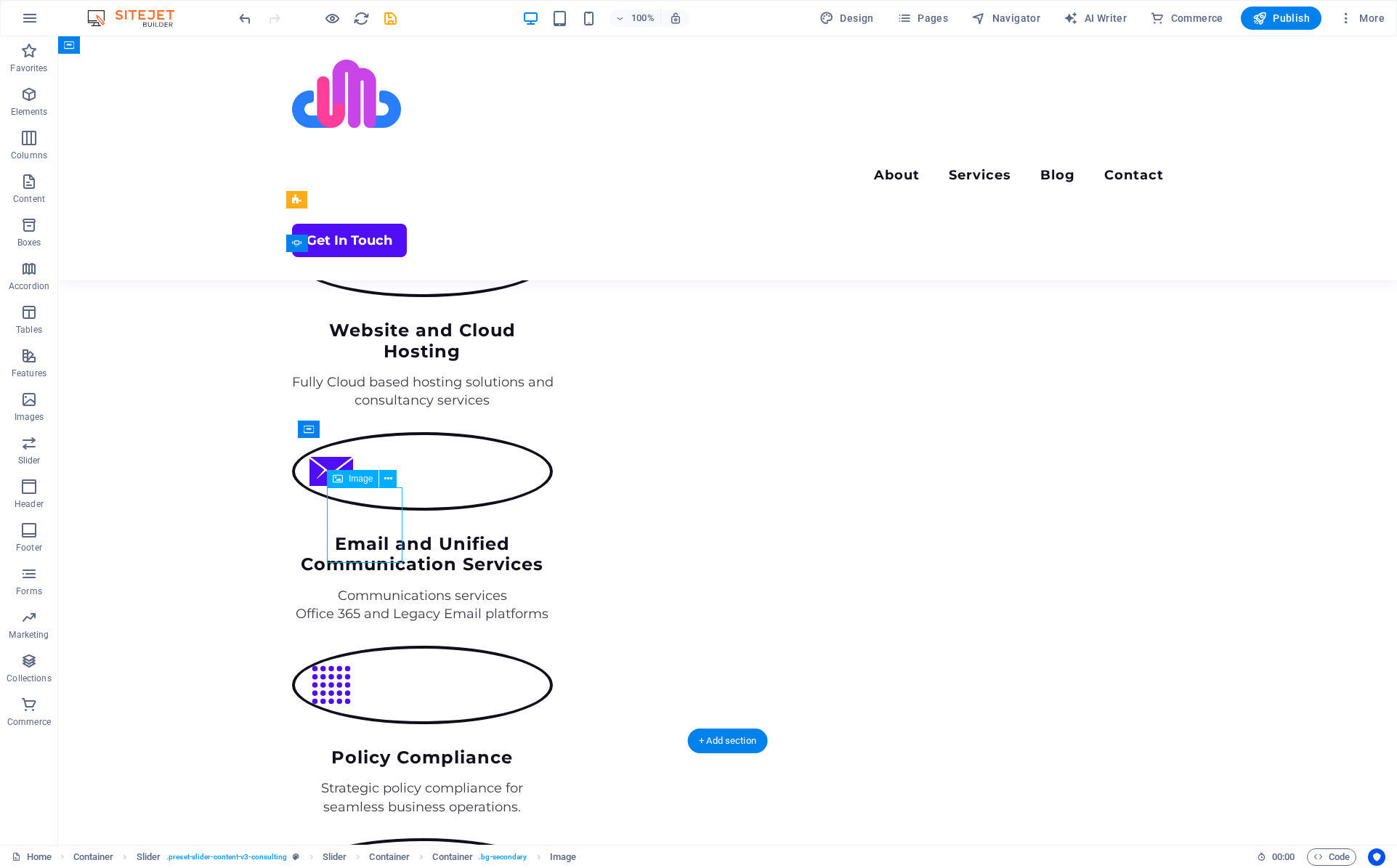
select select "px"
select select "%"
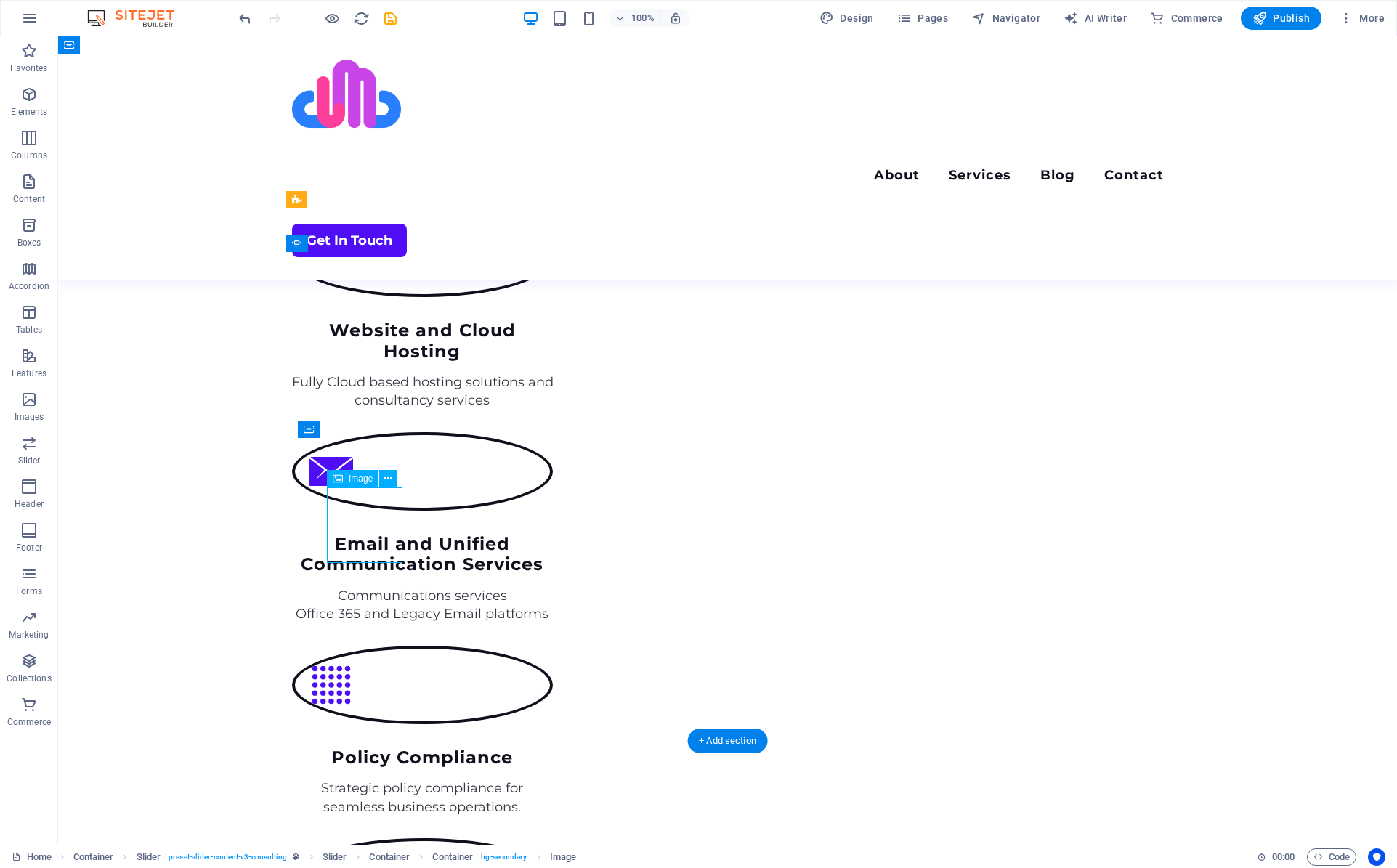
select select "%"
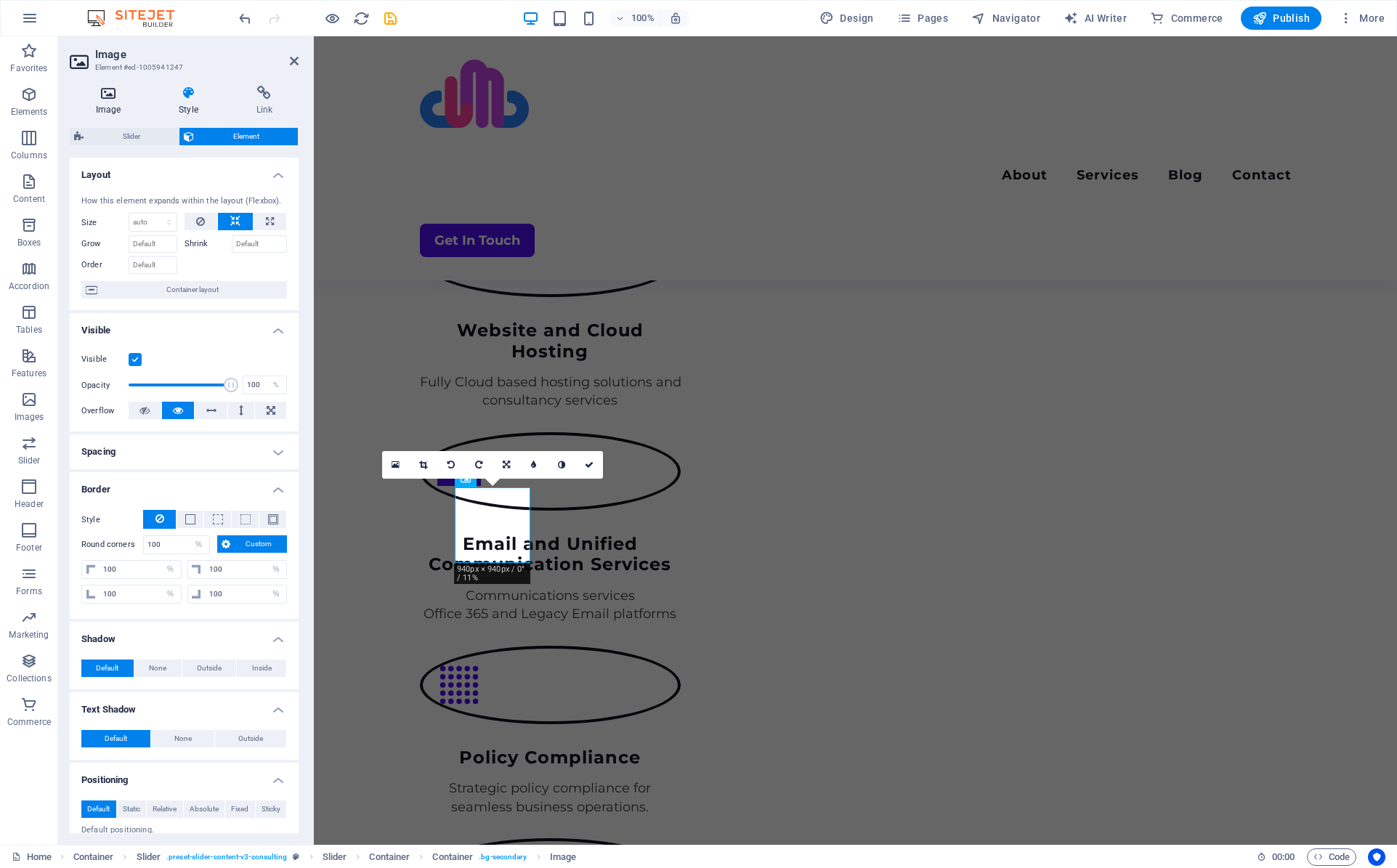
click at [120, 103] on h4 "Image" at bounding box center [110, 101] width 82 height 31
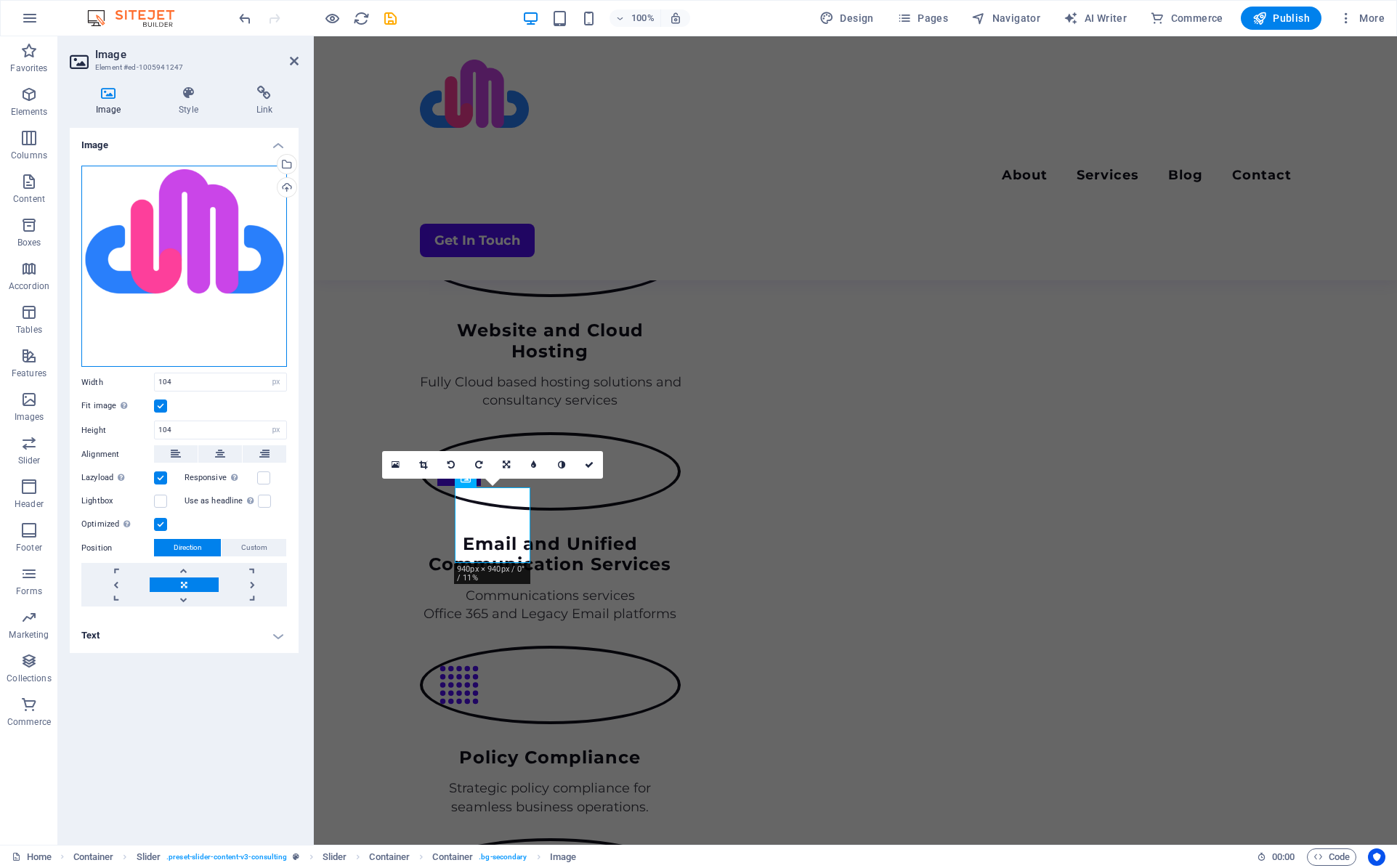
click at [193, 221] on div "Drag files here, click to choose files or select files from Files or our free s…" at bounding box center [184, 267] width 206 height 202
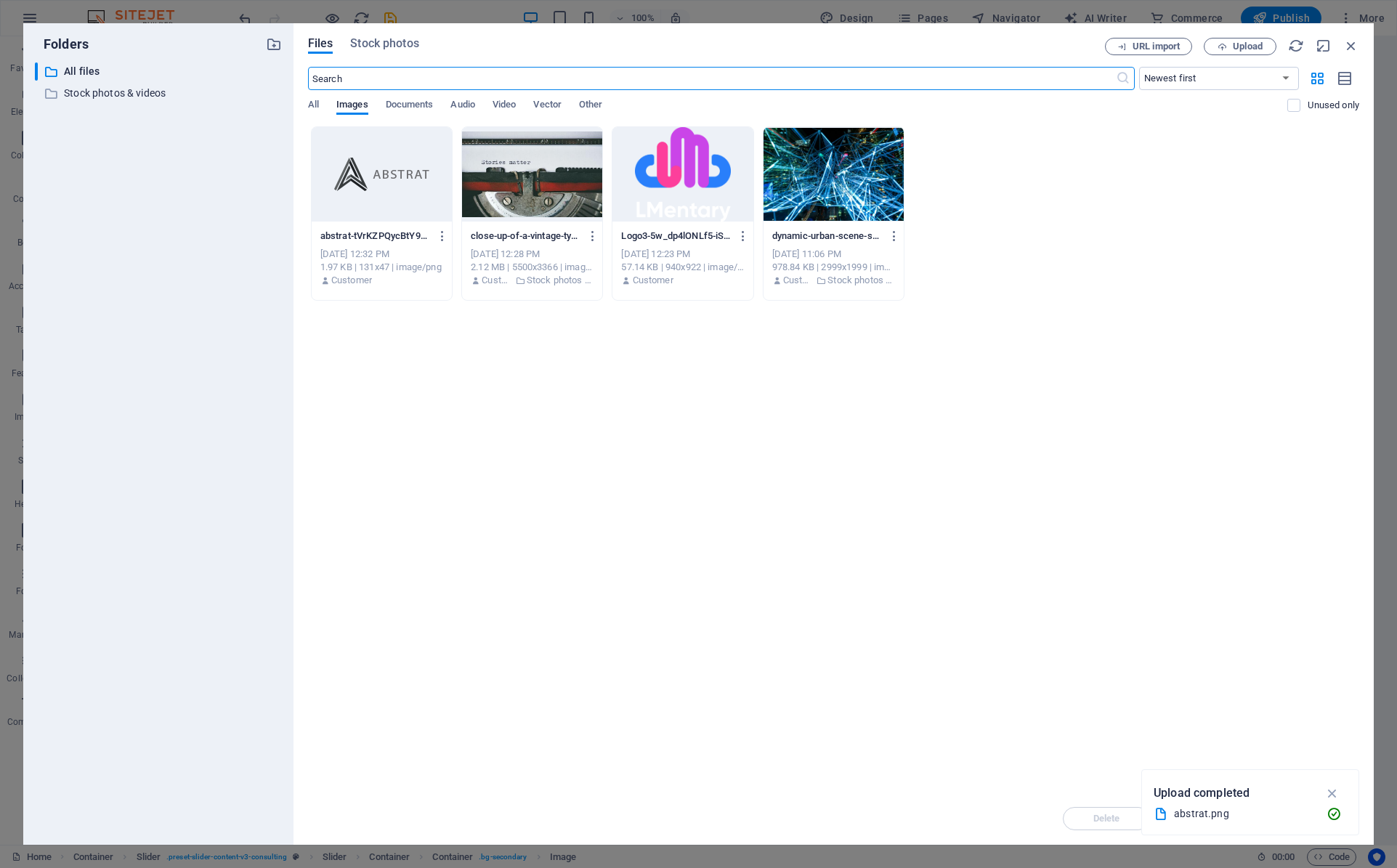
scroll to position [2227, 0]
click at [1253, 47] on span "Upload" at bounding box center [1247, 47] width 30 height 8
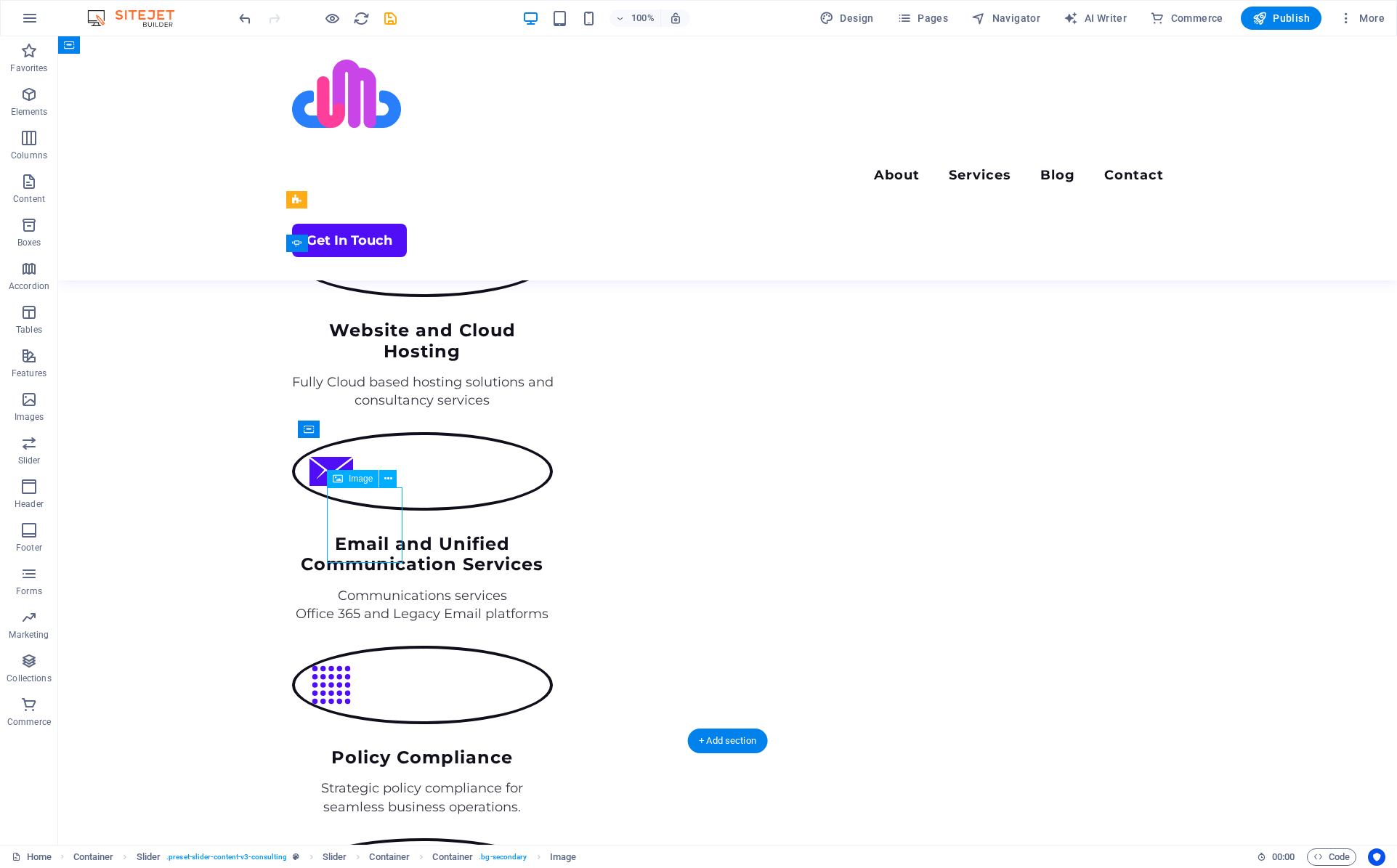
select select "px"
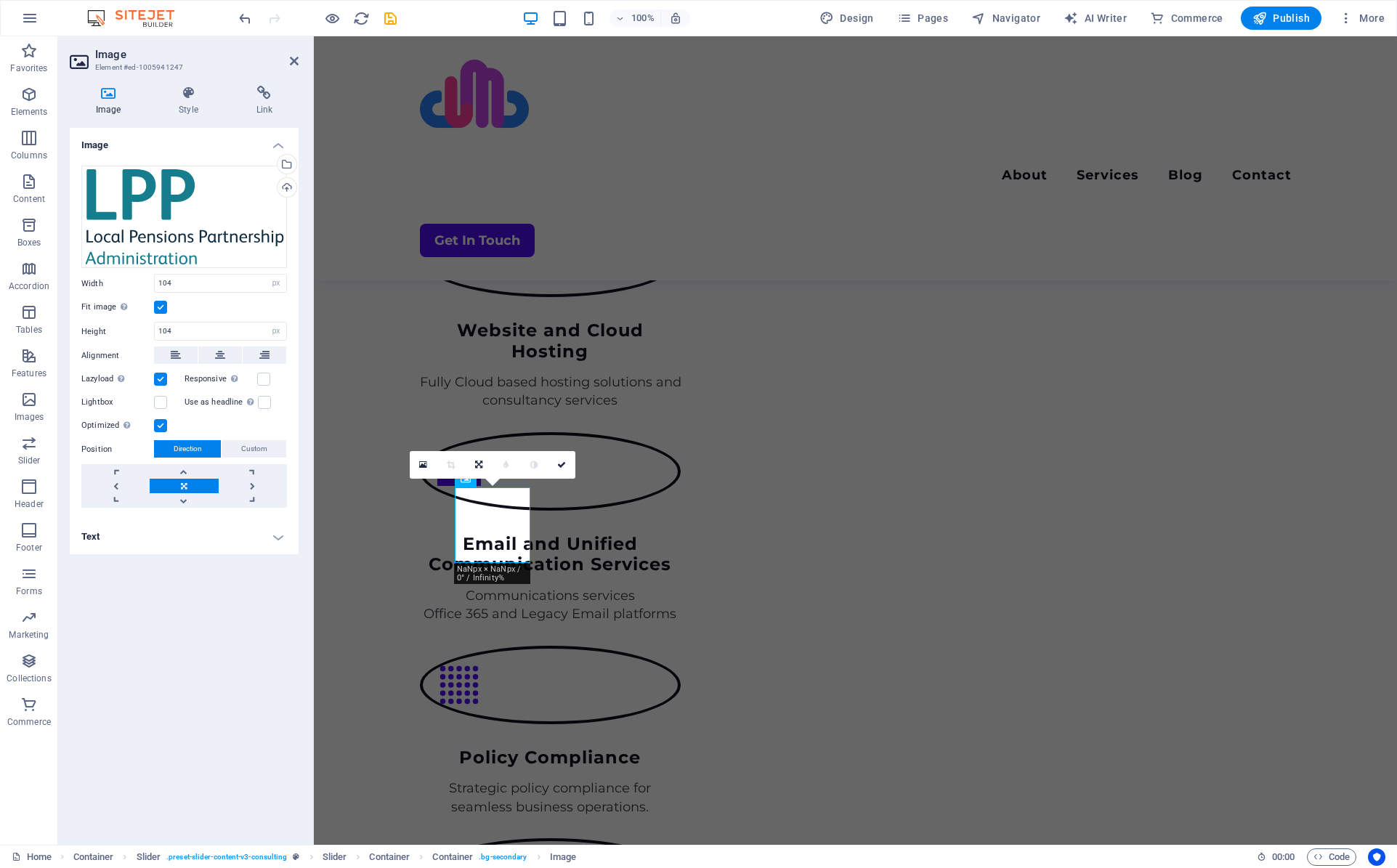
click at [158, 307] on label at bounding box center [160, 307] width 13 height 13
click at [0, 0] on input "Fit image Automatically fit image to a fixed width and height" at bounding box center [0, 0] width 0 height 0
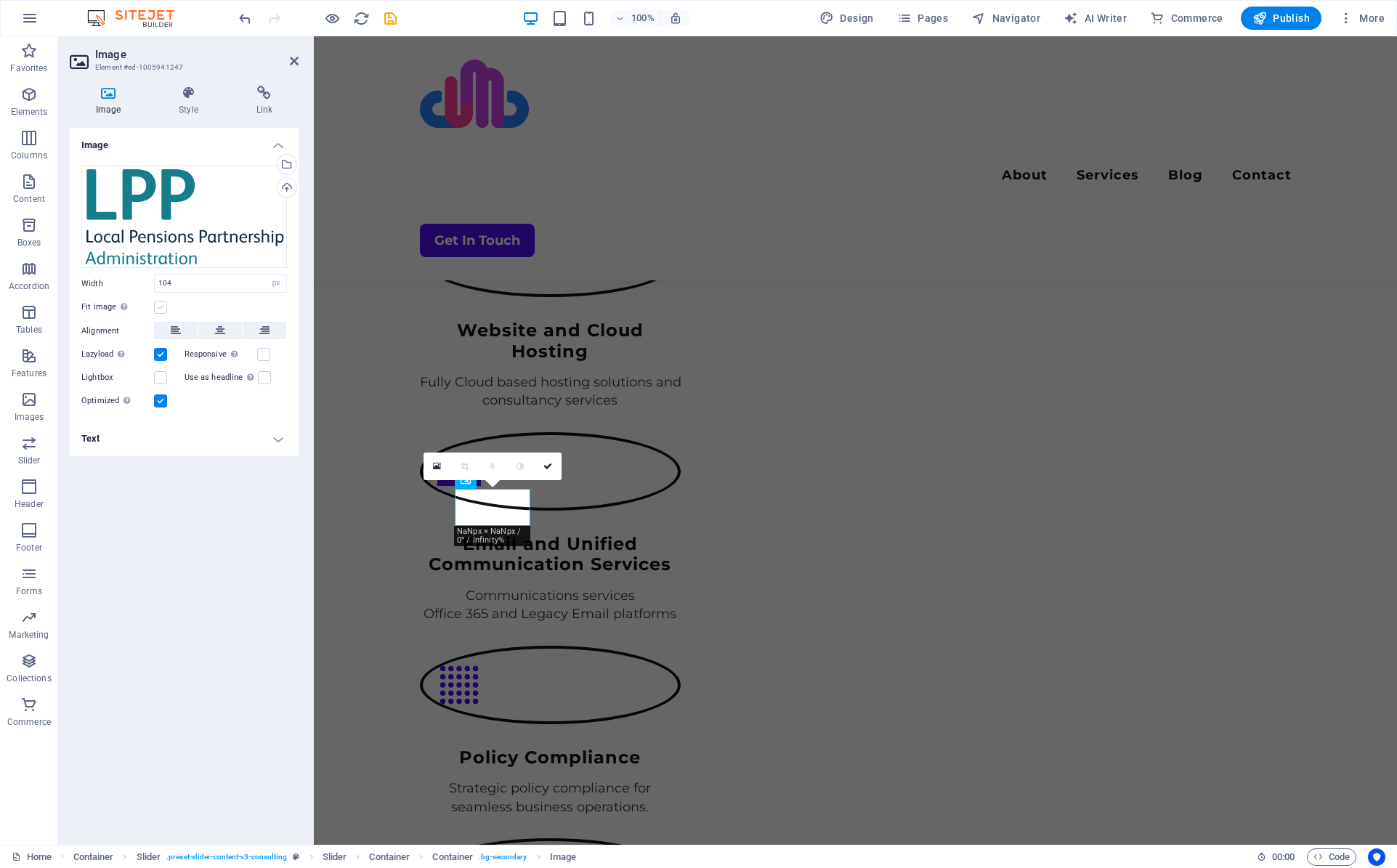
click at [158, 307] on label at bounding box center [160, 307] width 13 height 13
click at [0, 0] on input "Fit image Automatically fit image to a fixed width and height" at bounding box center [0, 0] width 0 height 0
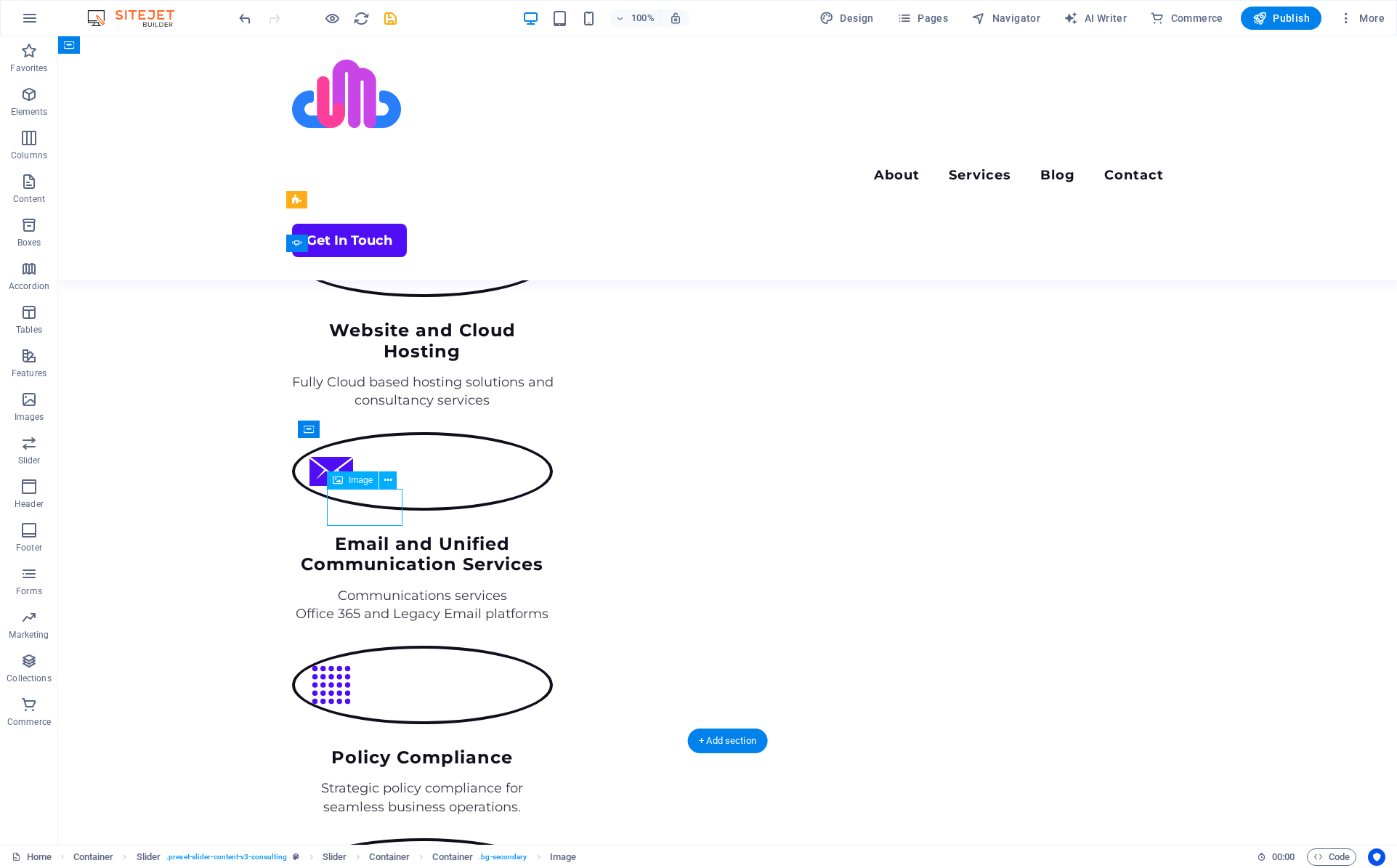
select select "px"
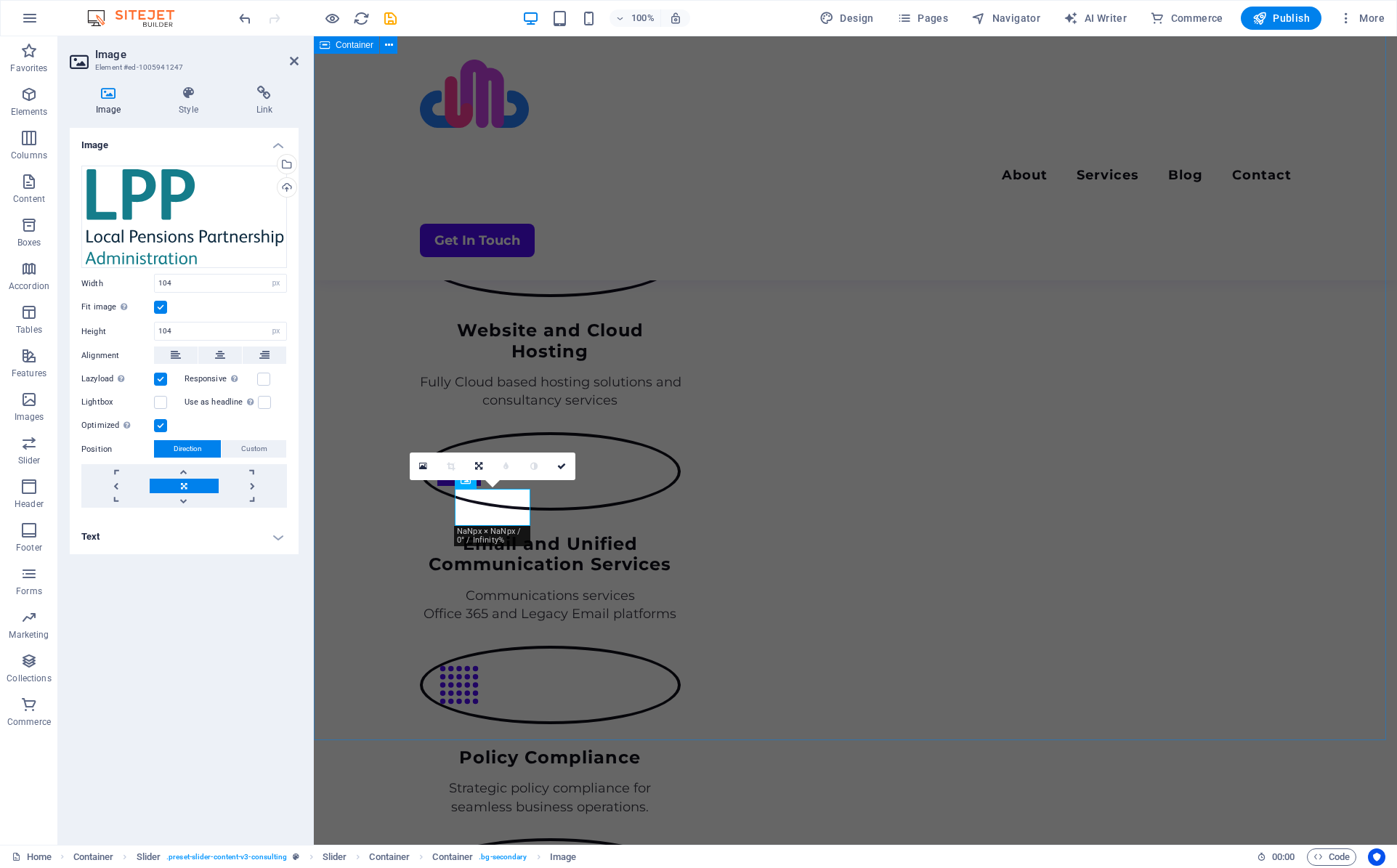
select select "DISABLED_OPTION_VALUE"
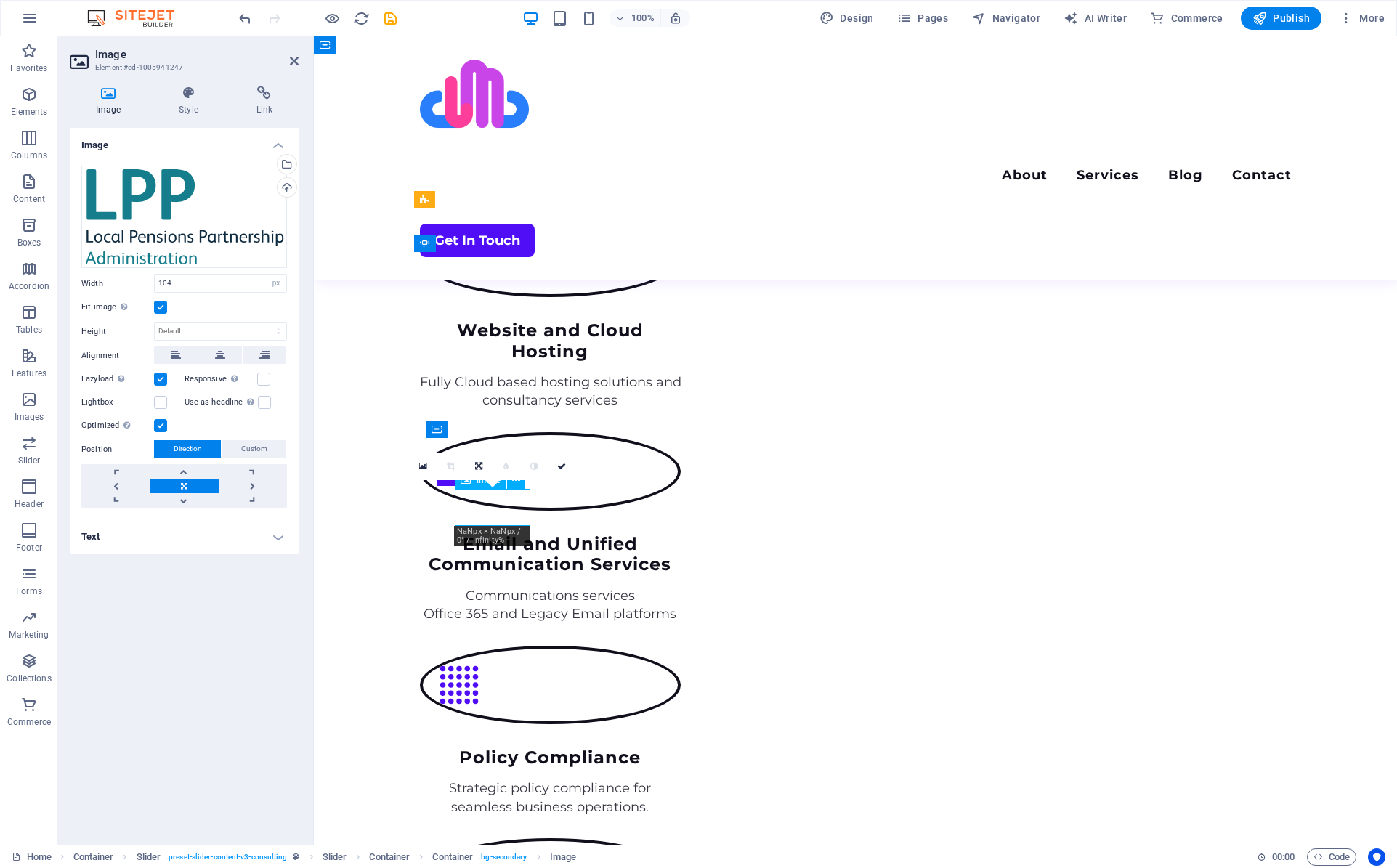
drag, startPoint x: 484, startPoint y: 502, endPoint x: 489, endPoint y: 514, distance: 13.0
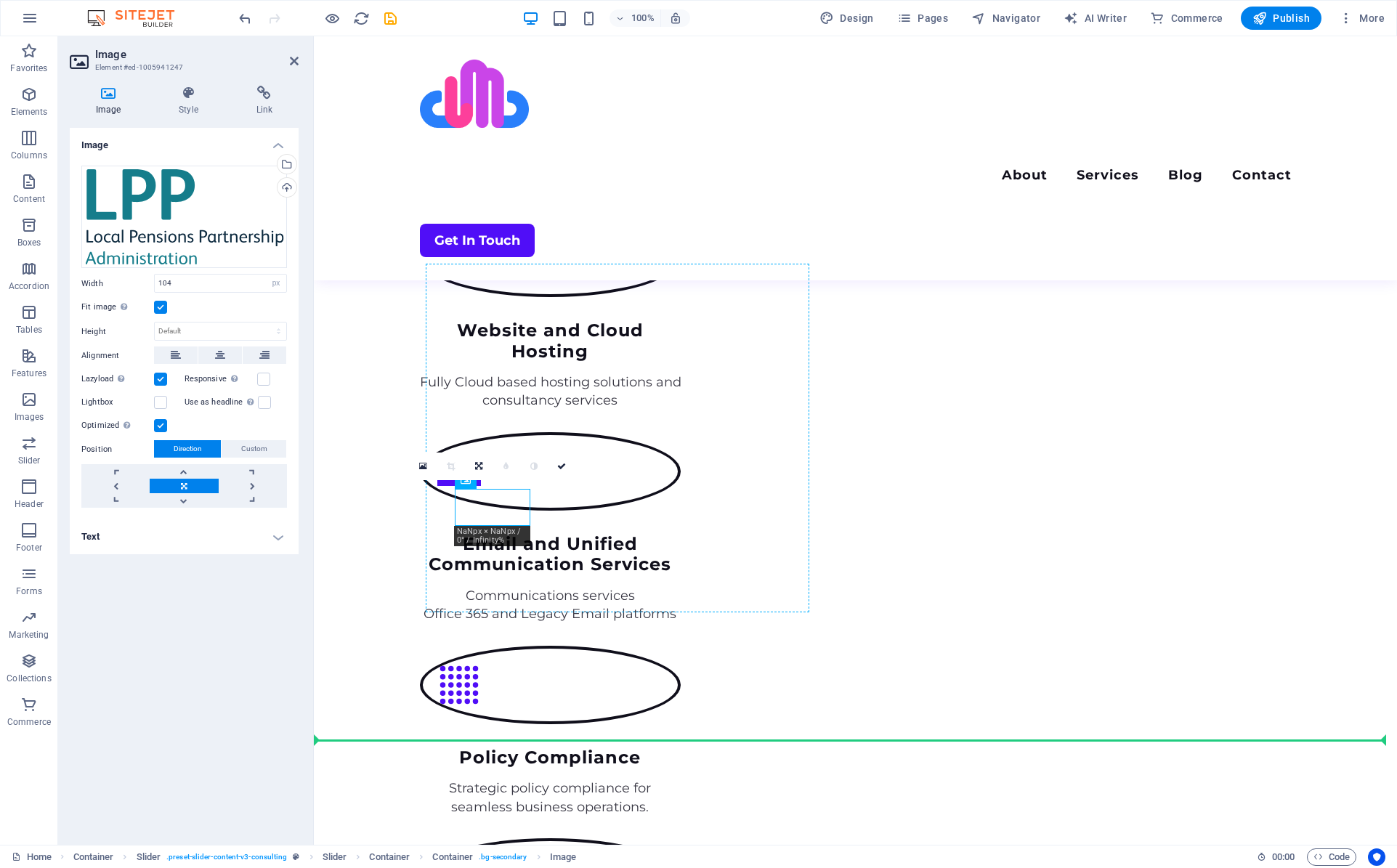
drag, startPoint x: 489, startPoint y: 514, endPoint x: 534, endPoint y: 567, distance: 69.5
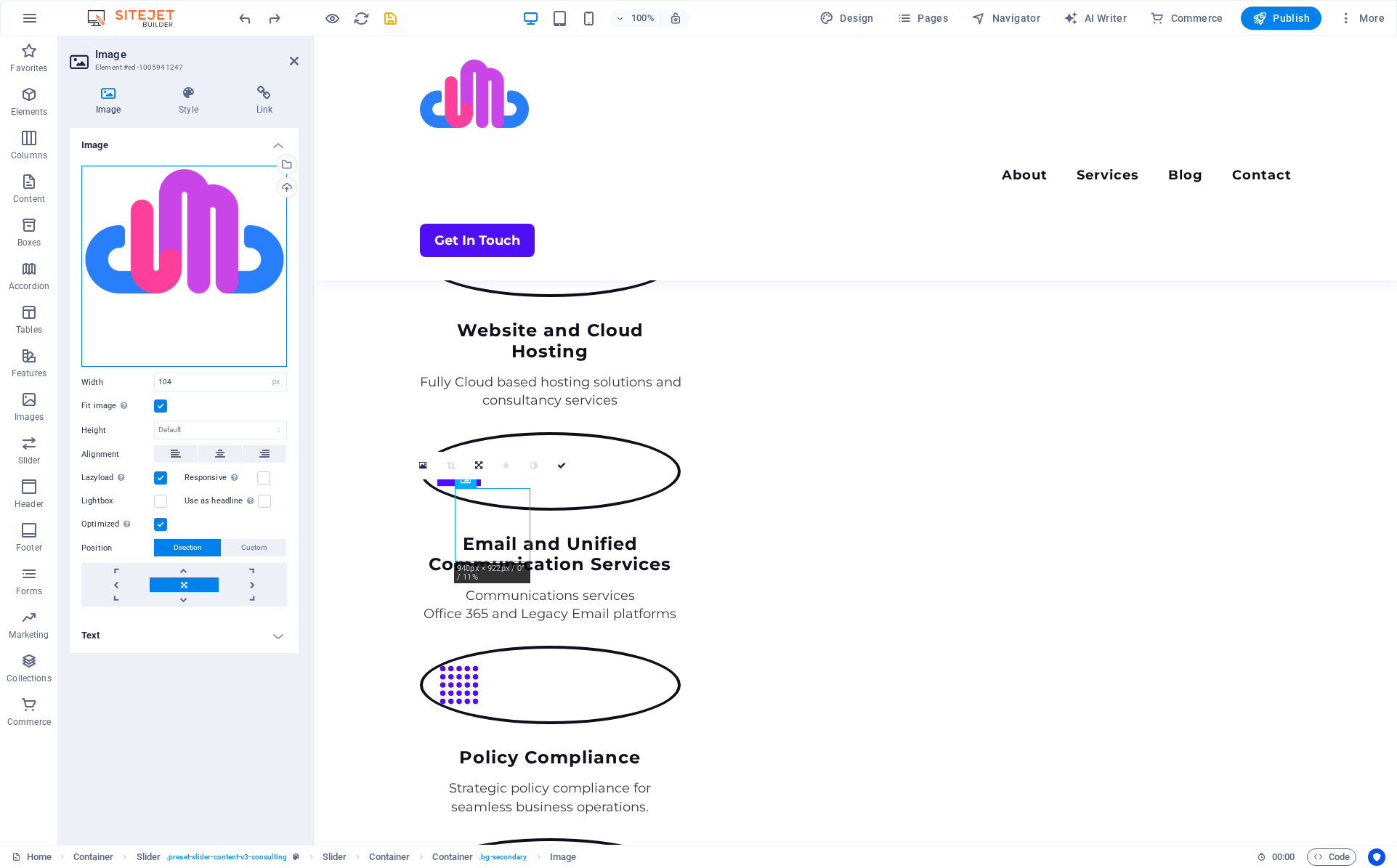
click at [178, 243] on div "Drag files here, click to choose files or select files from Files or our free s…" at bounding box center [184, 267] width 206 height 202
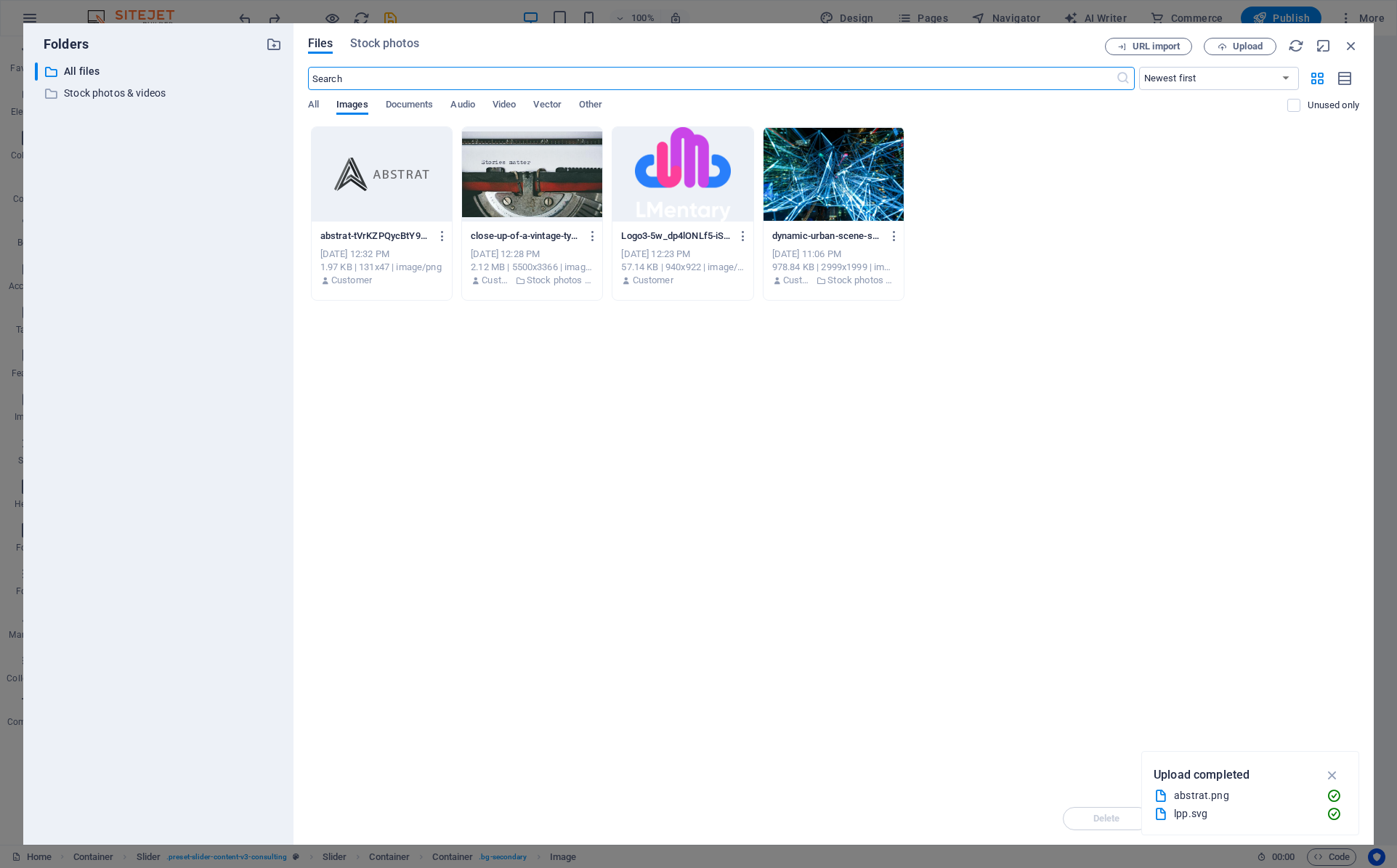
scroll to position [2227, 0]
click at [1245, 50] on span "Upload" at bounding box center [1247, 47] width 30 height 8
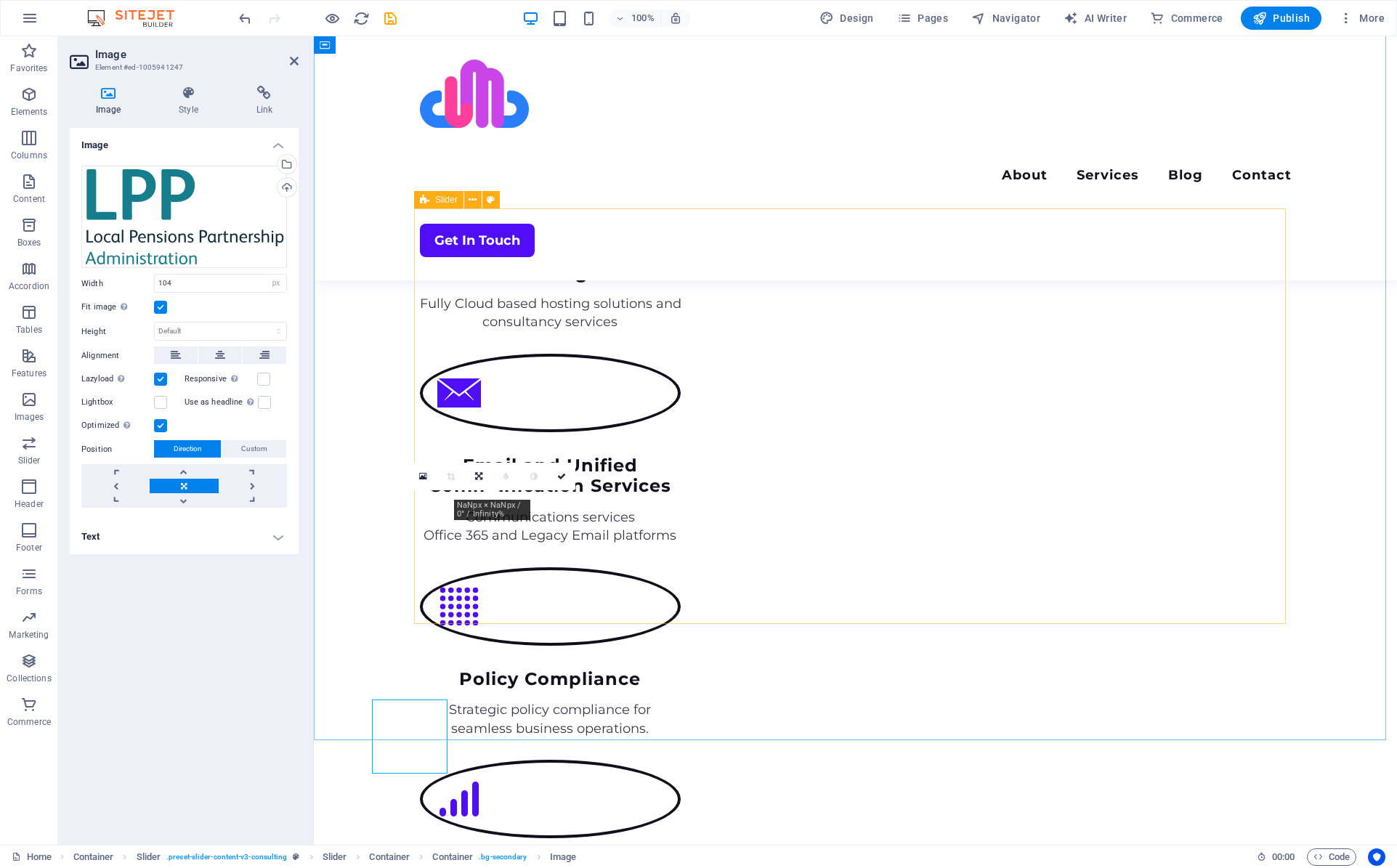
scroll to position [2034, 0]
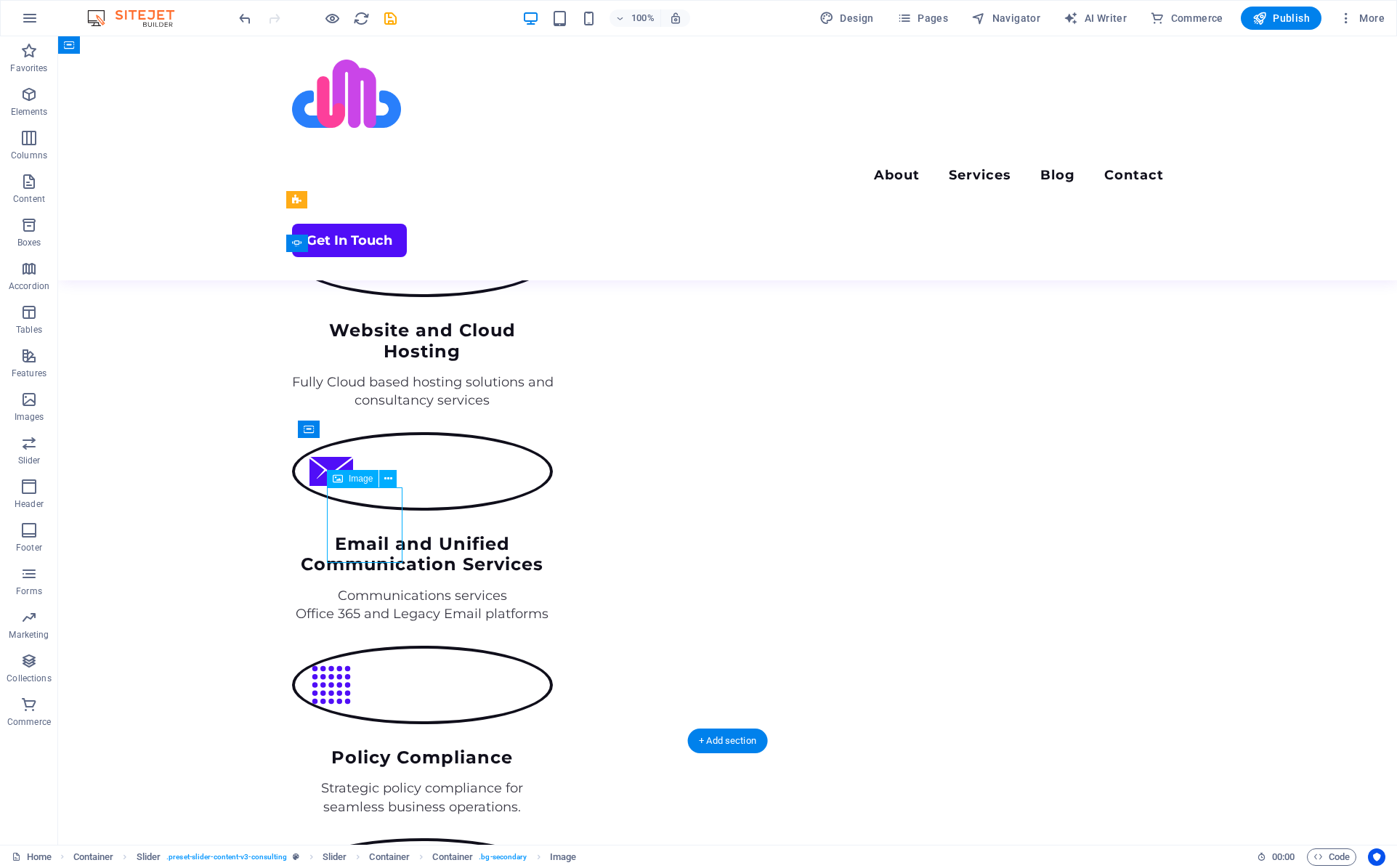
select select "px"
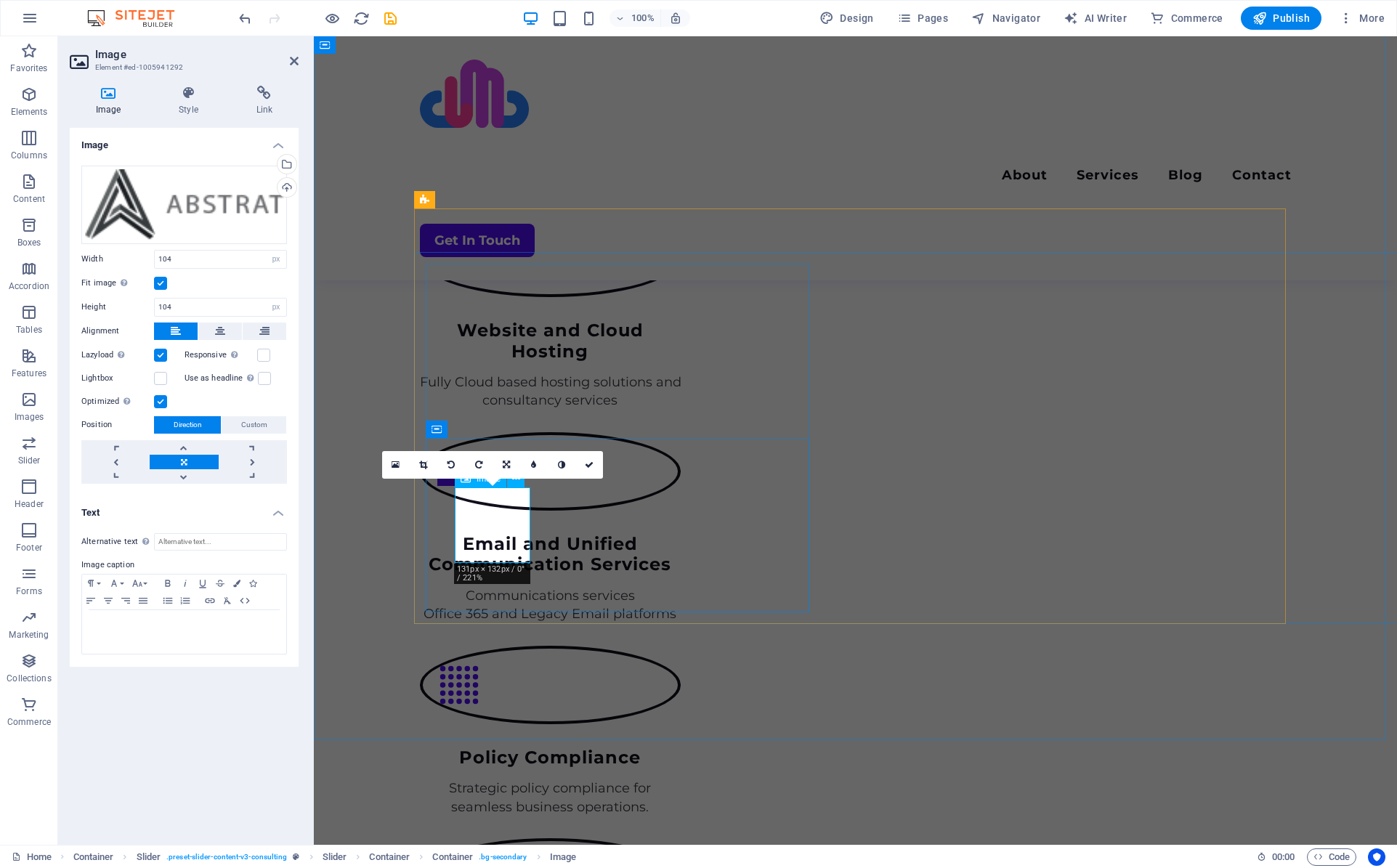
click at [142, 189] on div "Drag files here, click to choose files or select files from Files or our free s…" at bounding box center [184, 205] width 206 height 78
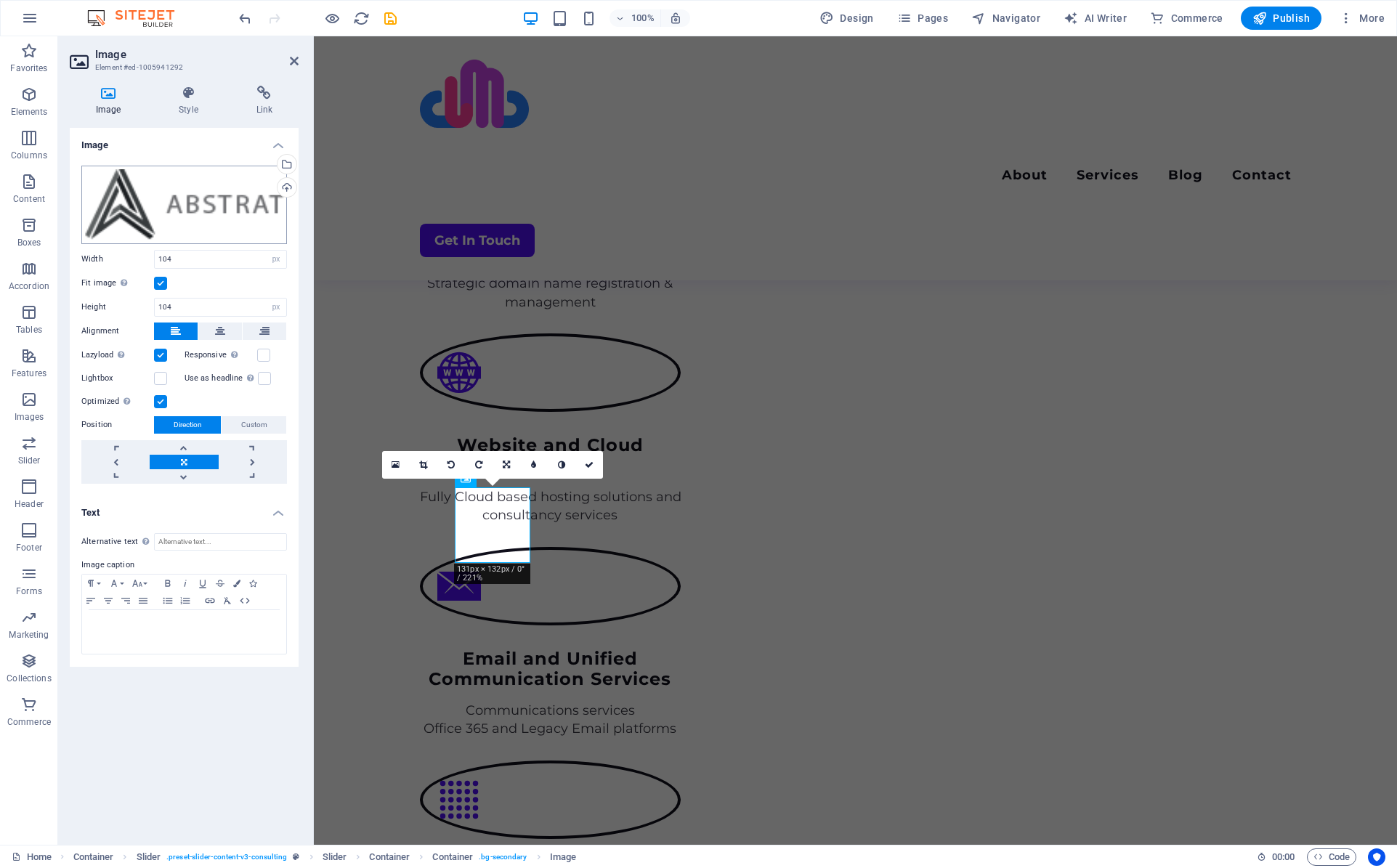
scroll to position [2227, 0]
